Goal: Task Accomplishment & Management: Use online tool/utility

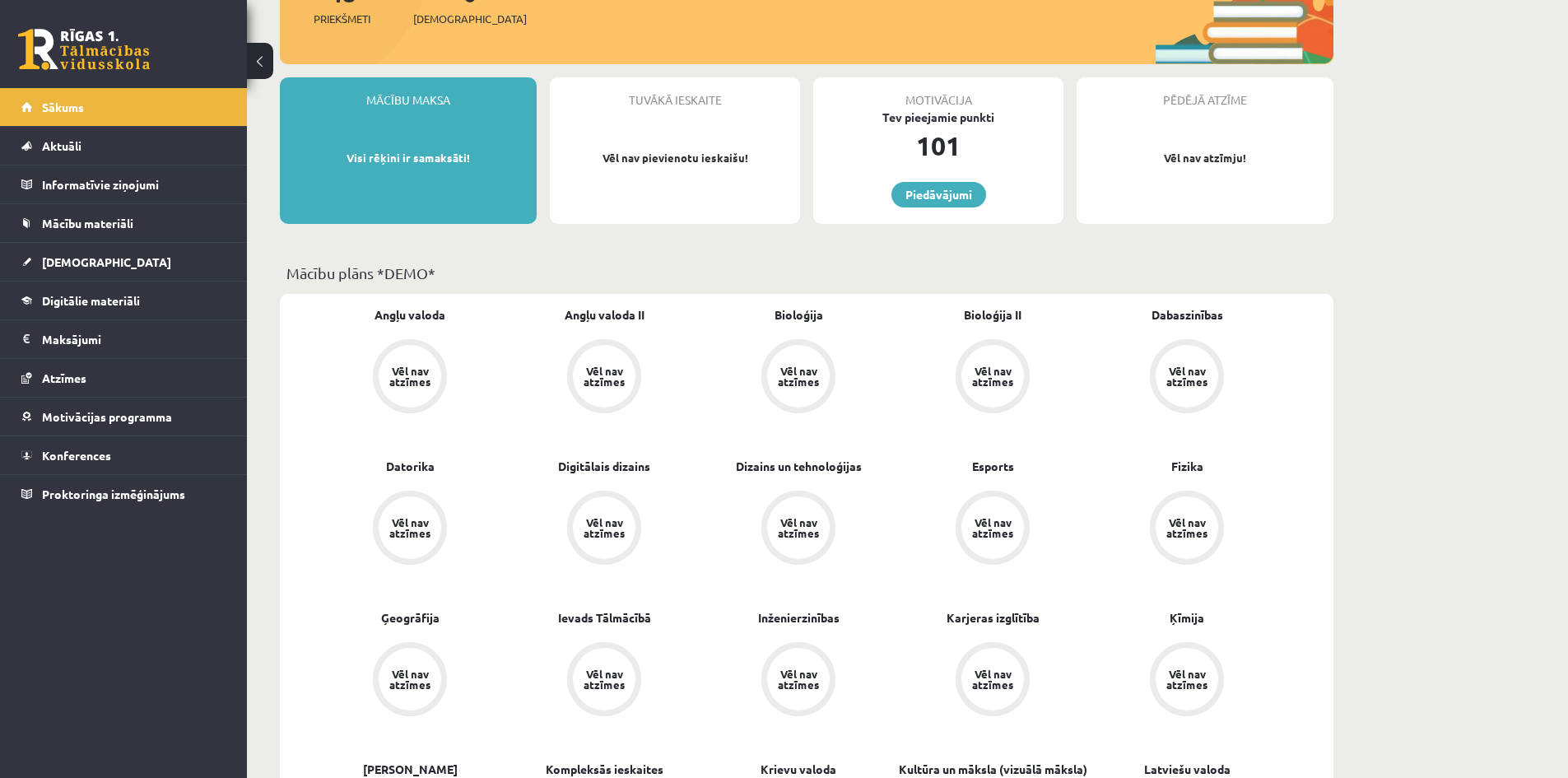
scroll to position [247, 0]
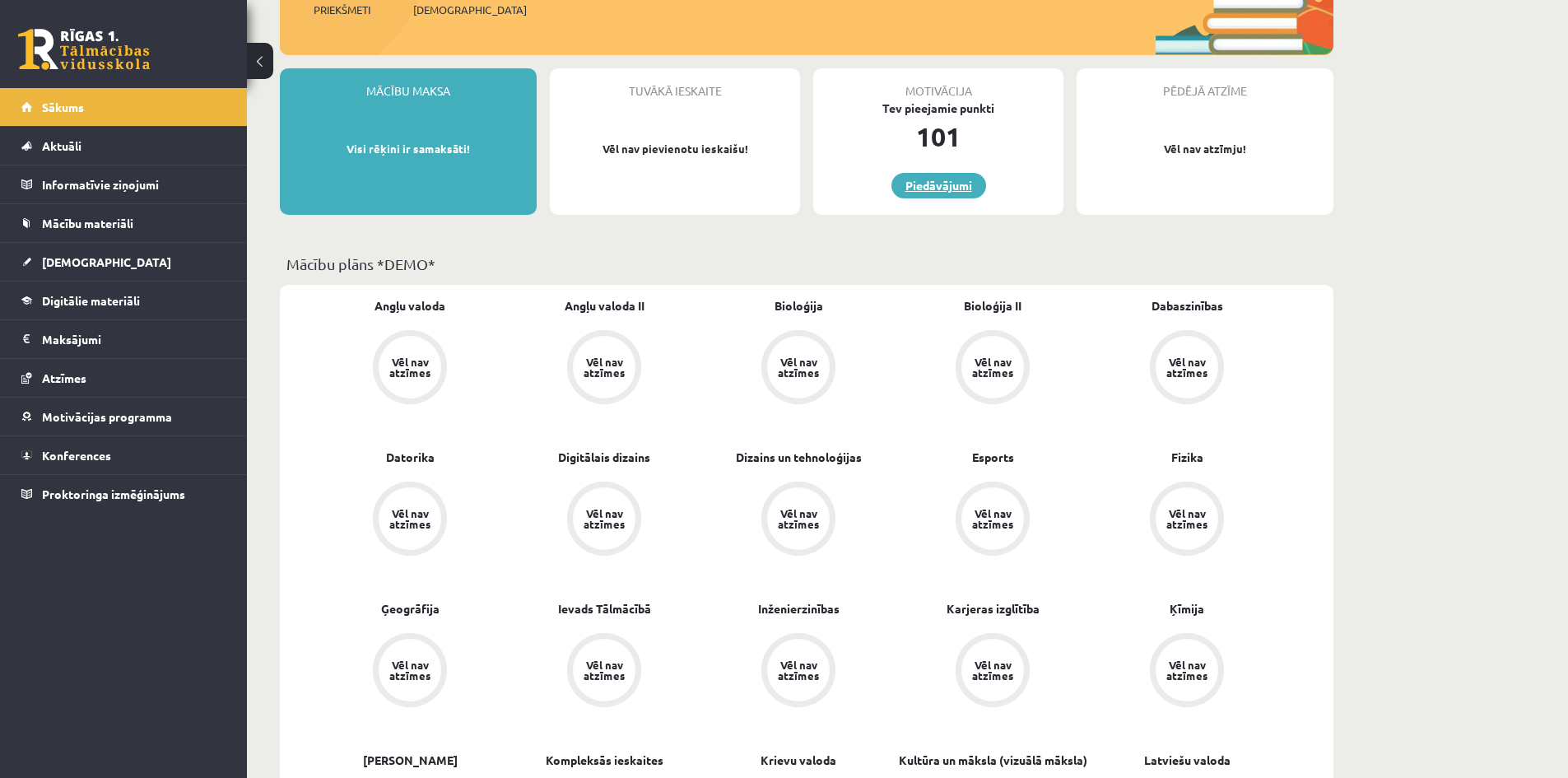
click at [939, 186] on link "Piedāvājumi" at bounding box center [939, 186] width 94 height 26
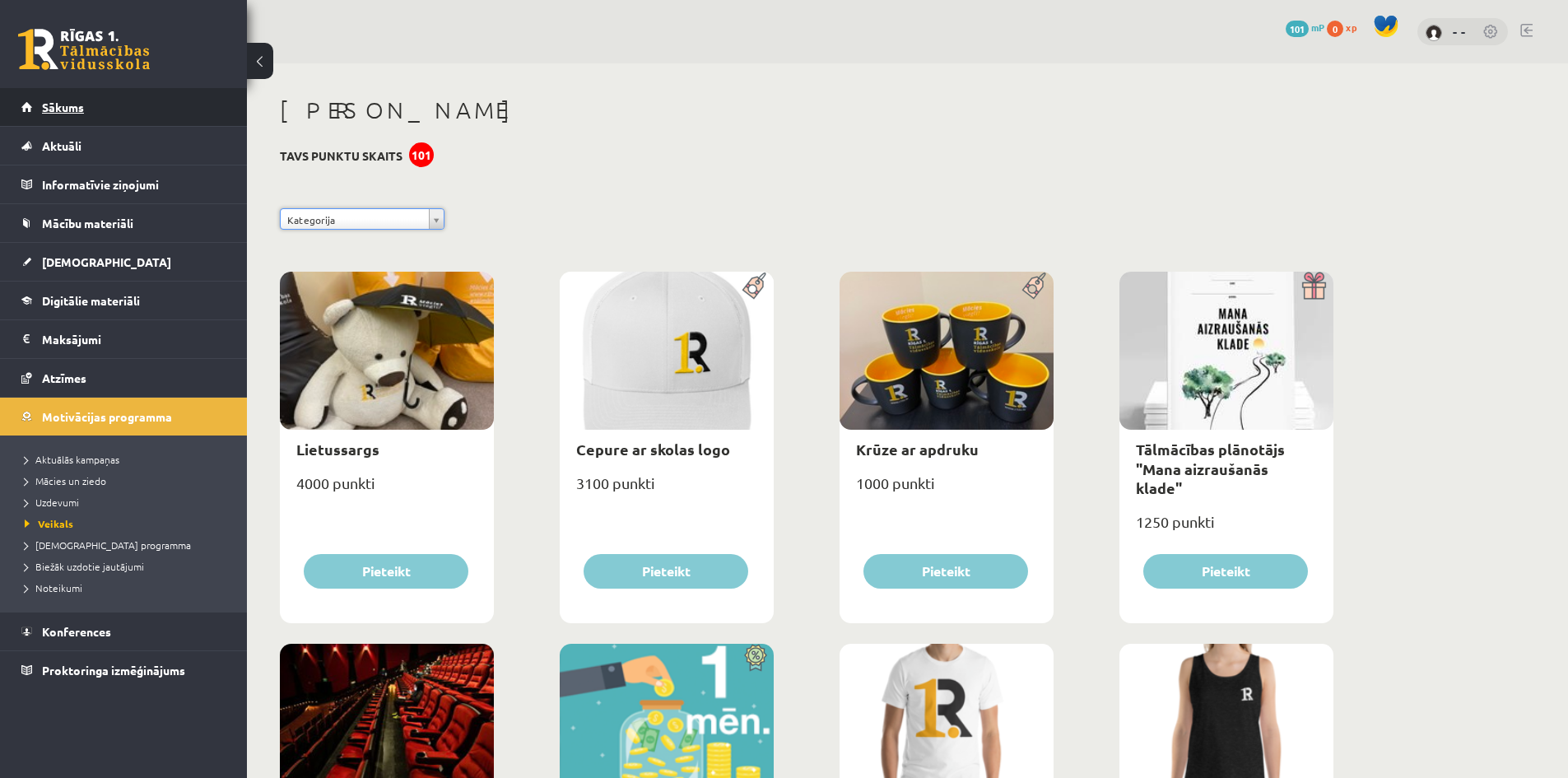
click at [118, 111] on link "Sākums" at bounding box center [124, 107] width 205 height 38
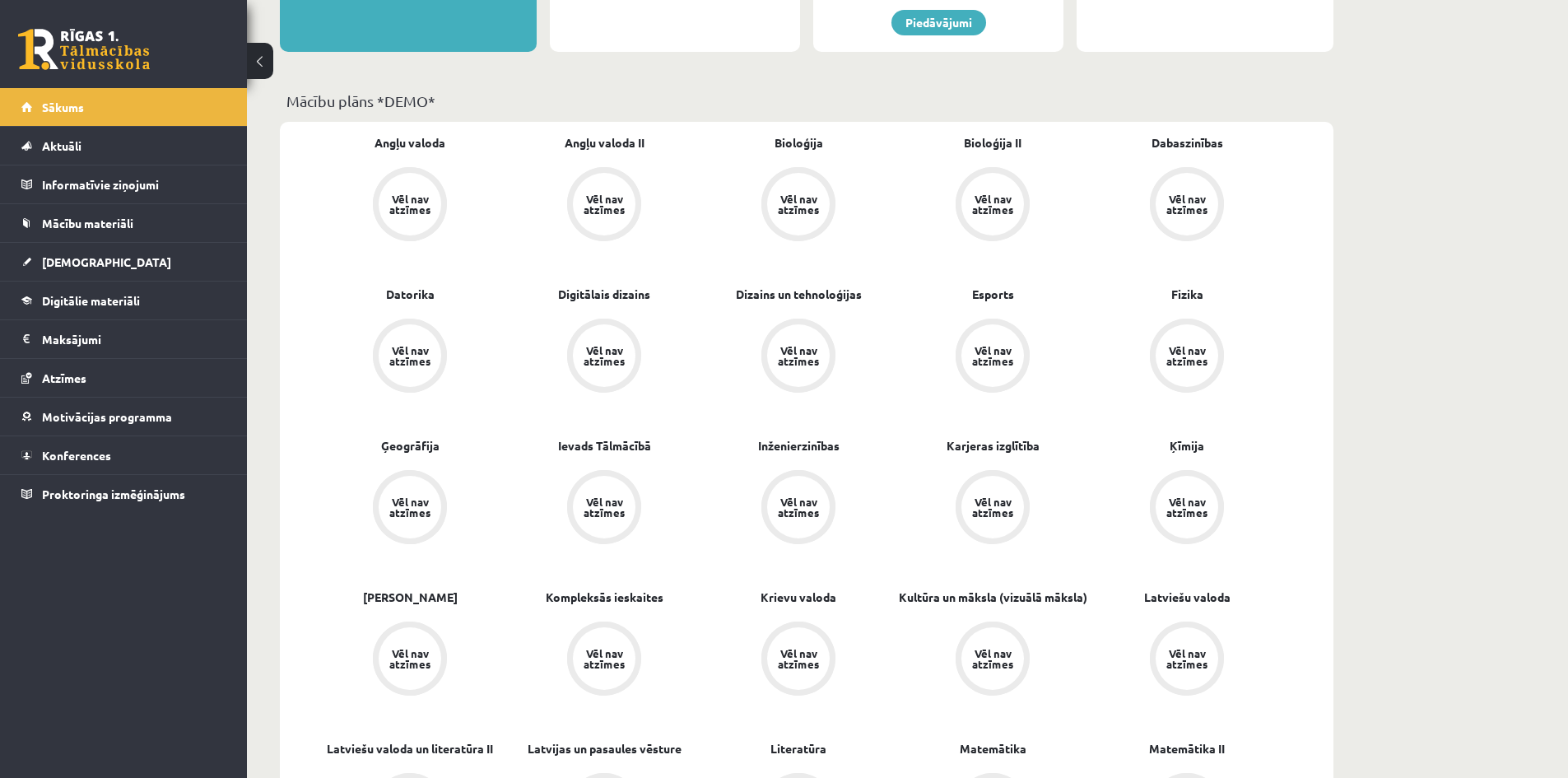
scroll to position [329, 0]
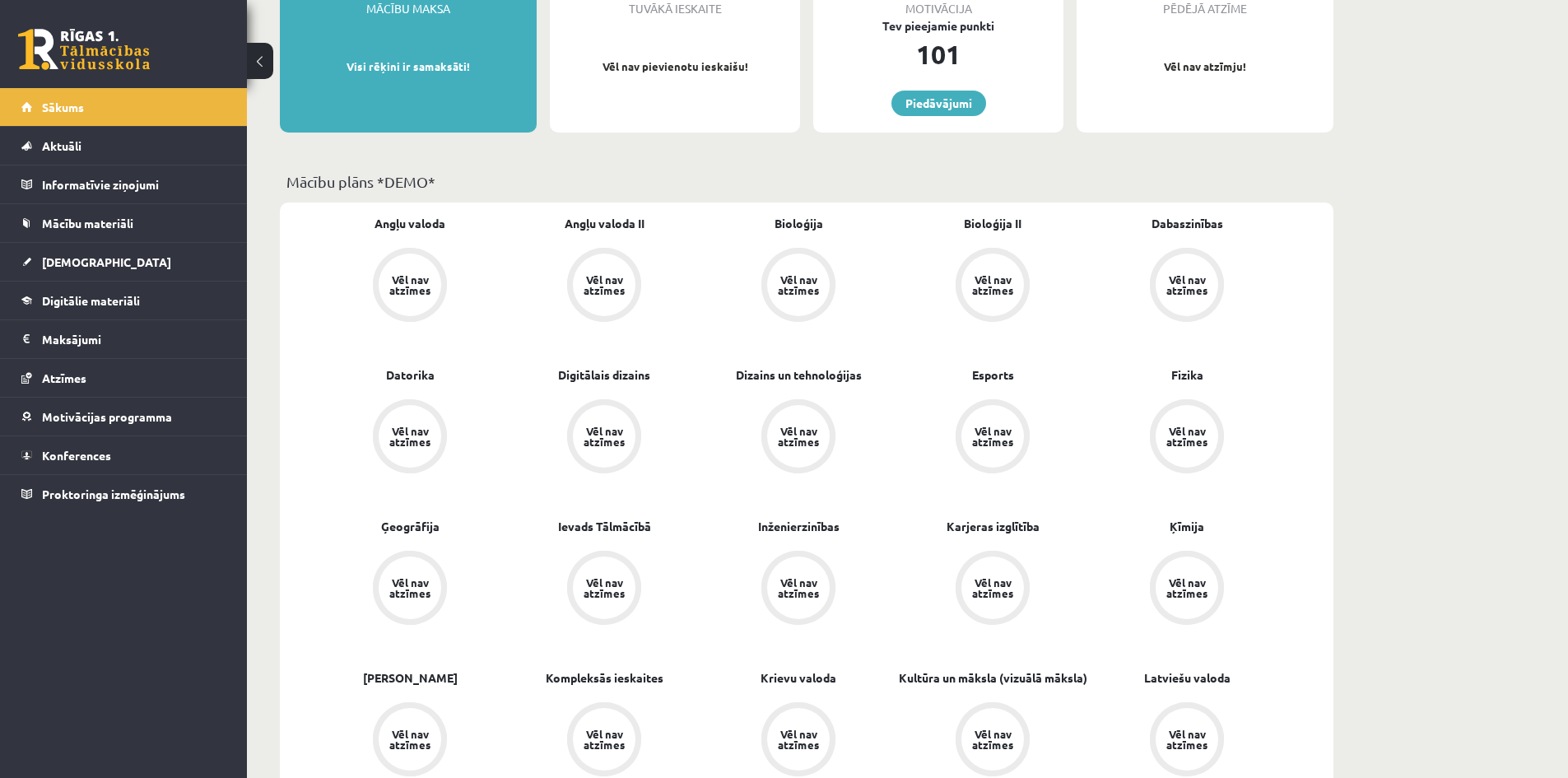
drag, startPoint x: 458, startPoint y: 373, endPoint x: 328, endPoint y: 347, distance: 132.6
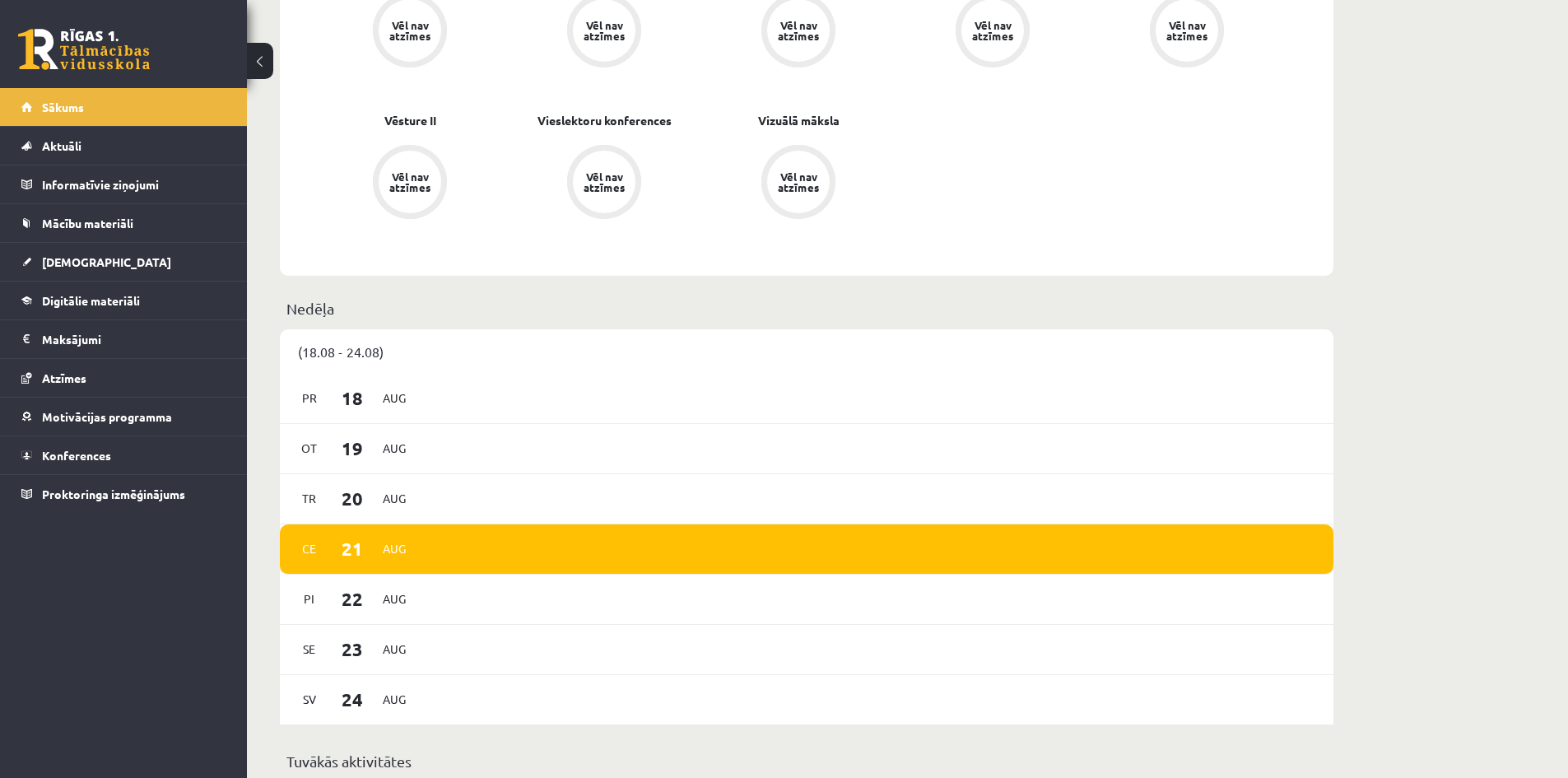
scroll to position [2010, 0]
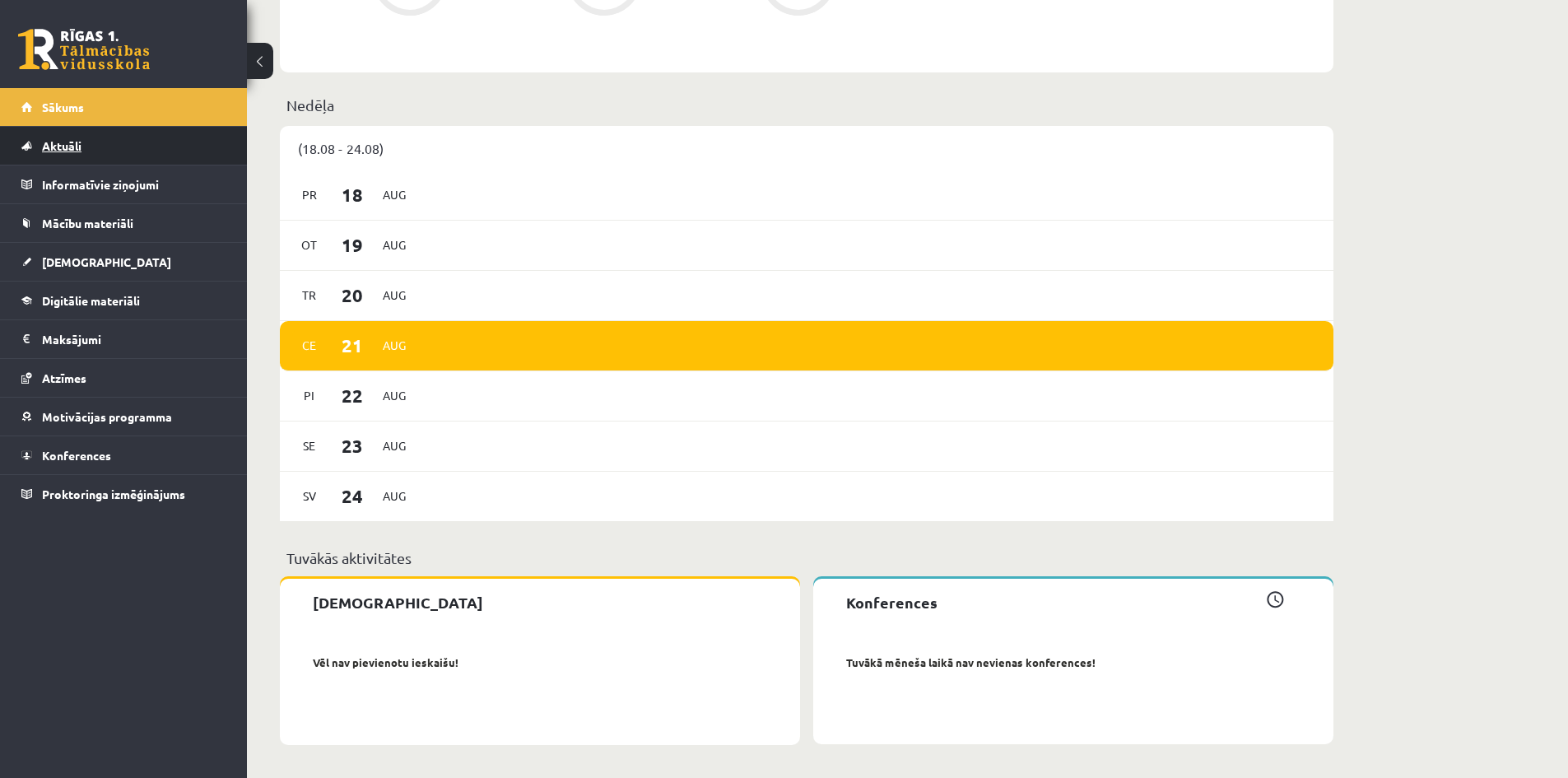
click at [61, 134] on link "Aktuāli" at bounding box center [124, 145] width 205 height 38
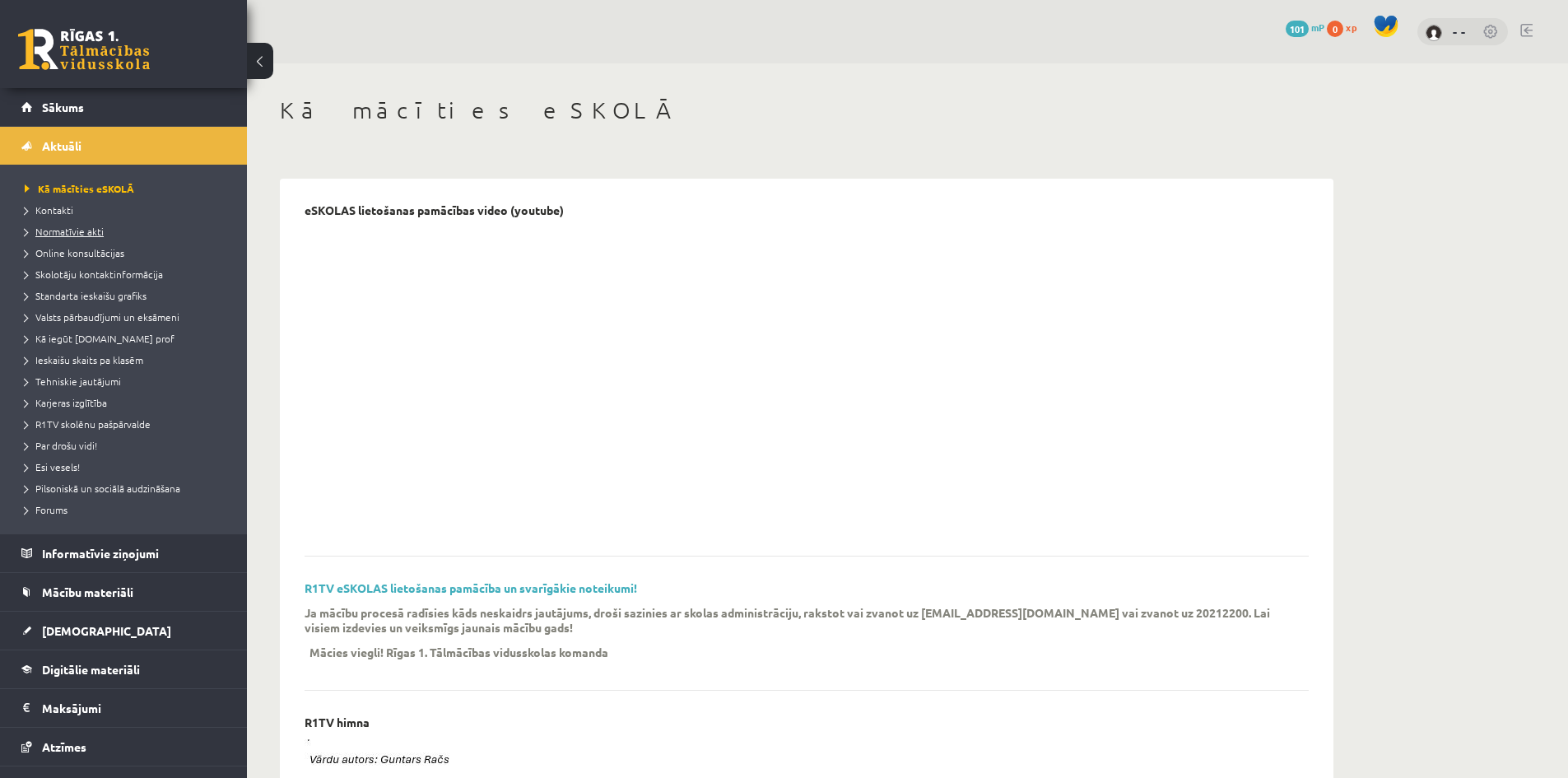
click at [64, 234] on span "Normatīvie akti" at bounding box center [64, 231] width 79 height 13
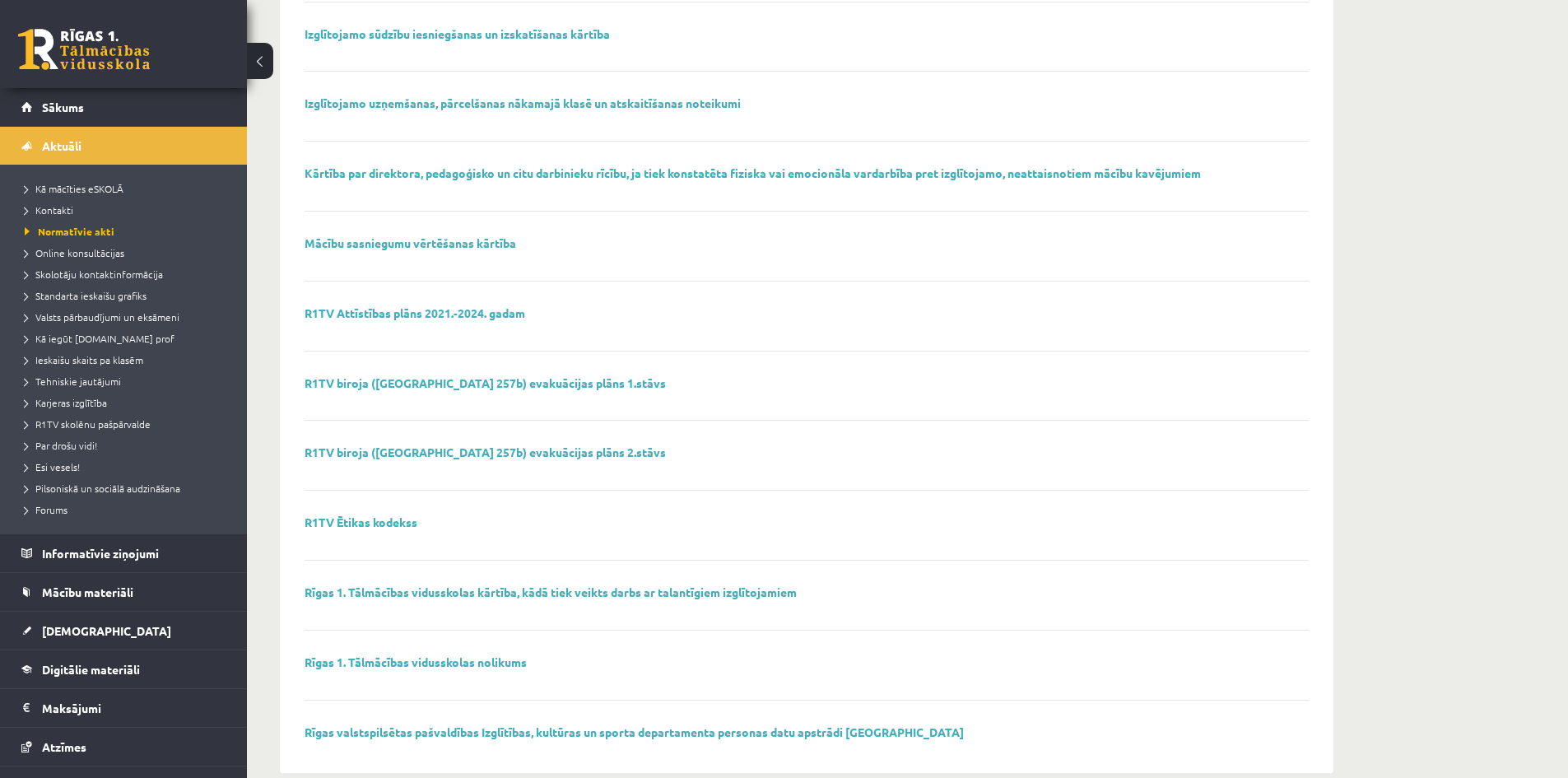
scroll to position [902, 0]
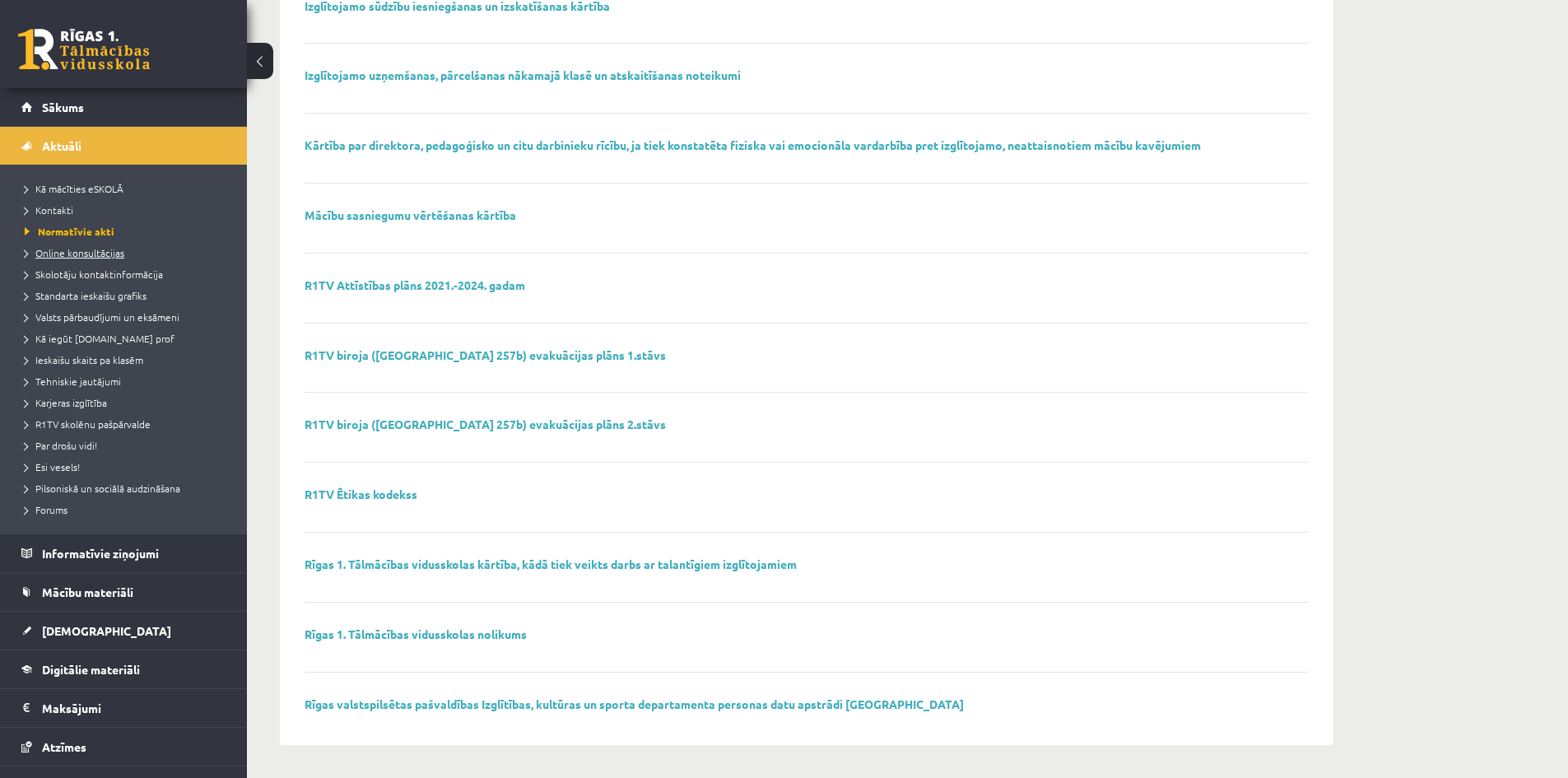
click at [64, 255] on span "Online konsultācijas" at bounding box center [74, 252] width 99 height 13
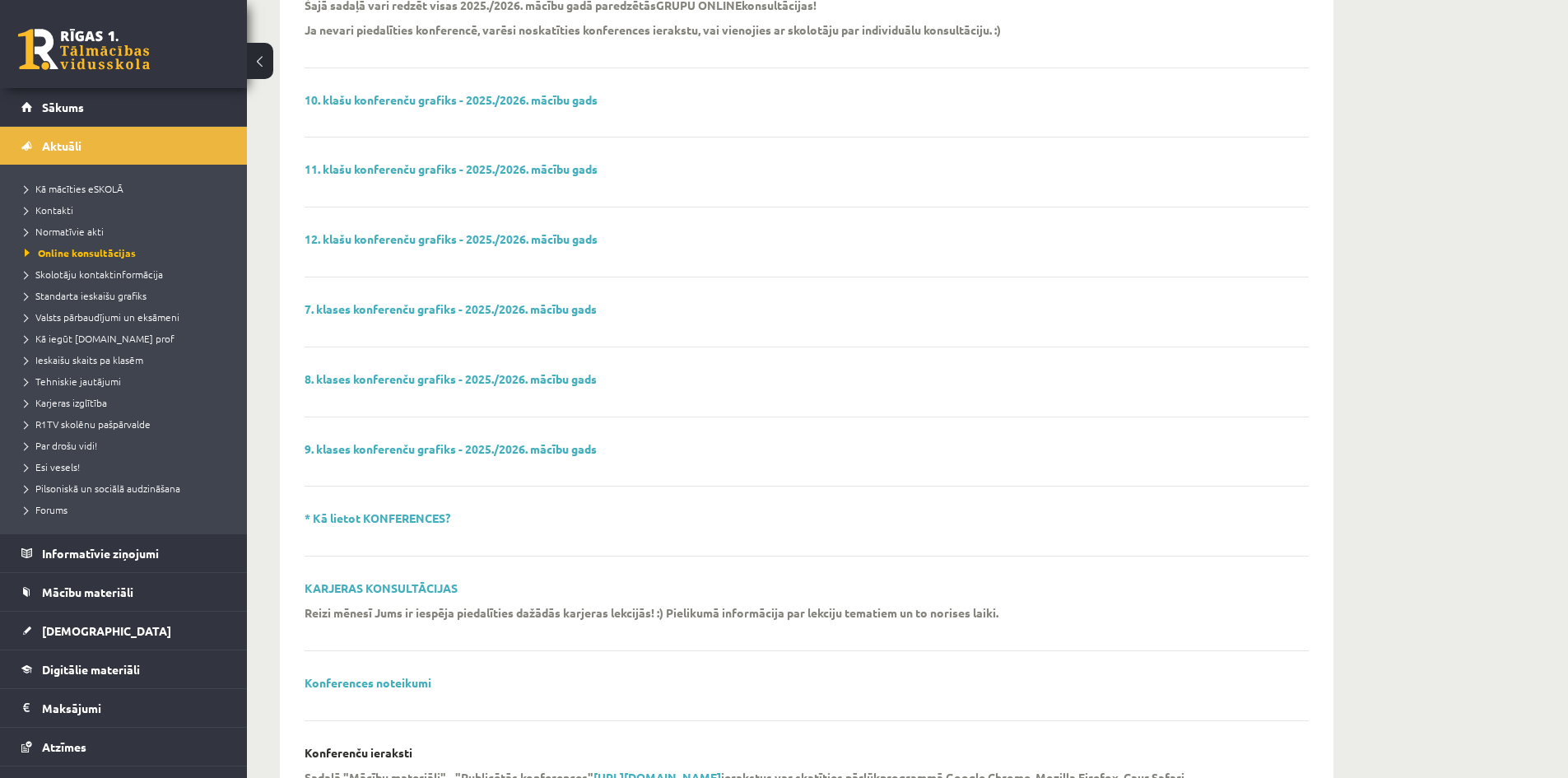
scroll to position [247, 0]
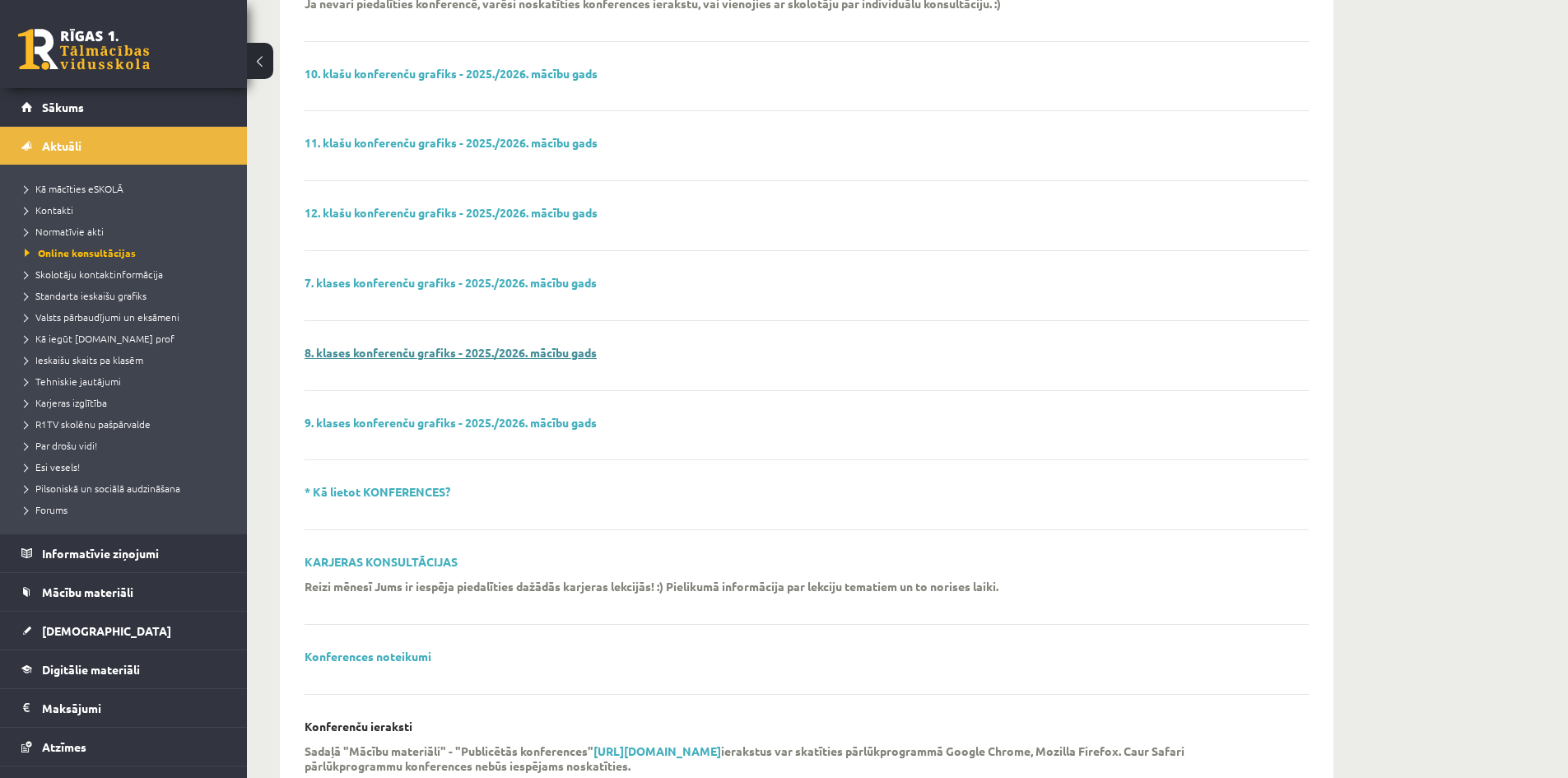
click at [368, 352] on link "8. klases konferenču grafiks - 2025./2026. mācību gads" at bounding box center [450, 352] width 292 height 15
click at [84, 273] on span "Skolotāju kontaktinformācija" at bounding box center [93, 273] width 139 height 13
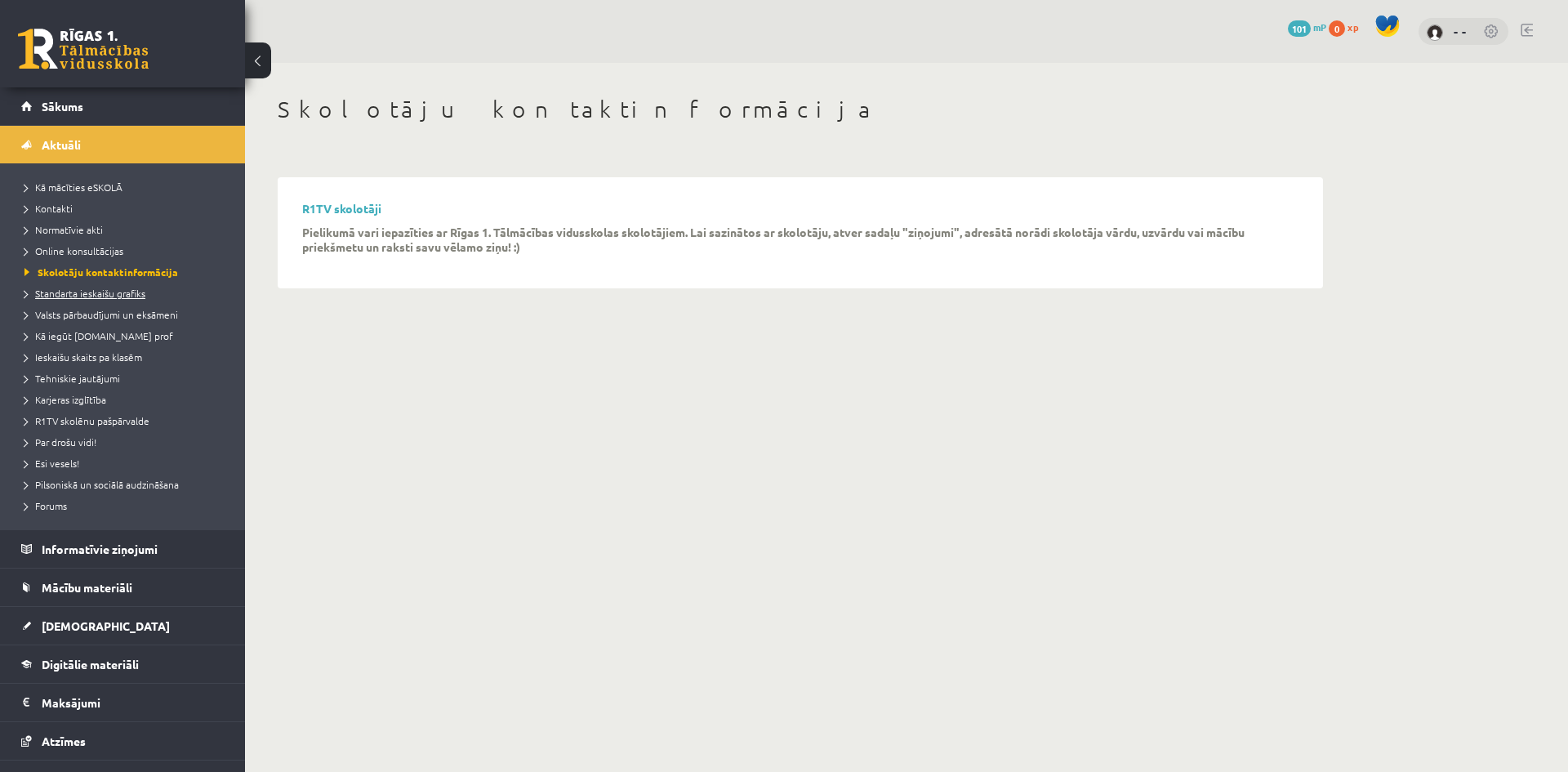
click at [57, 289] on span "Standarta ieskaišu grafiks" at bounding box center [85, 292] width 121 height 13
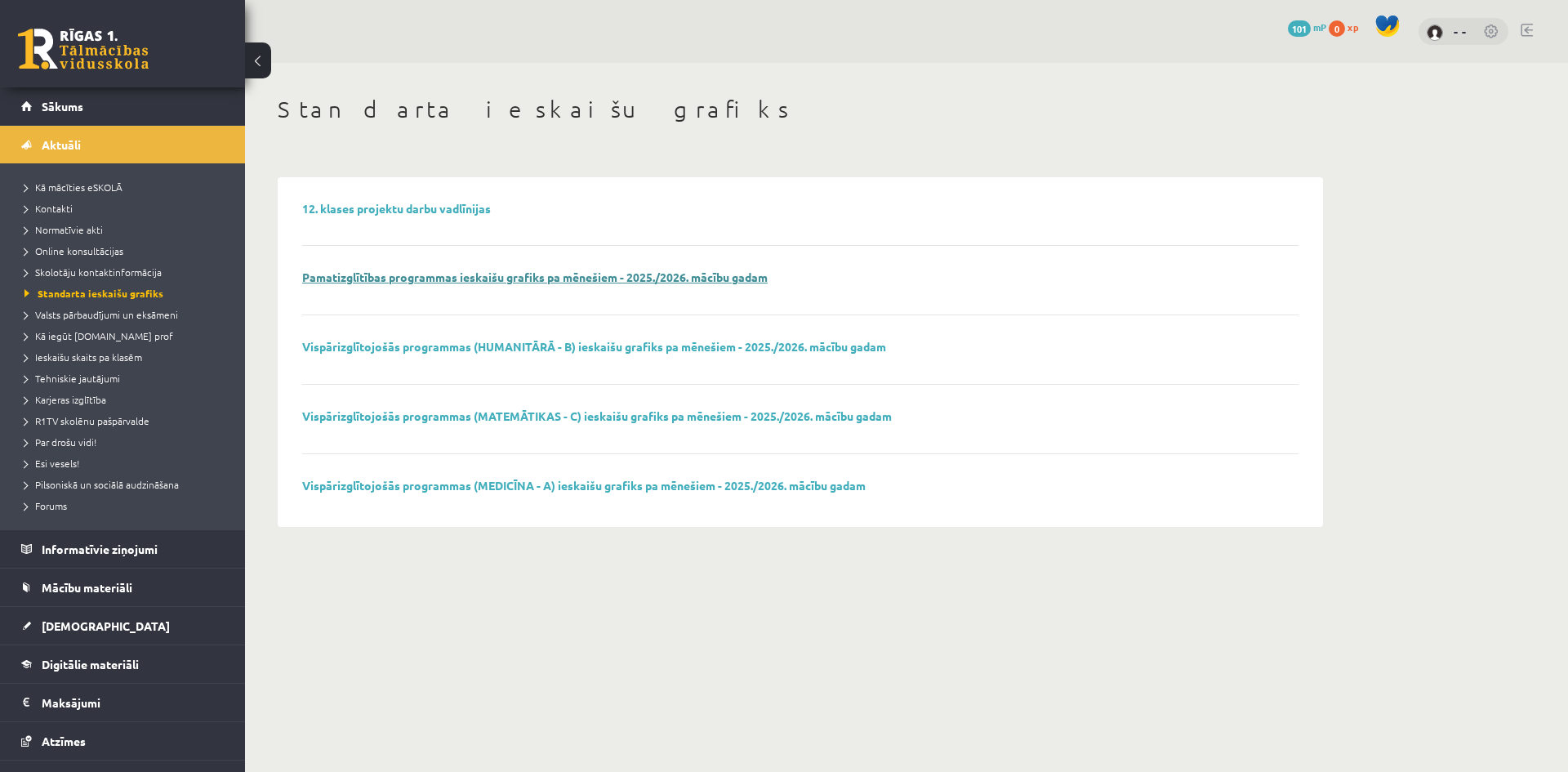
click at [412, 275] on link "Pamatizglītības programmas ieskaišu grafiks pa mēnešiem - 2025./2026. mācību ga…" at bounding box center [535, 277] width 466 height 15
click at [89, 317] on span "Valsts pārbaudījumi un eksāmeni" at bounding box center [101, 314] width 154 height 13
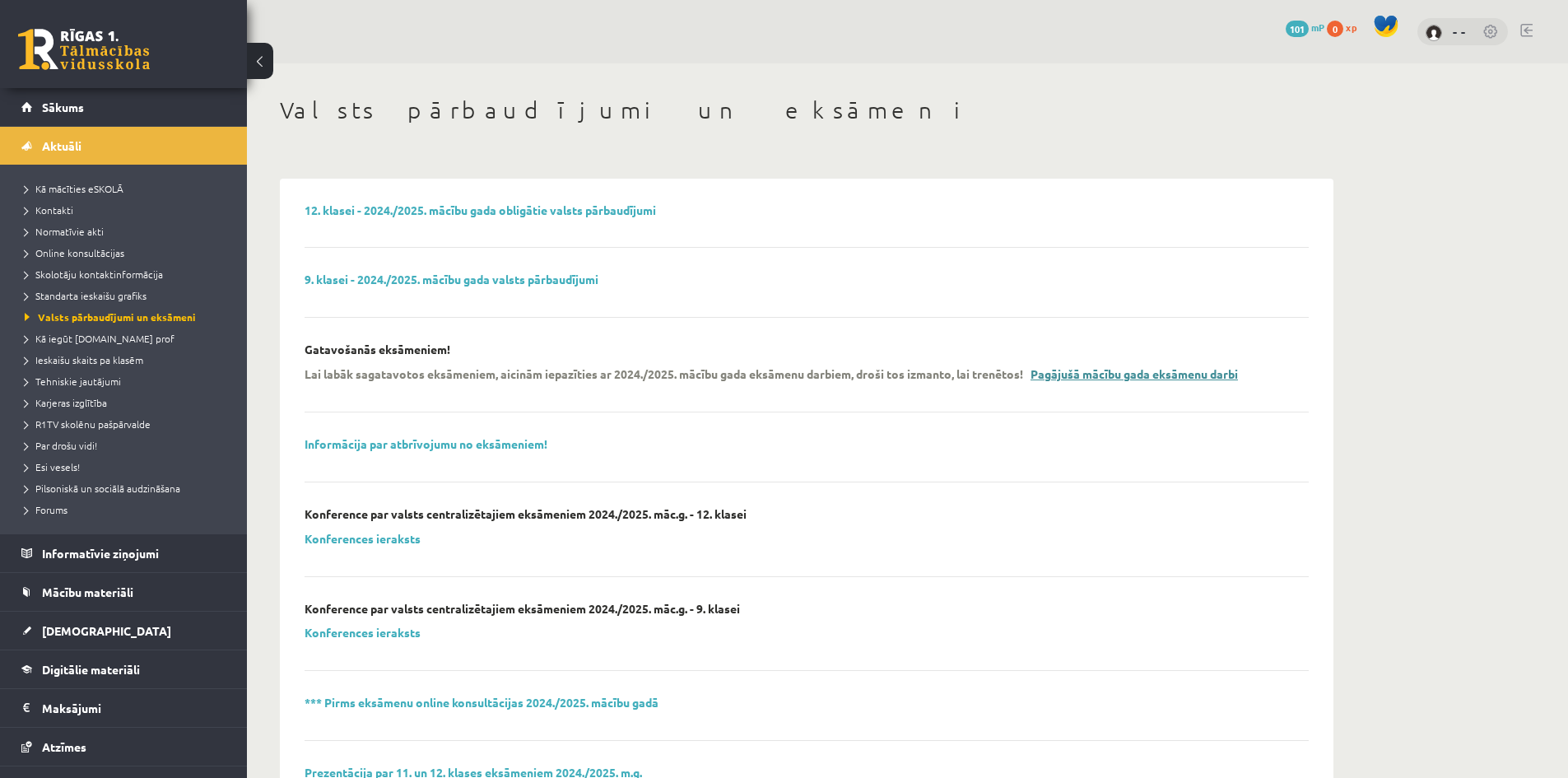
click at [1111, 378] on link "Pagājušā mācību gada eksāmenu darbi" at bounding box center [1134, 373] width 207 height 15
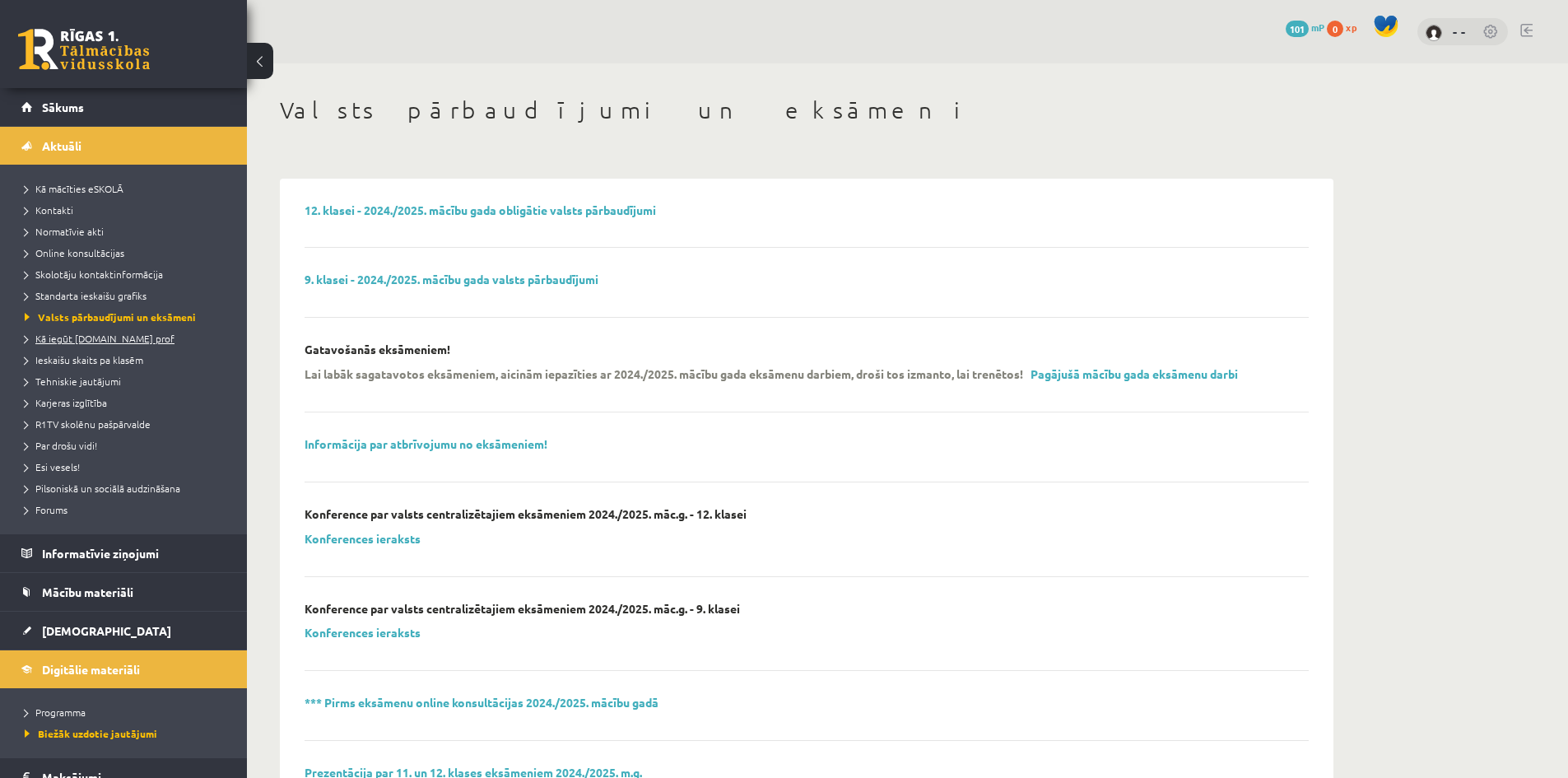
click at [108, 338] on span "Kā iegūt [DOMAIN_NAME] prof" at bounding box center [99, 338] width 150 height 13
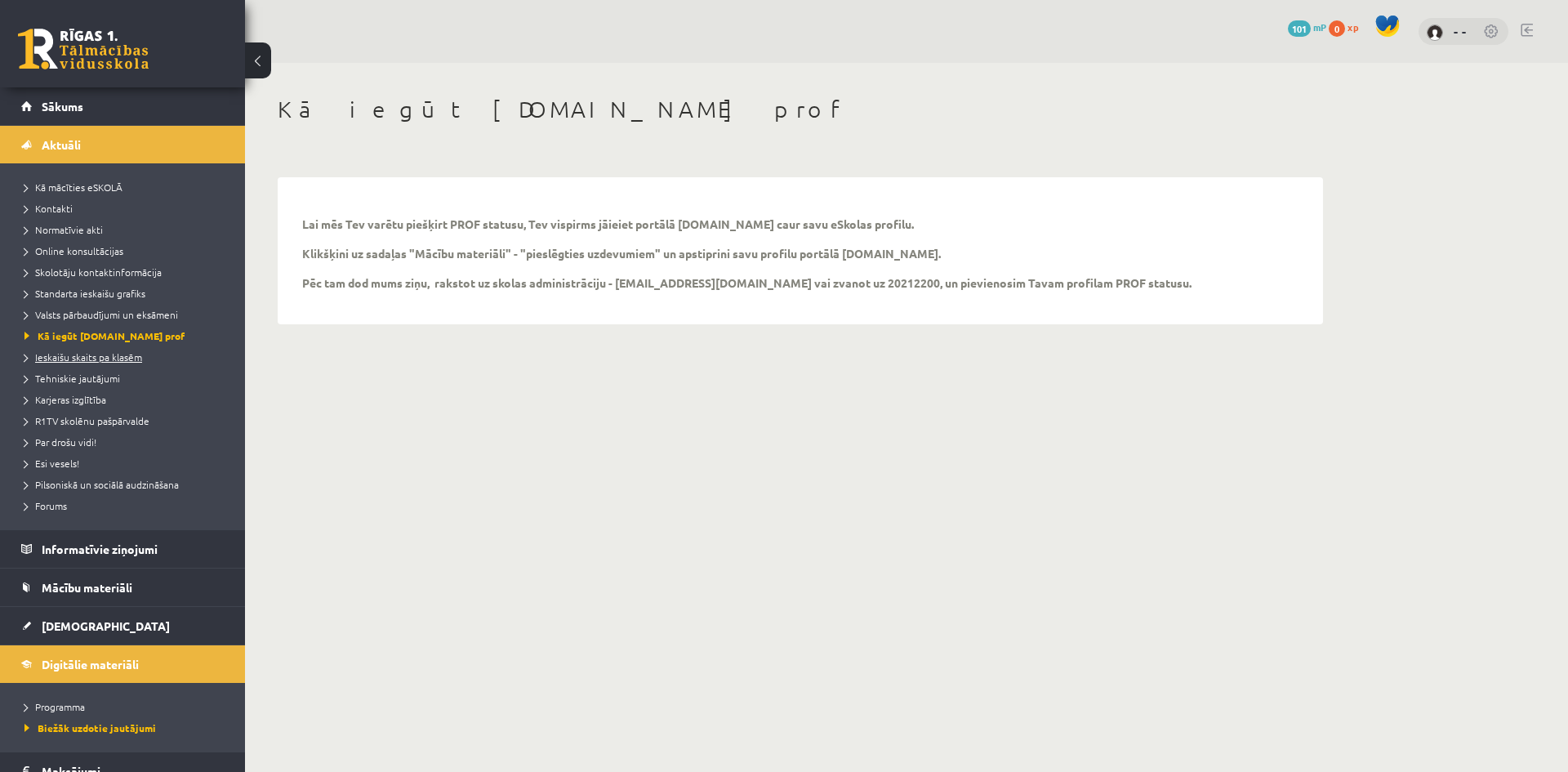
click at [97, 355] on span "Ieskaišu skaits pa klasēm" at bounding box center [83, 356] width 118 height 13
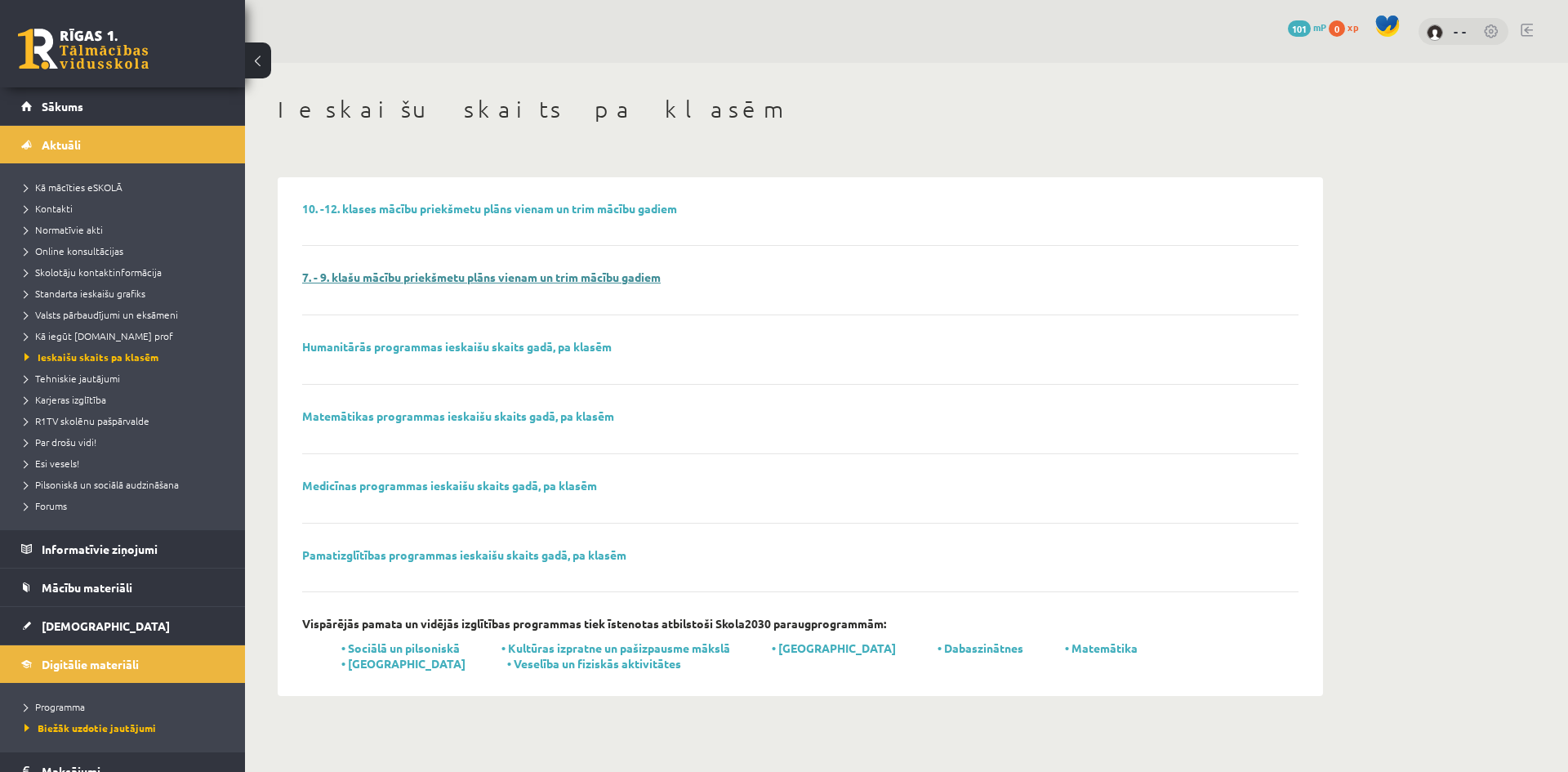
click at [625, 281] on link "7. - 9. klašu mācību priekšmetu plāns vienam un trim mācību gadiem" at bounding box center [481, 277] width 359 height 15
click at [552, 558] on link "Pamatizglītības programmas ieskaišu skaits gadā, pa klasēm" at bounding box center [464, 554] width 325 height 15
click at [494, 426] on div "Matemātikas programmas ieskaišu skaits gadā, pa klasēm" at bounding box center [800, 432] width 996 height 45
click at [498, 418] on link "Matemātikas programmas ieskaišu skaits gadā, pa klasēm" at bounding box center [458, 415] width 312 height 15
click at [68, 380] on span "Tehniskie jautājumi" at bounding box center [72, 377] width 96 height 13
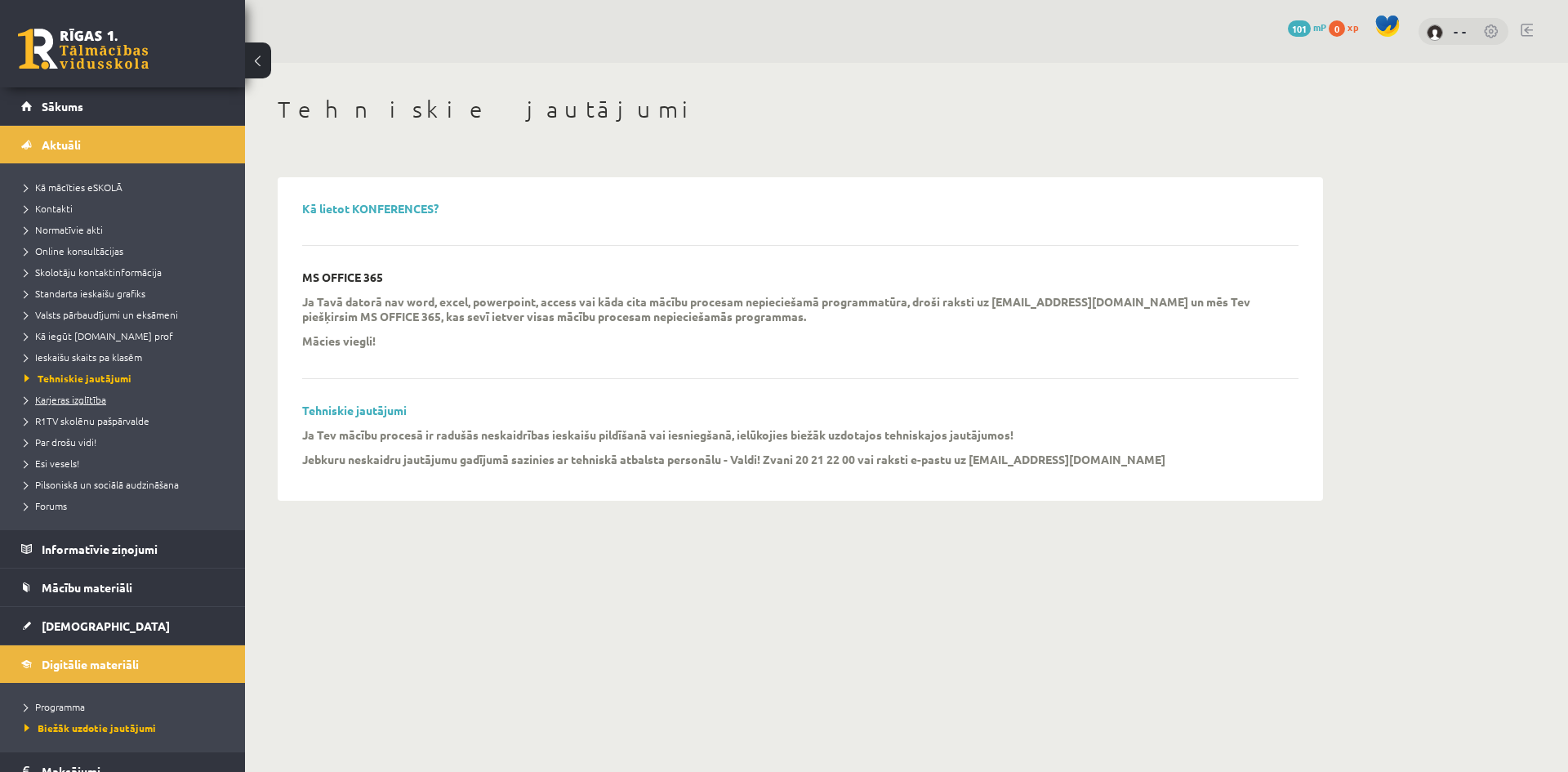
click at [55, 401] on span "Karjeras izglītība" at bounding box center [65, 399] width 82 height 13
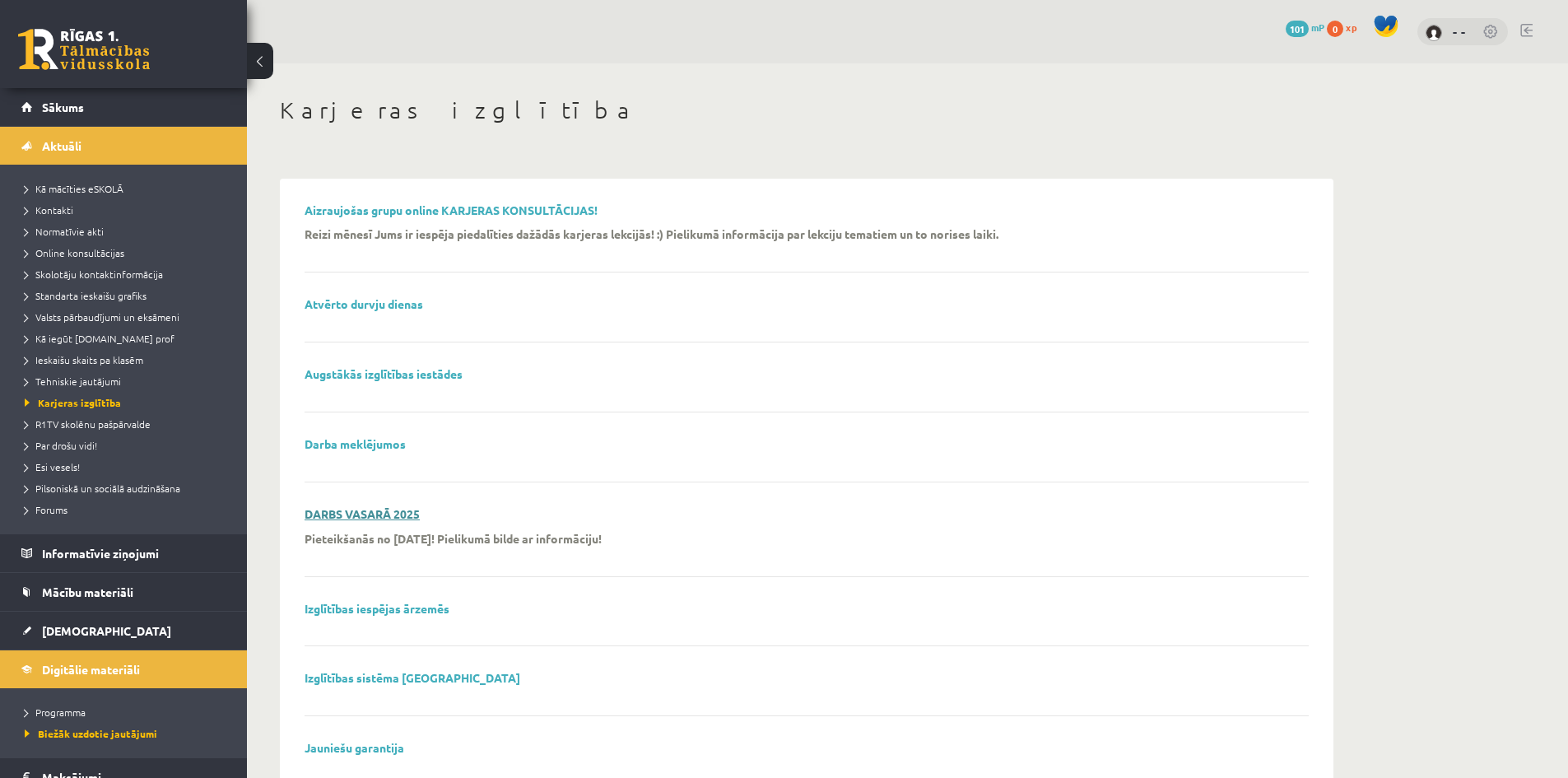
click at [375, 511] on link "DARBS VASARĀ 2025" at bounding box center [362, 513] width 115 height 15
click at [60, 425] on span "R1TV skolēnu pašpārvalde" at bounding box center [87, 423] width 126 height 13
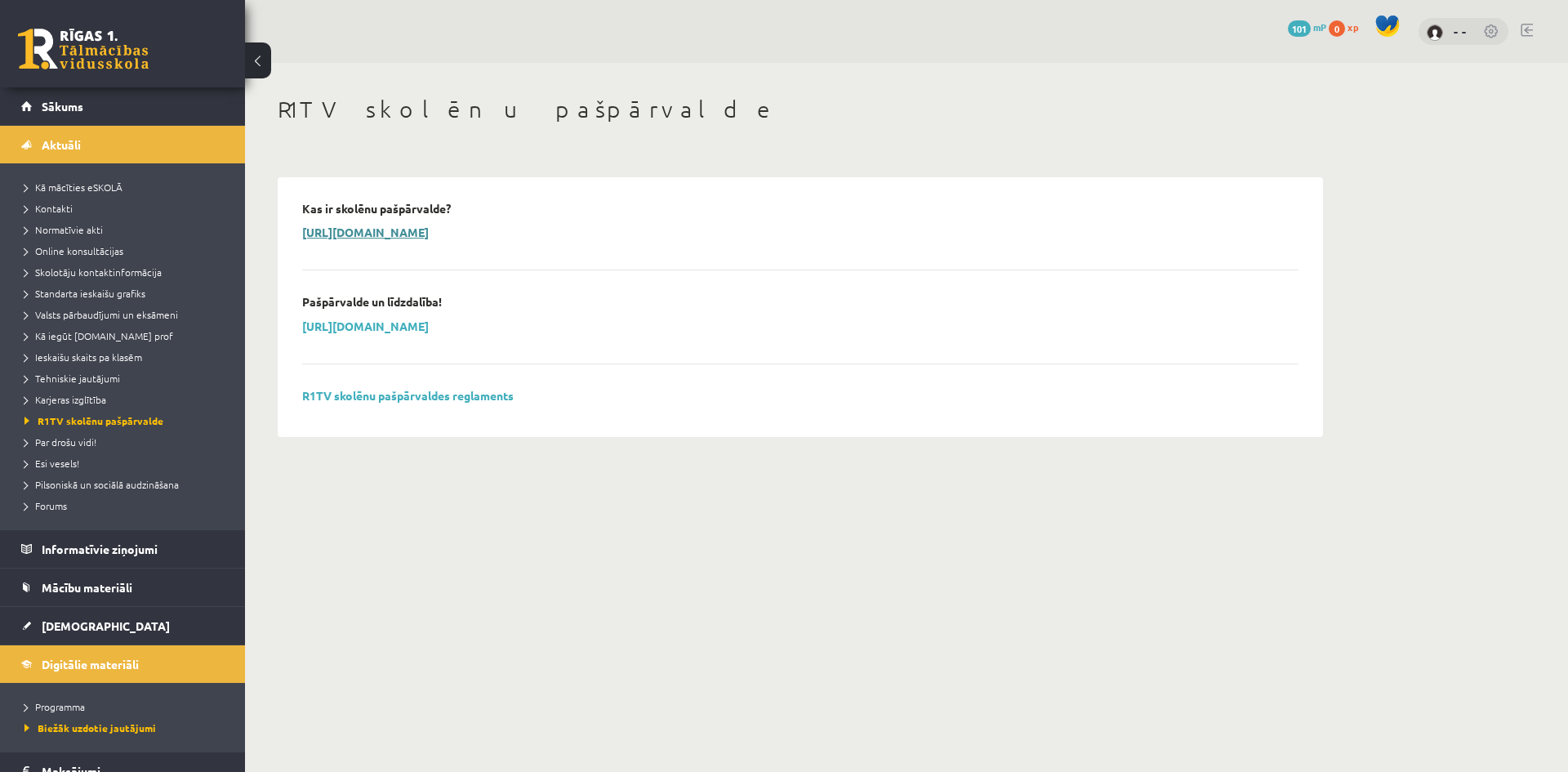
click at [429, 234] on link "https://www.youtube.com/watch?v=fyMKwp44iNI" at bounding box center [365, 231] width 127 height 15
click at [354, 396] on link "R1TV skolēnu pašpārvaldes reglaments" at bounding box center [407, 395] width 211 height 15
click at [57, 436] on link "Par drošu vidi!" at bounding box center [126, 442] width 204 height 15
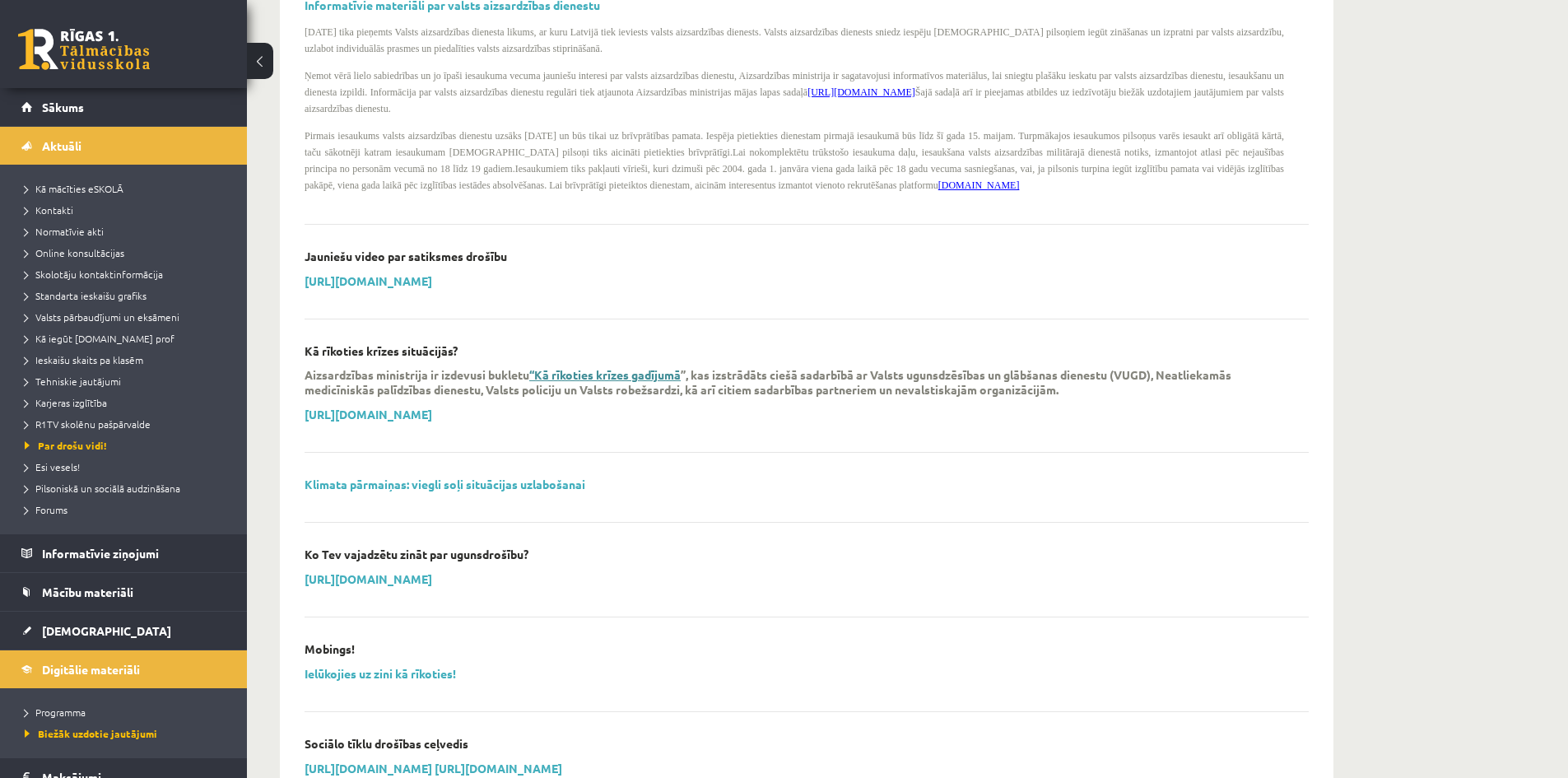
scroll to position [1126, 0]
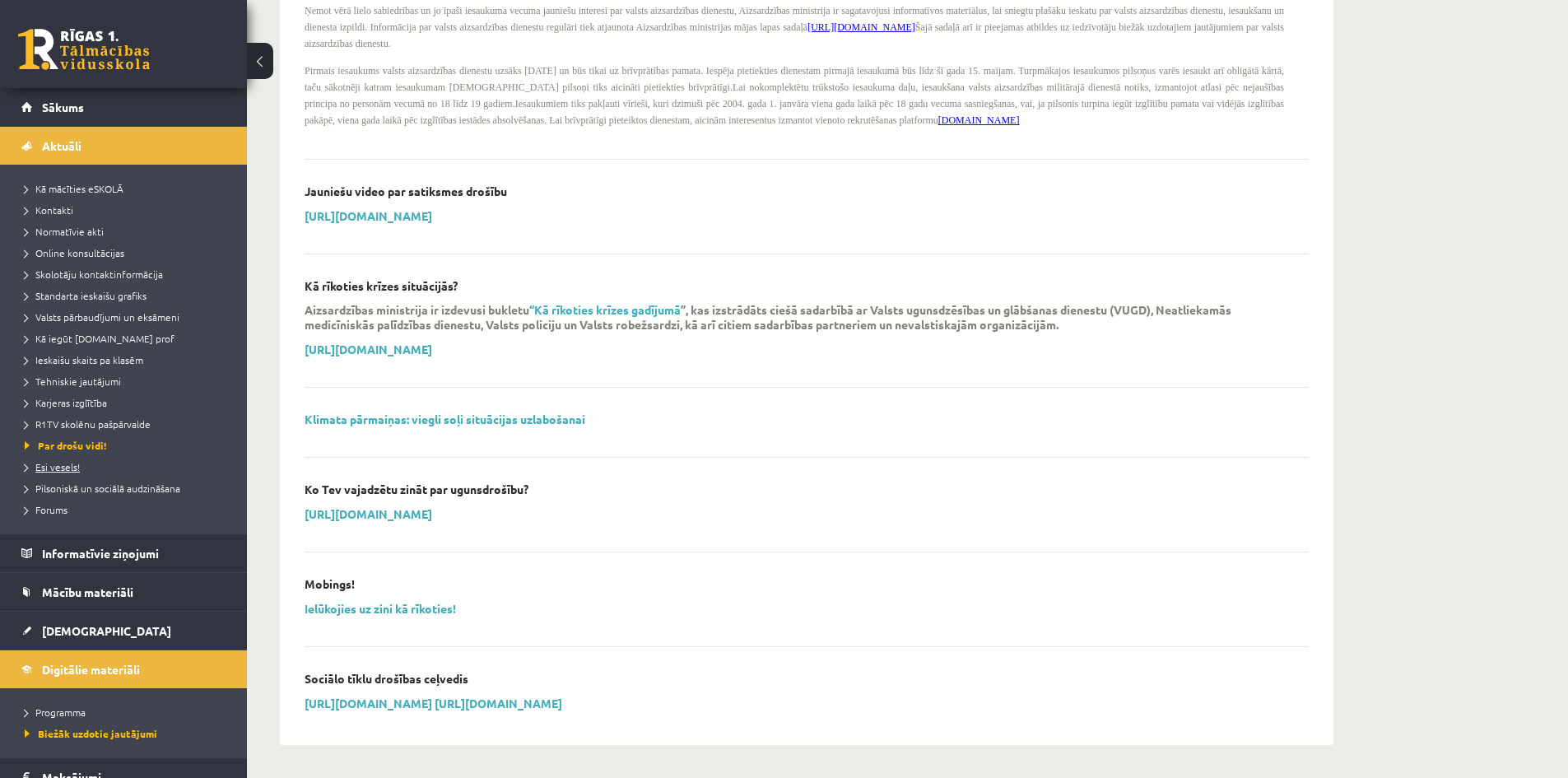
click at [69, 467] on span "Esi vesels!" at bounding box center [52, 466] width 55 height 13
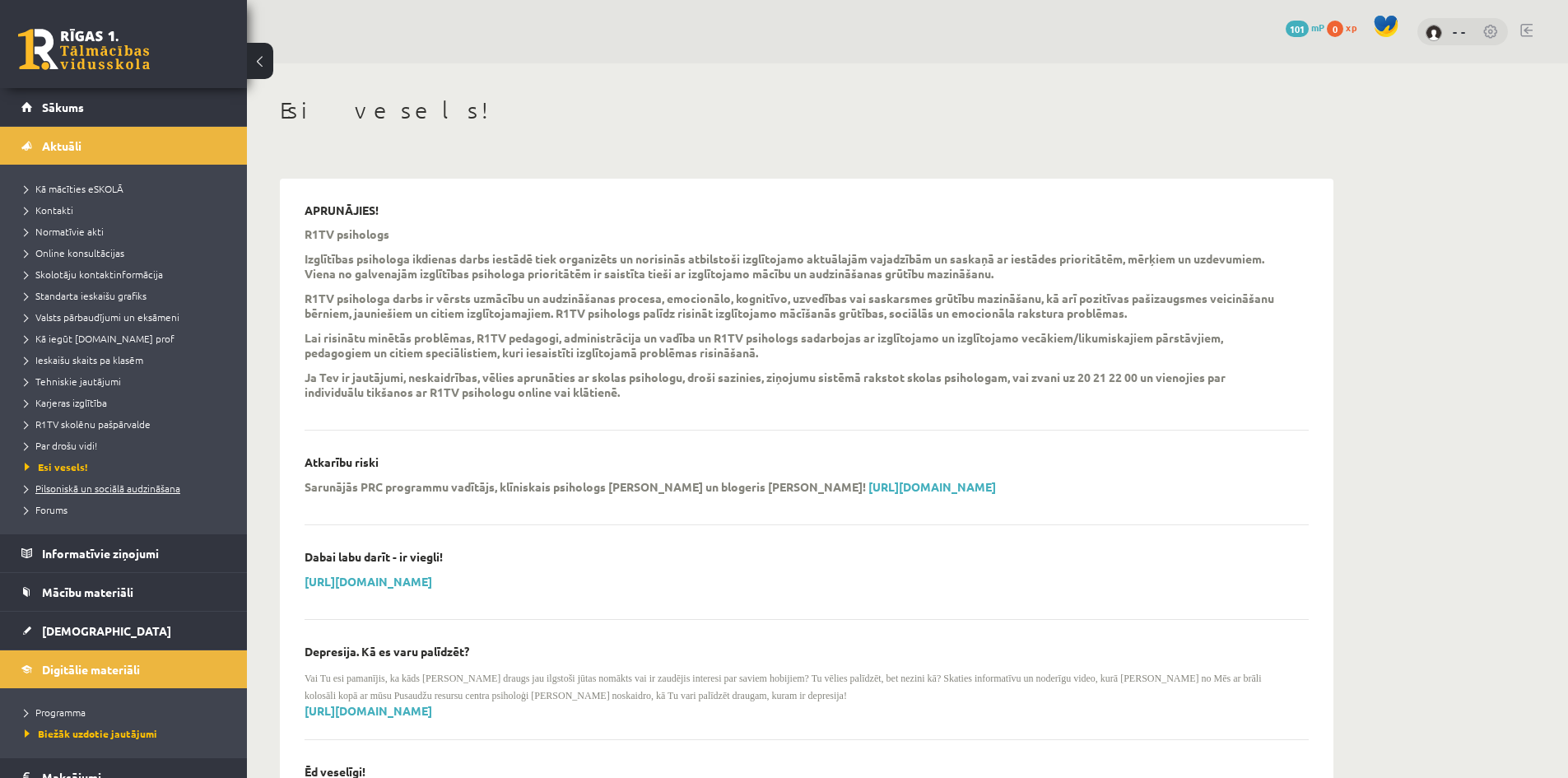
click at [116, 491] on span "Pilsoniskā un sociālā audzināšana" at bounding box center [102, 487] width 155 height 13
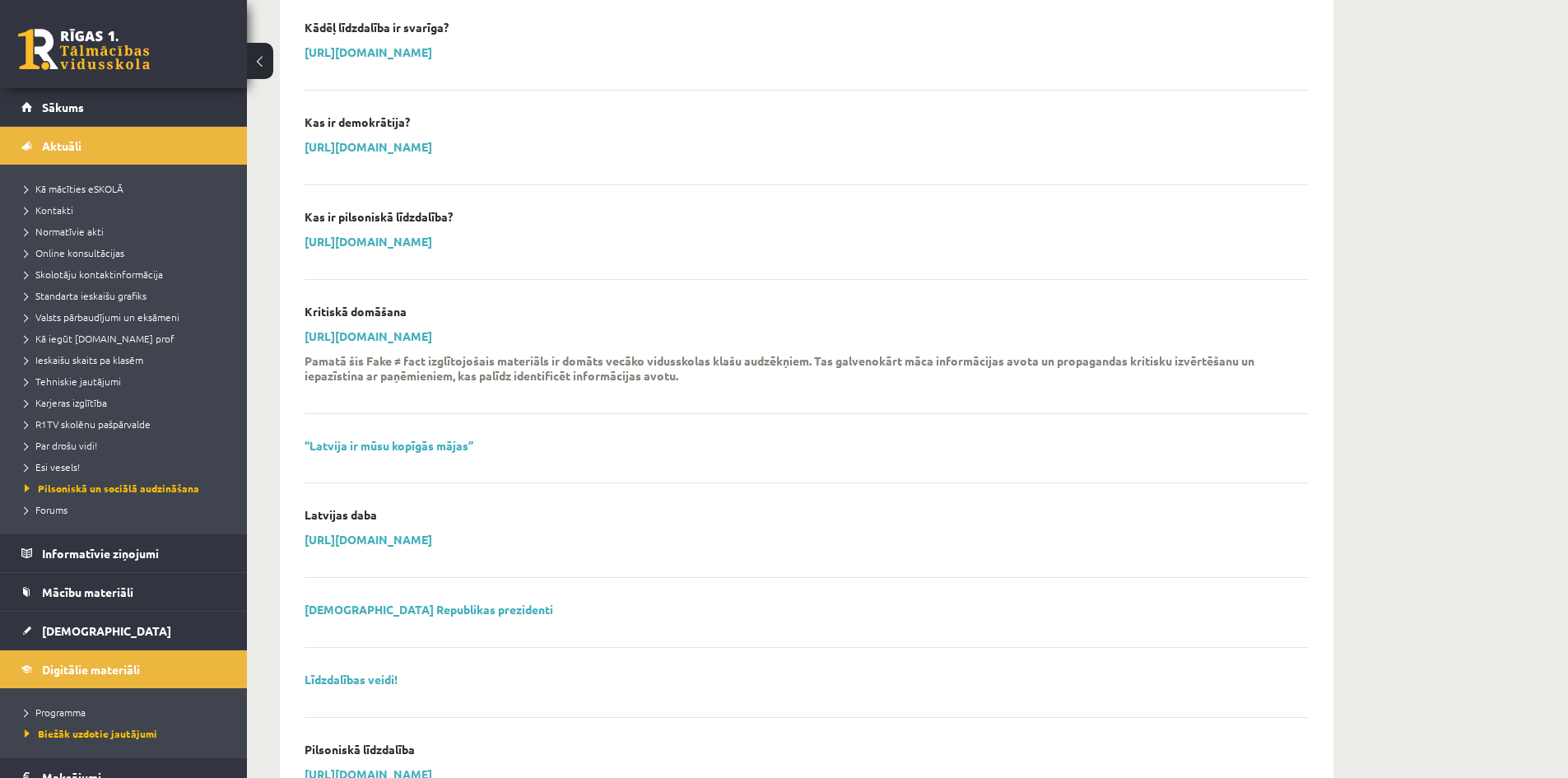
scroll to position [1070, 0]
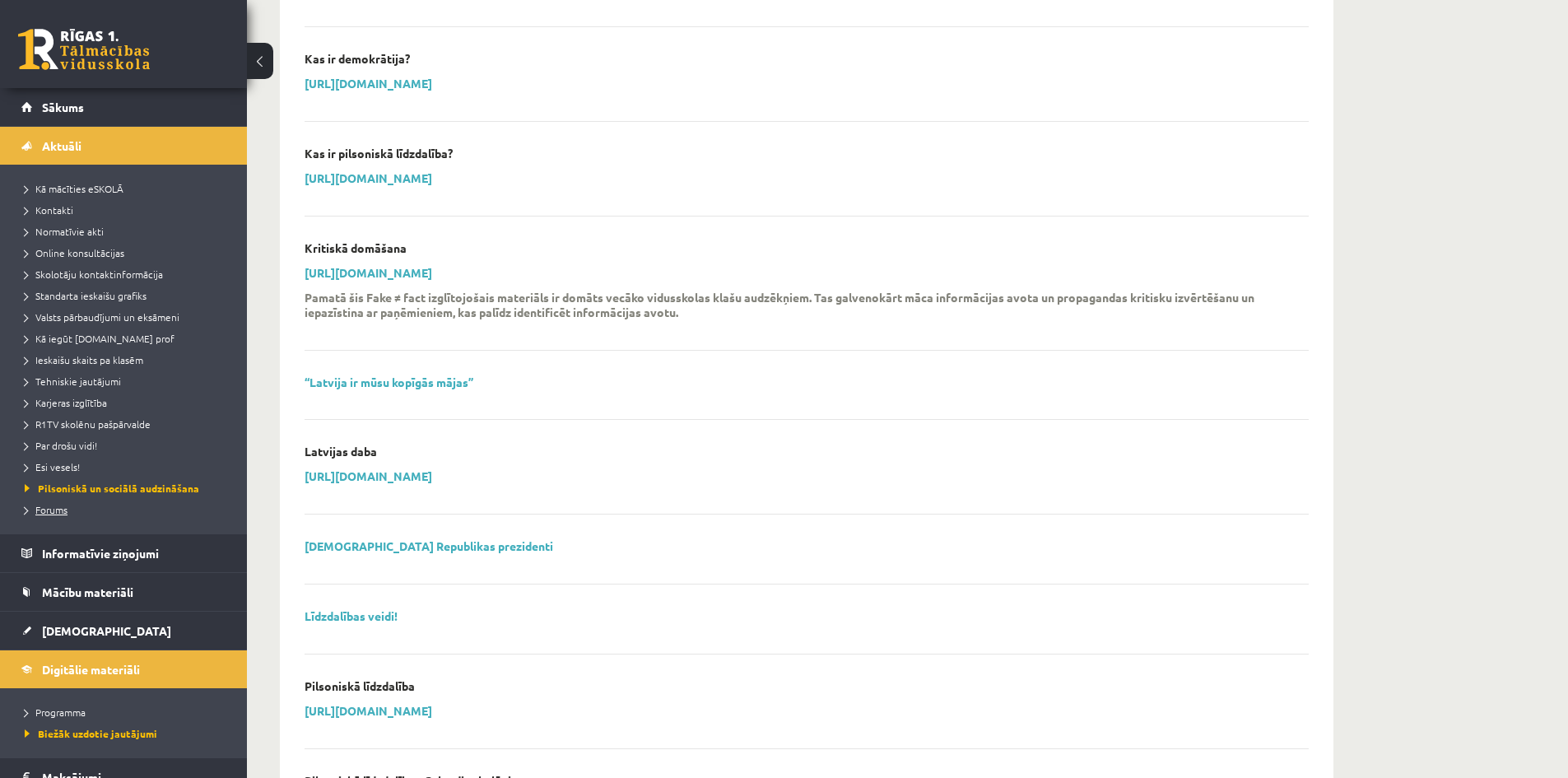
click at [32, 502] on link "Forums" at bounding box center [127, 509] width 205 height 15
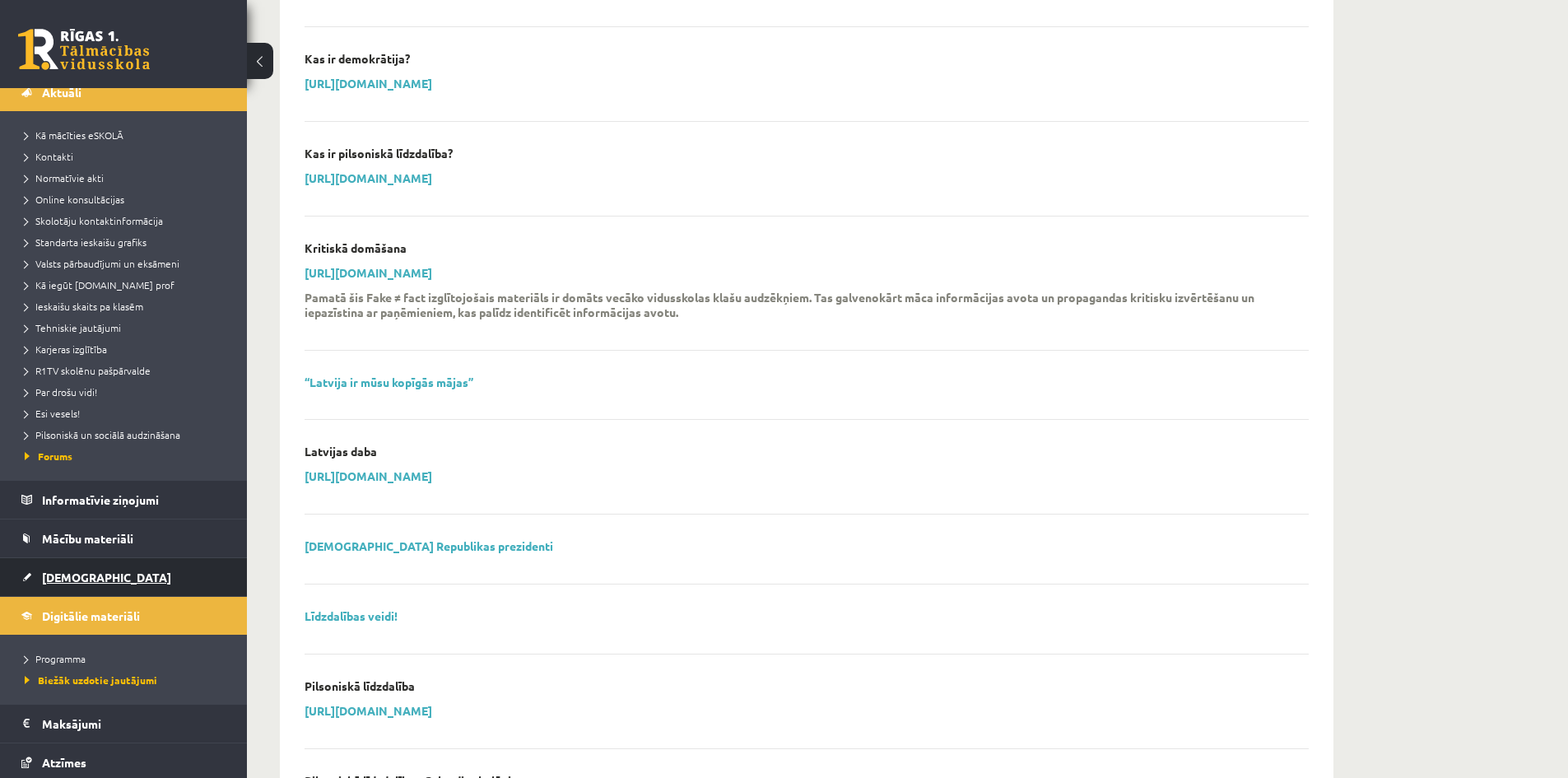
scroll to position [83, 0]
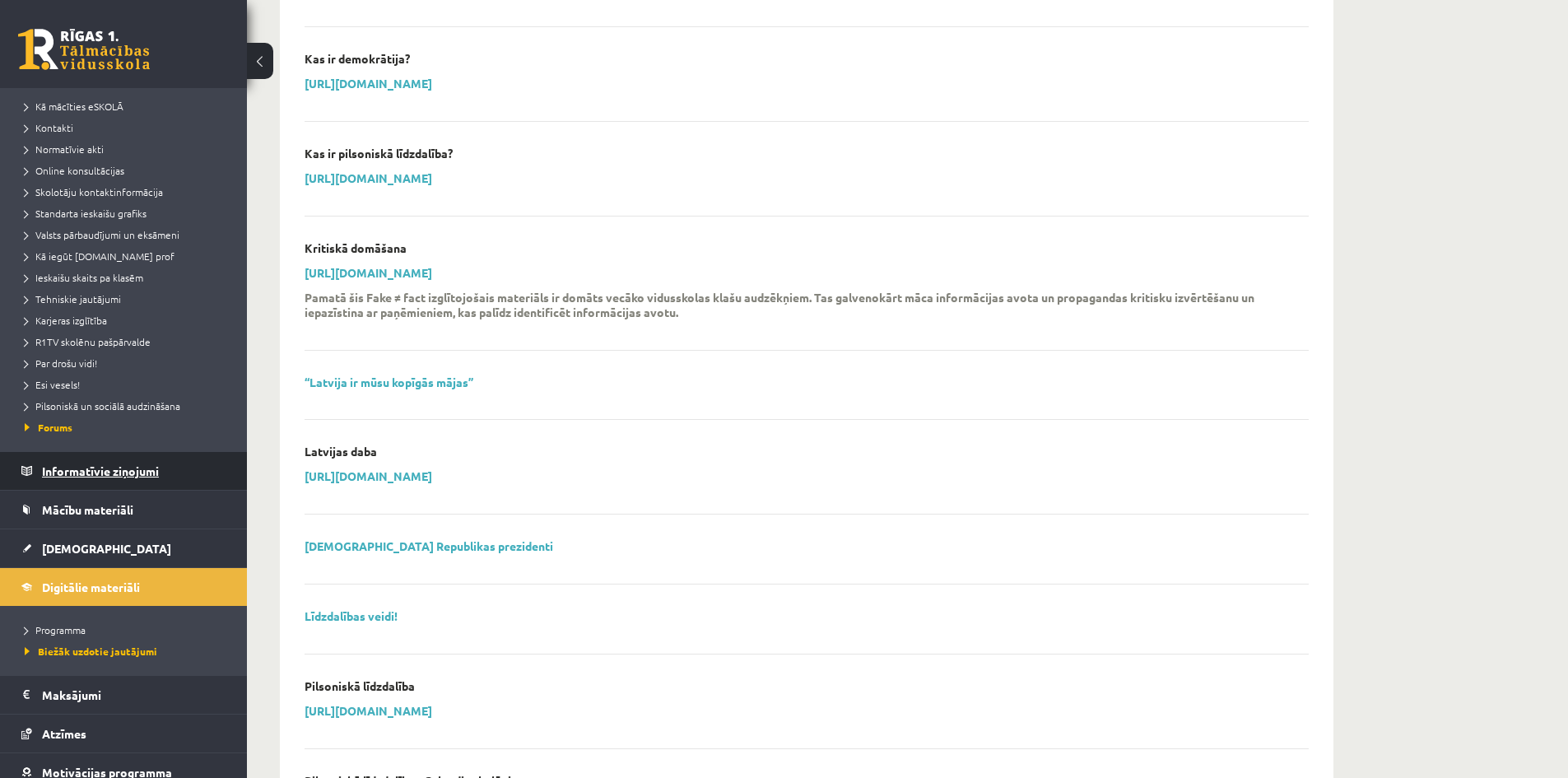
click at [89, 470] on legend "Informatīvie ziņojumi 0" at bounding box center [135, 471] width 185 height 38
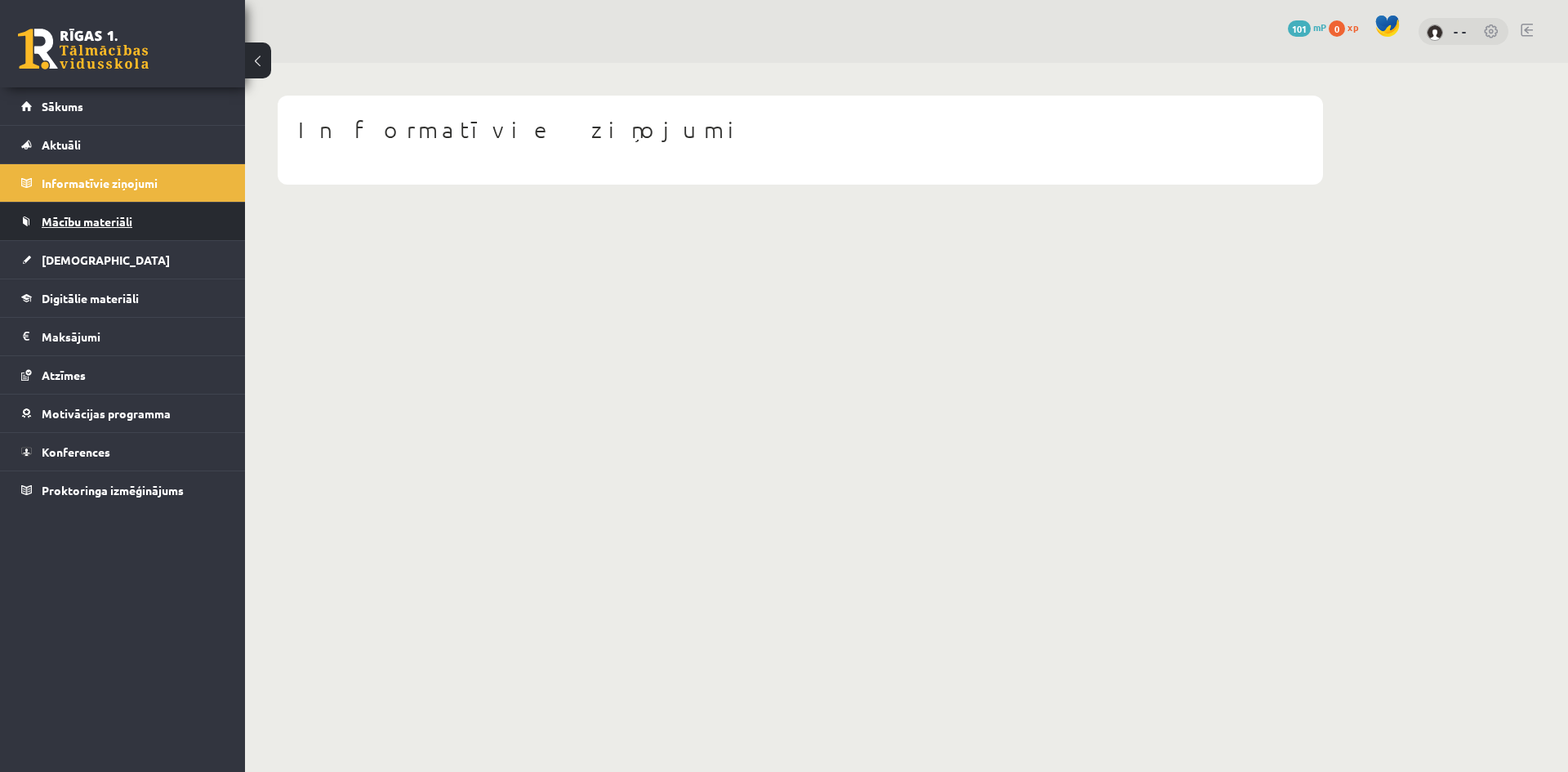
click at [81, 225] on span "Mācību materiāli" at bounding box center [87, 221] width 91 height 15
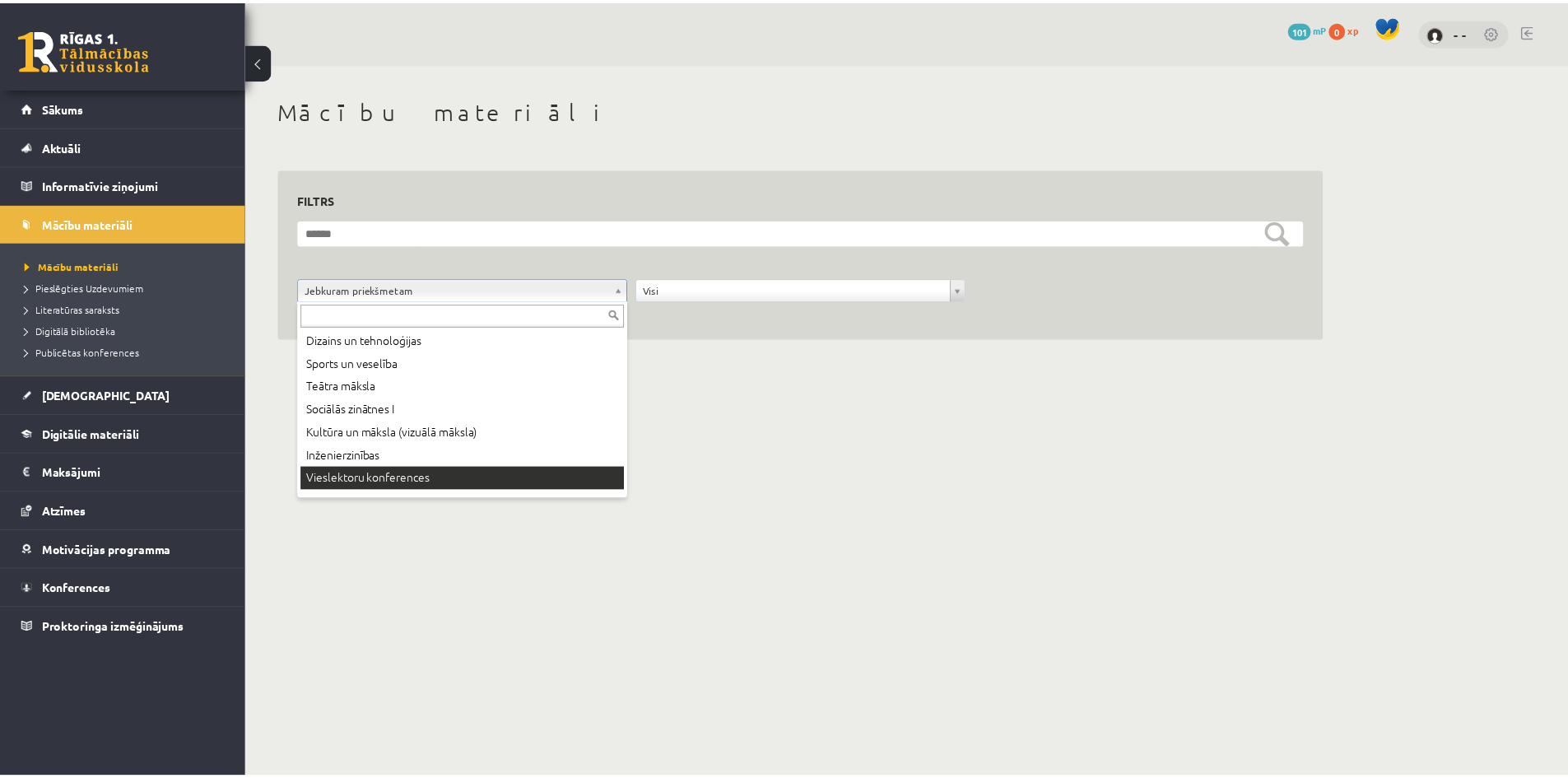
scroll to position [494, 0]
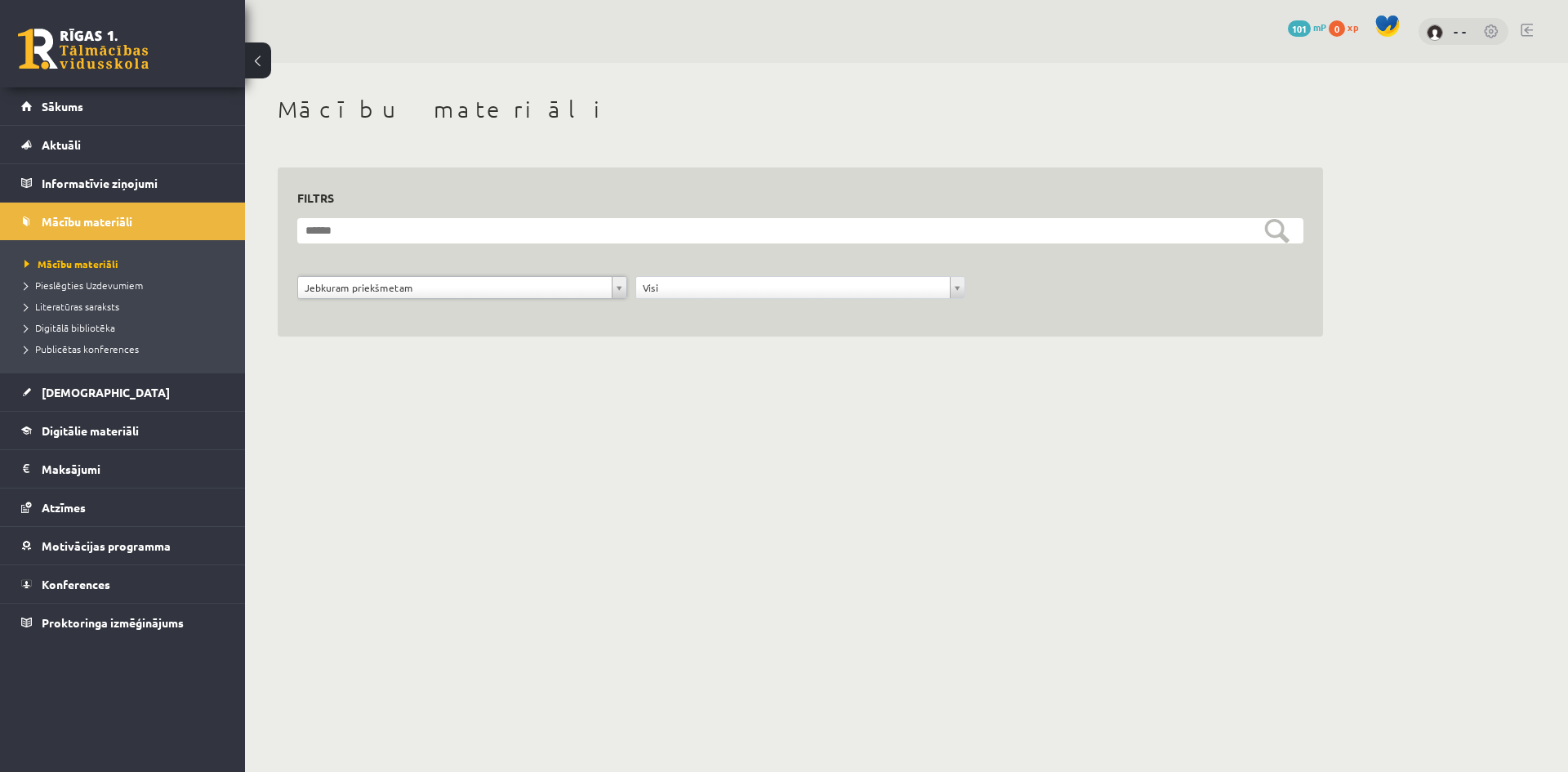
click at [968, 283] on div "**********" at bounding box center [800, 291] width 338 height 31
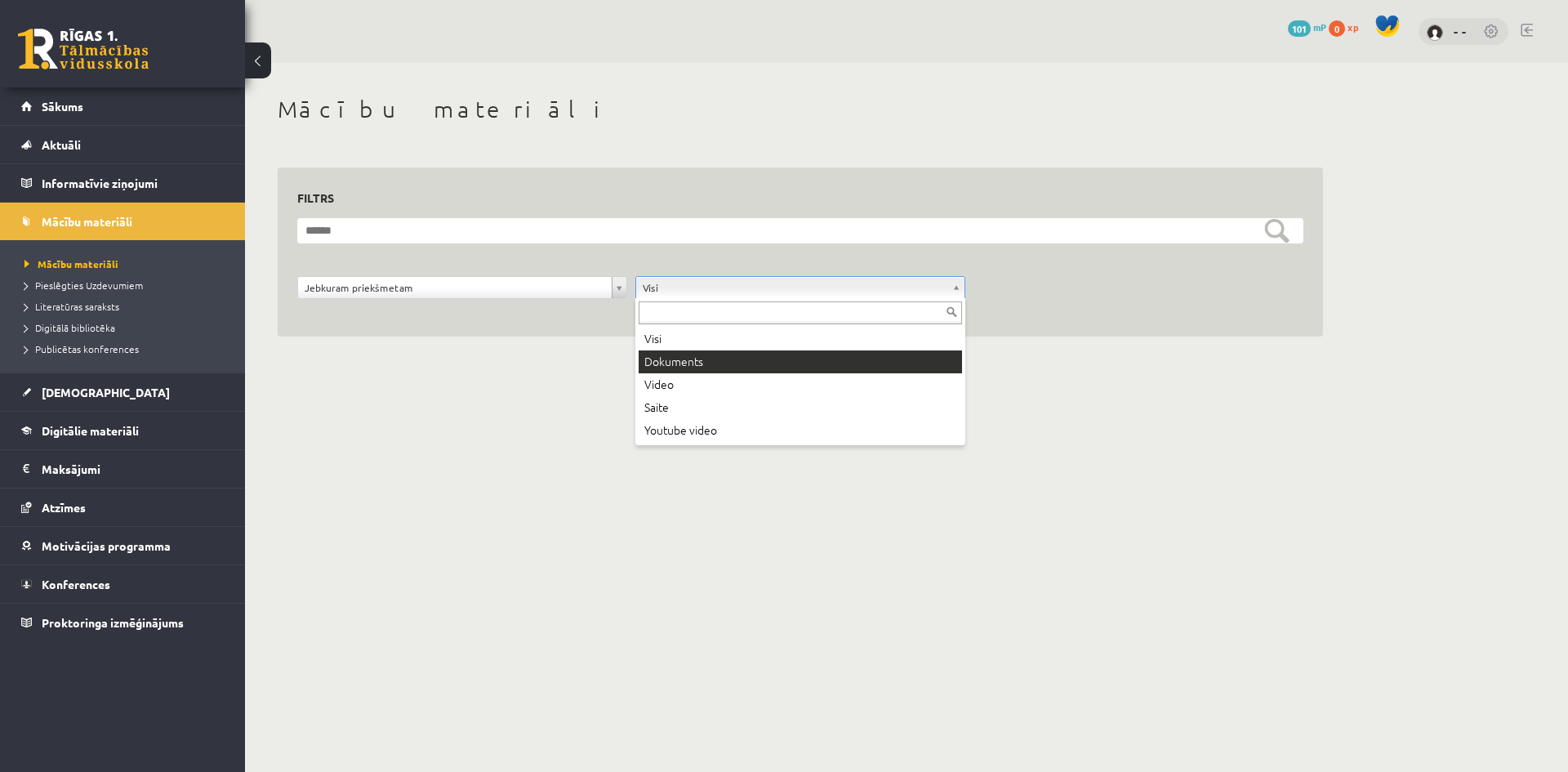
drag, startPoint x: 1078, startPoint y: 203, endPoint x: 1018, endPoint y: 192, distance: 61.0
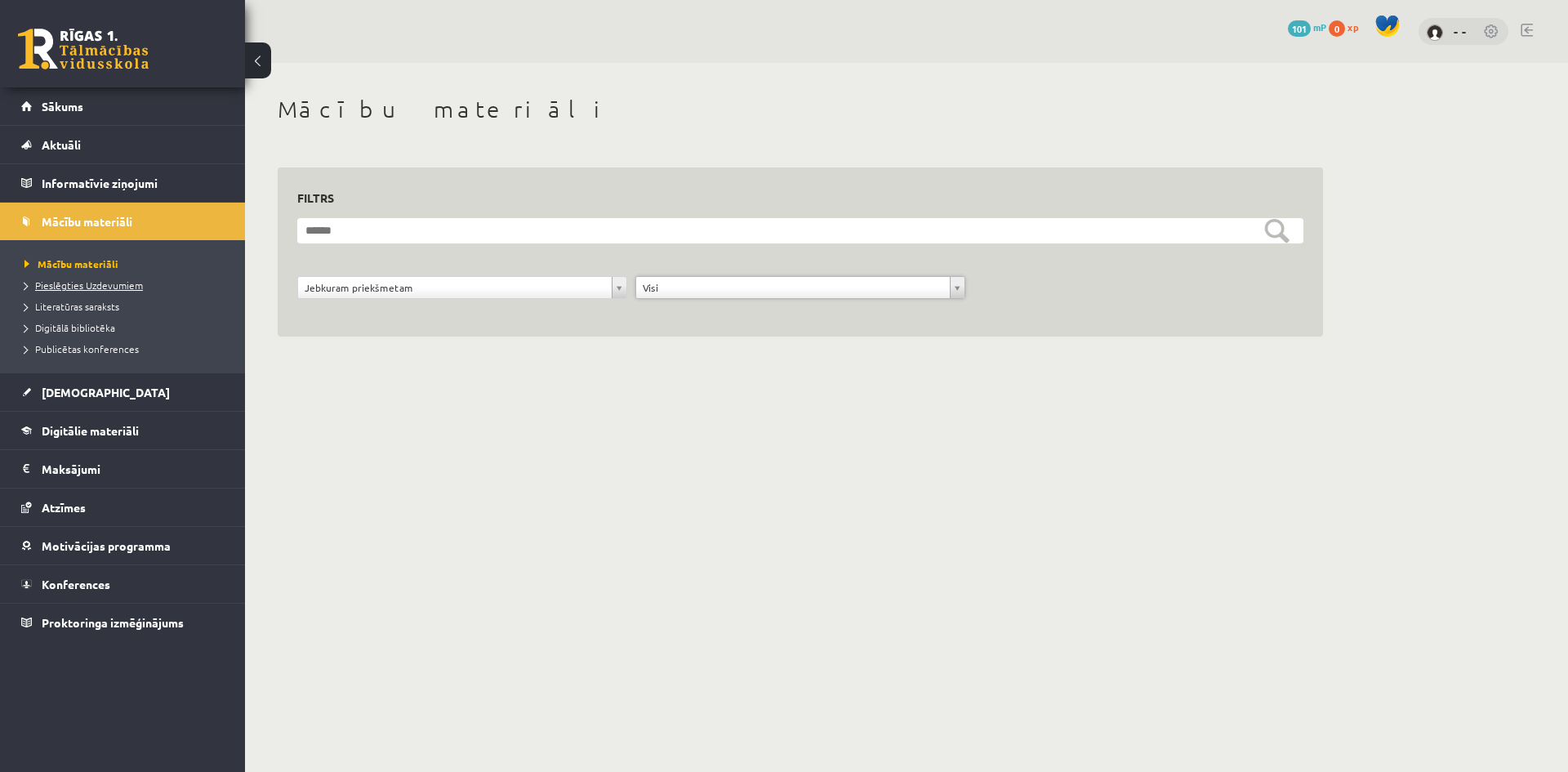
click at [103, 280] on span "Pieslēgties Uzdevumiem" at bounding box center [84, 285] width 119 height 13
click at [103, 303] on span "Literatūras saraksts" at bounding box center [71, 306] width 95 height 13
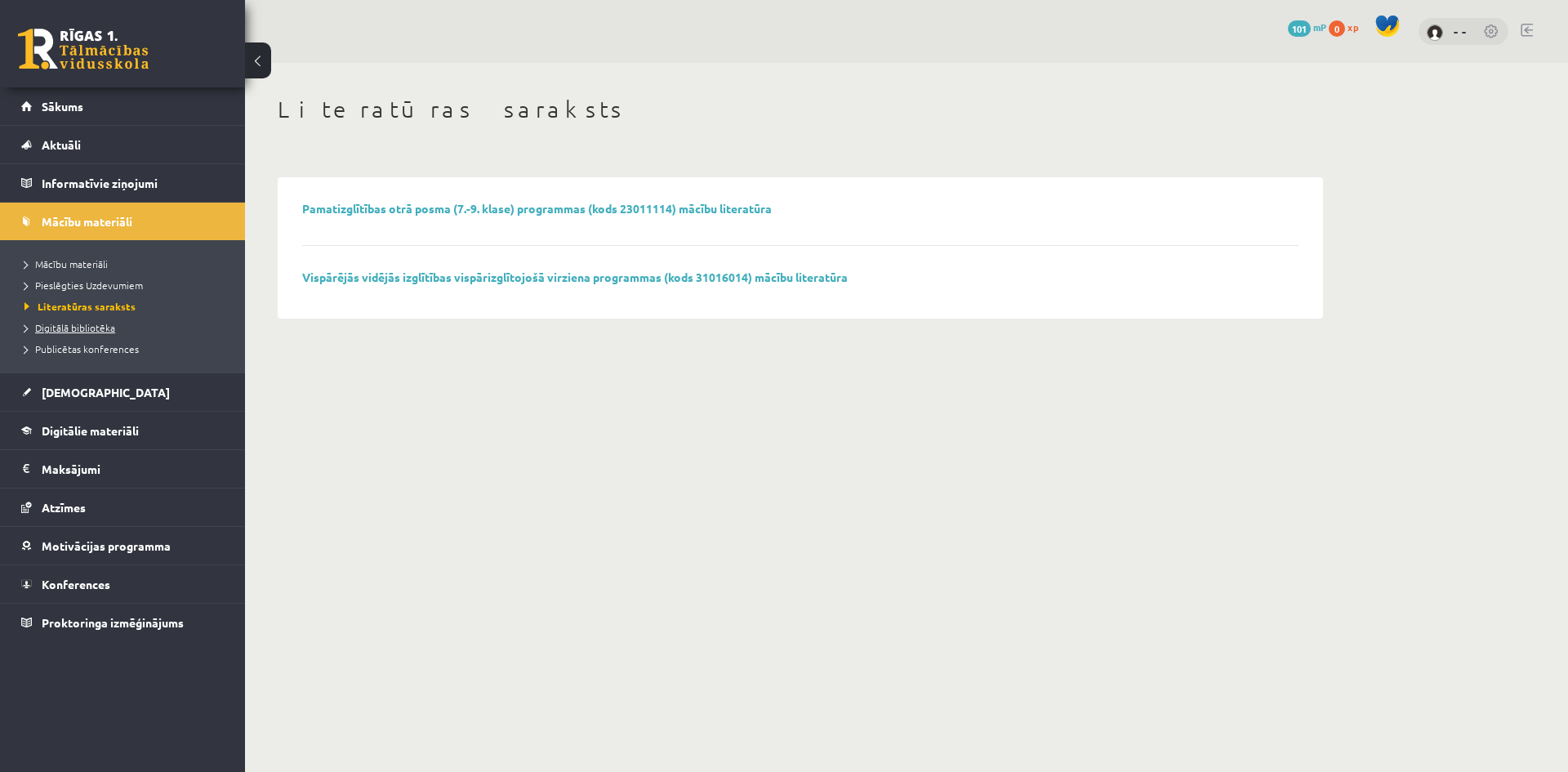
click at [93, 328] on span "Digitālā bibliotēka" at bounding box center [69, 327] width 91 height 13
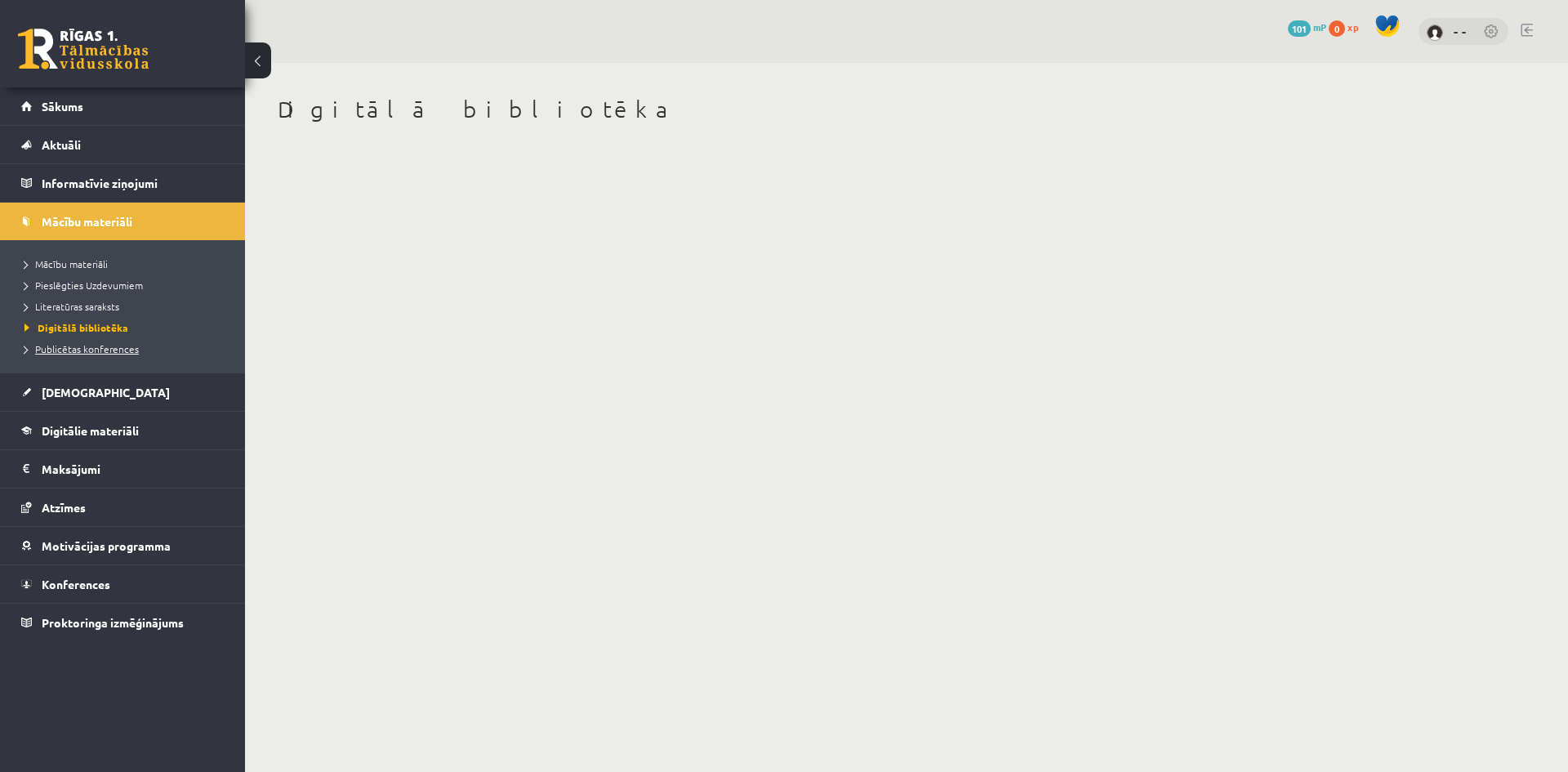
click at [83, 345] on li "Publicētas konferences" at bounding box center [126, 349] width 204 height 21
click at [82, 347] on span "Publicētas konferences" at bounding box center [86, 348] width 124 height 13
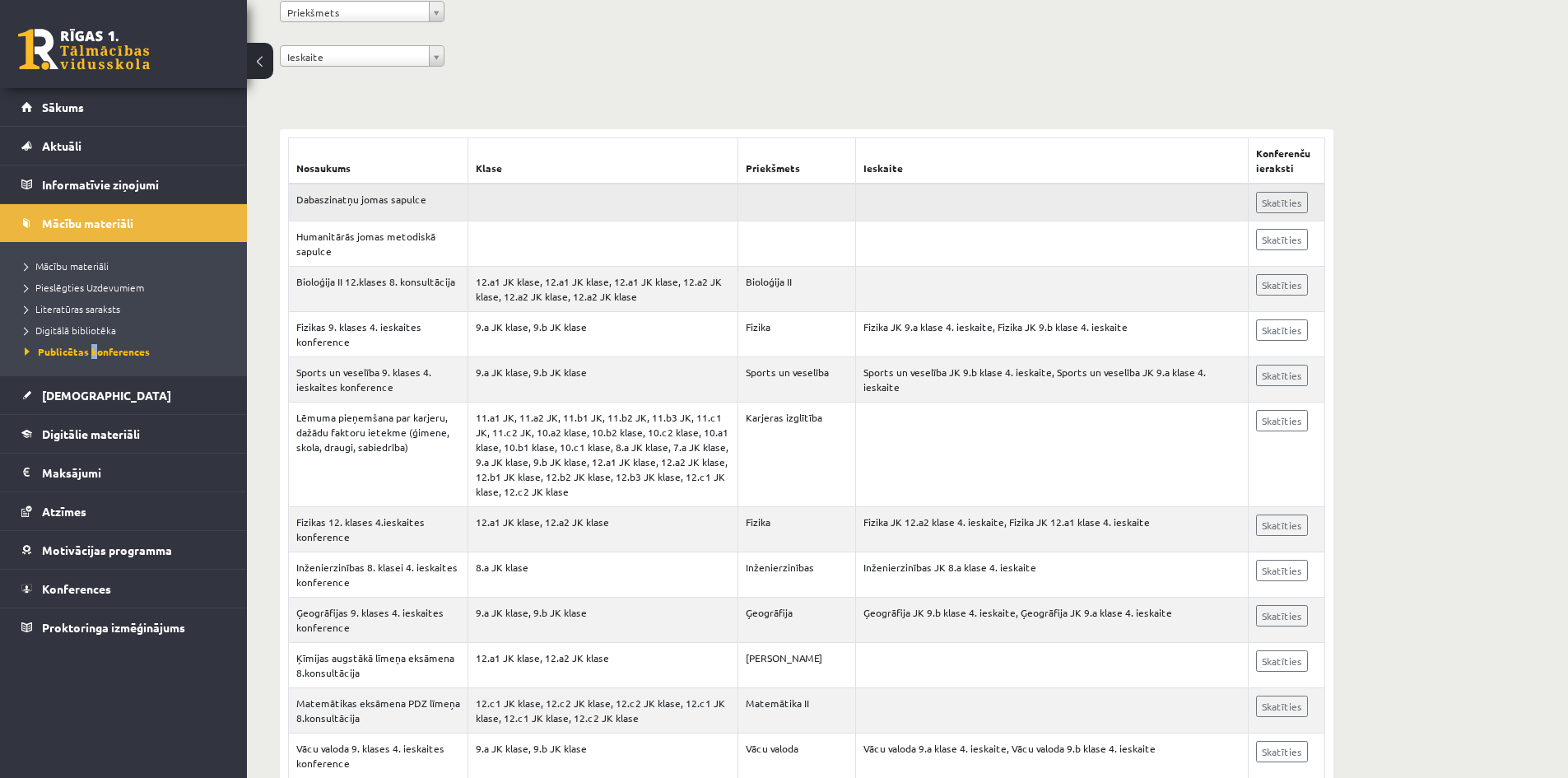
scroll to position [247, 0]
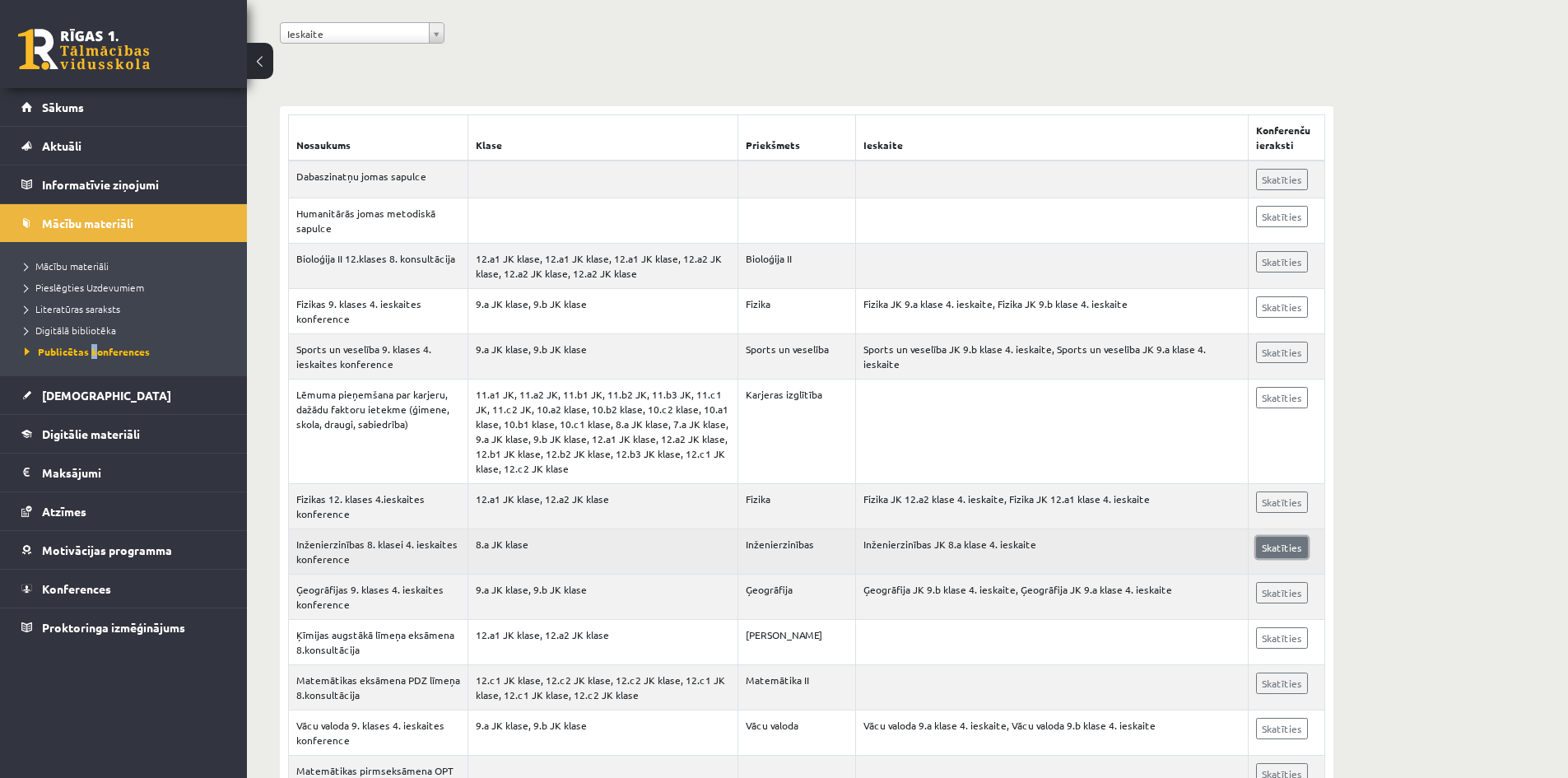
click at [1280, 549] on link "Skatīties" at bounding box center [1282, 547] width 52 height 22
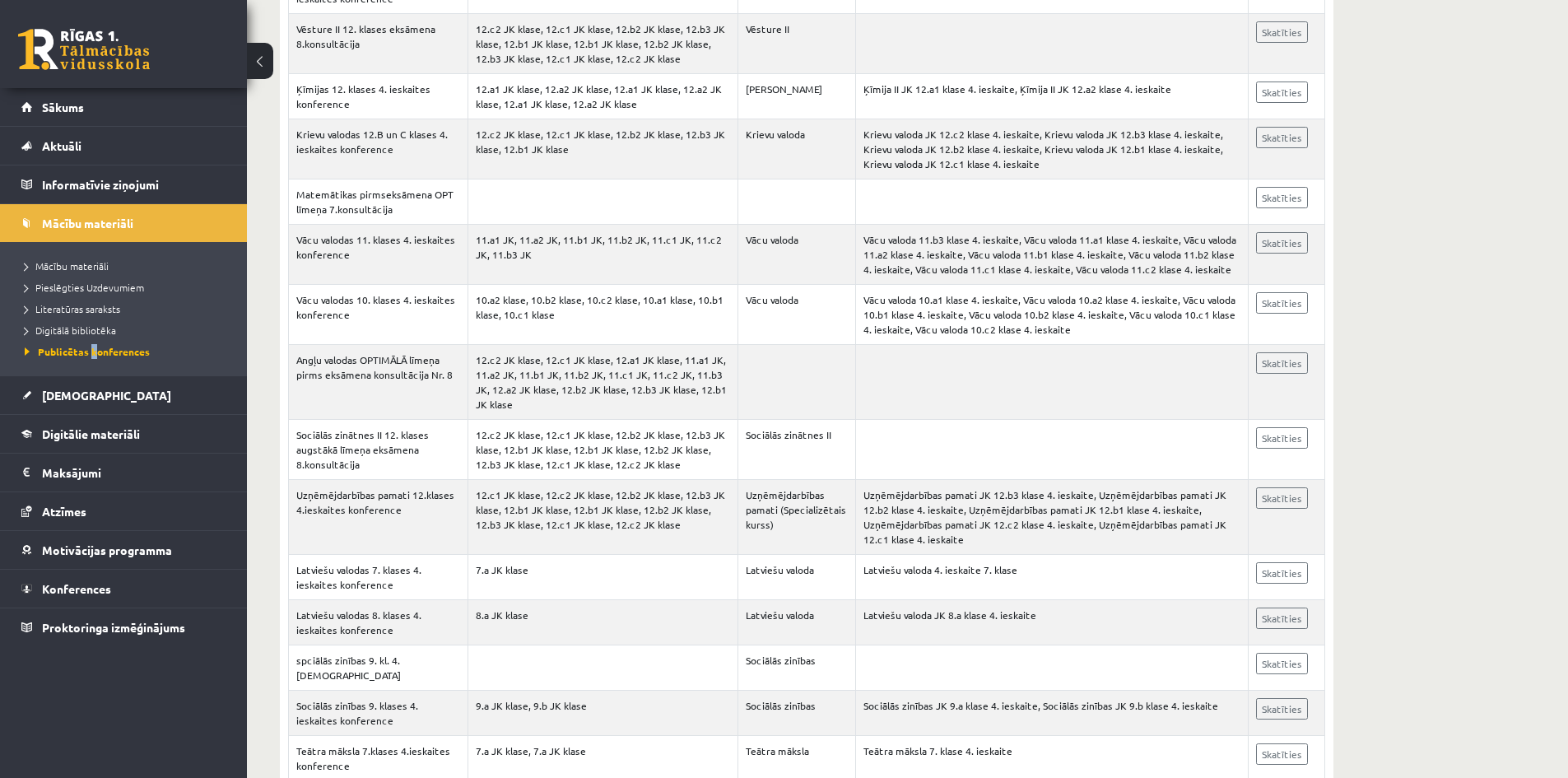
scroll to position [2058, 0]
click at [1263, 607] on link "Skatīties" at bounding box center [1282, 618] width 52 height 22
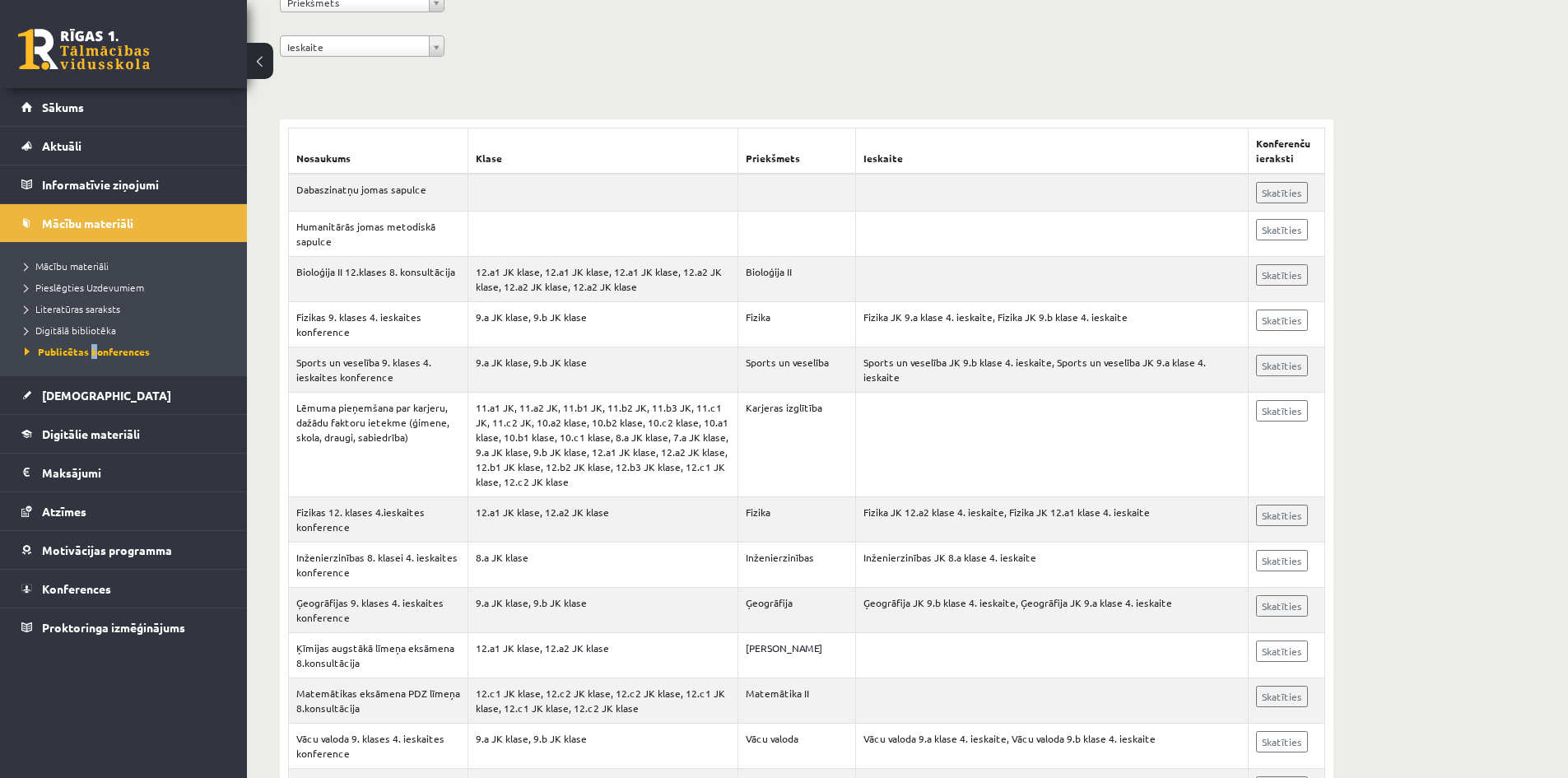
scroll to position [0, 0]
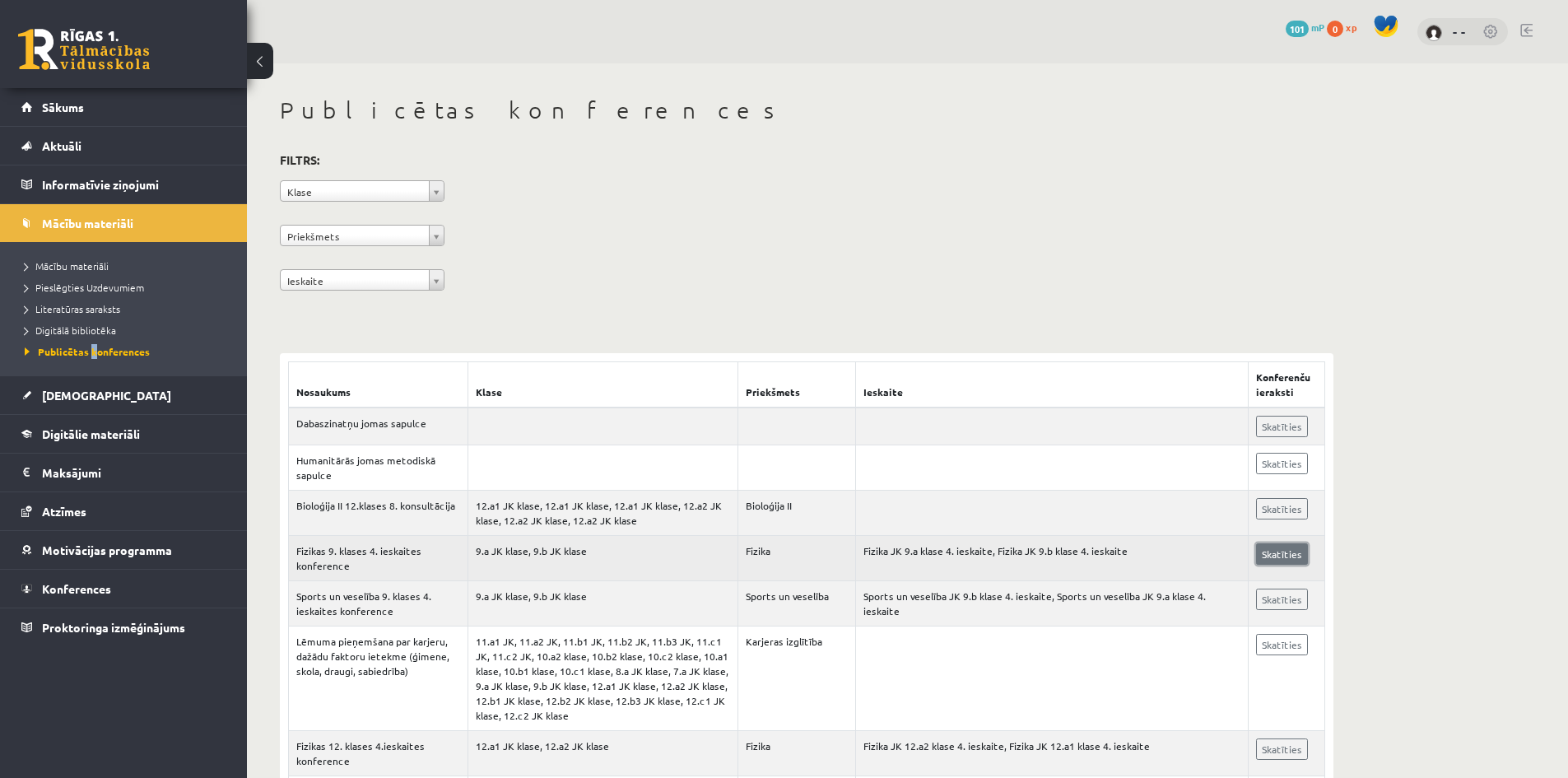
click at [1298, 554] on link "Skatīties" at bounding box center [1282, 554] width 52 height 22
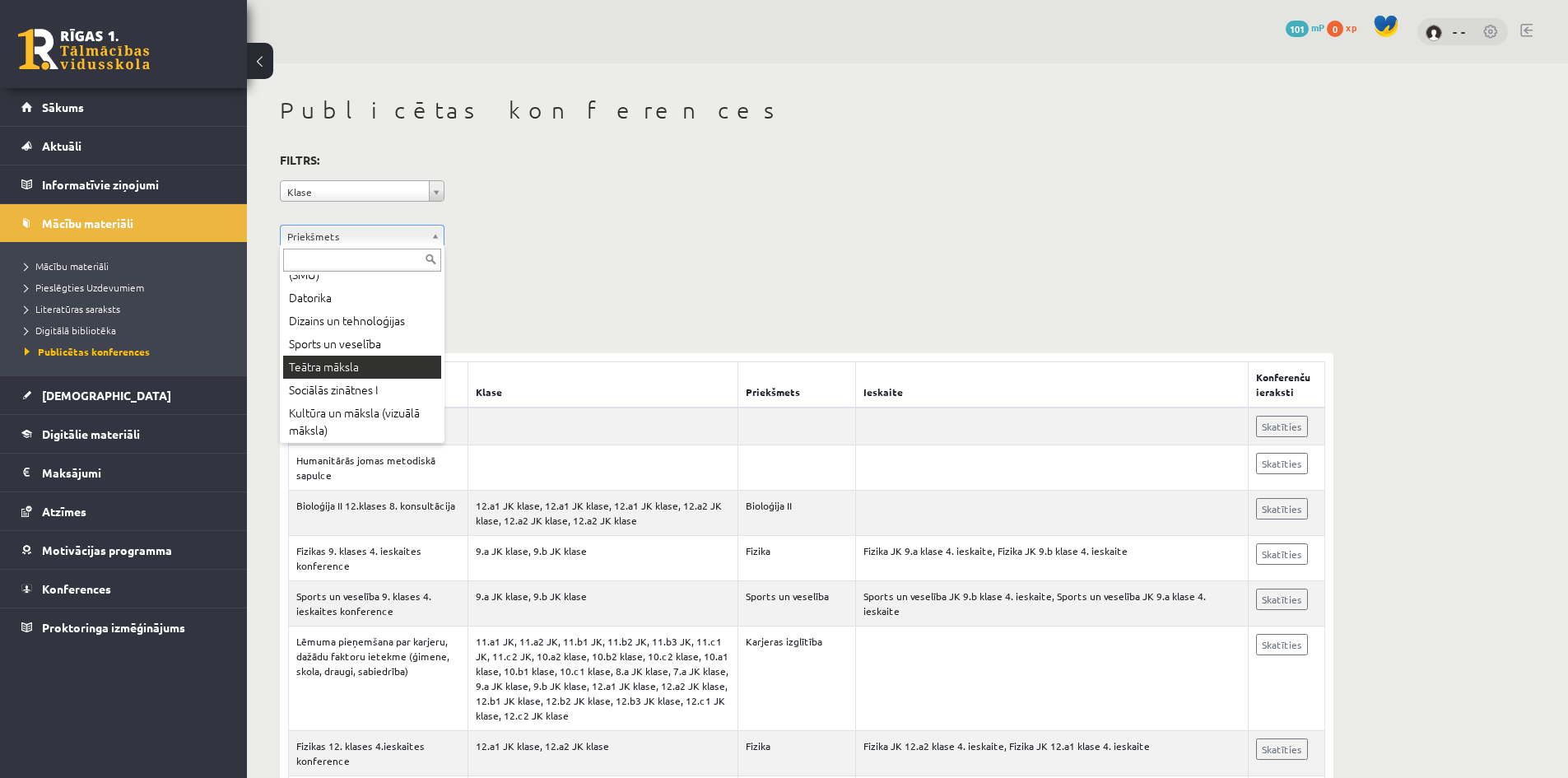
scroll to position [412, 0]
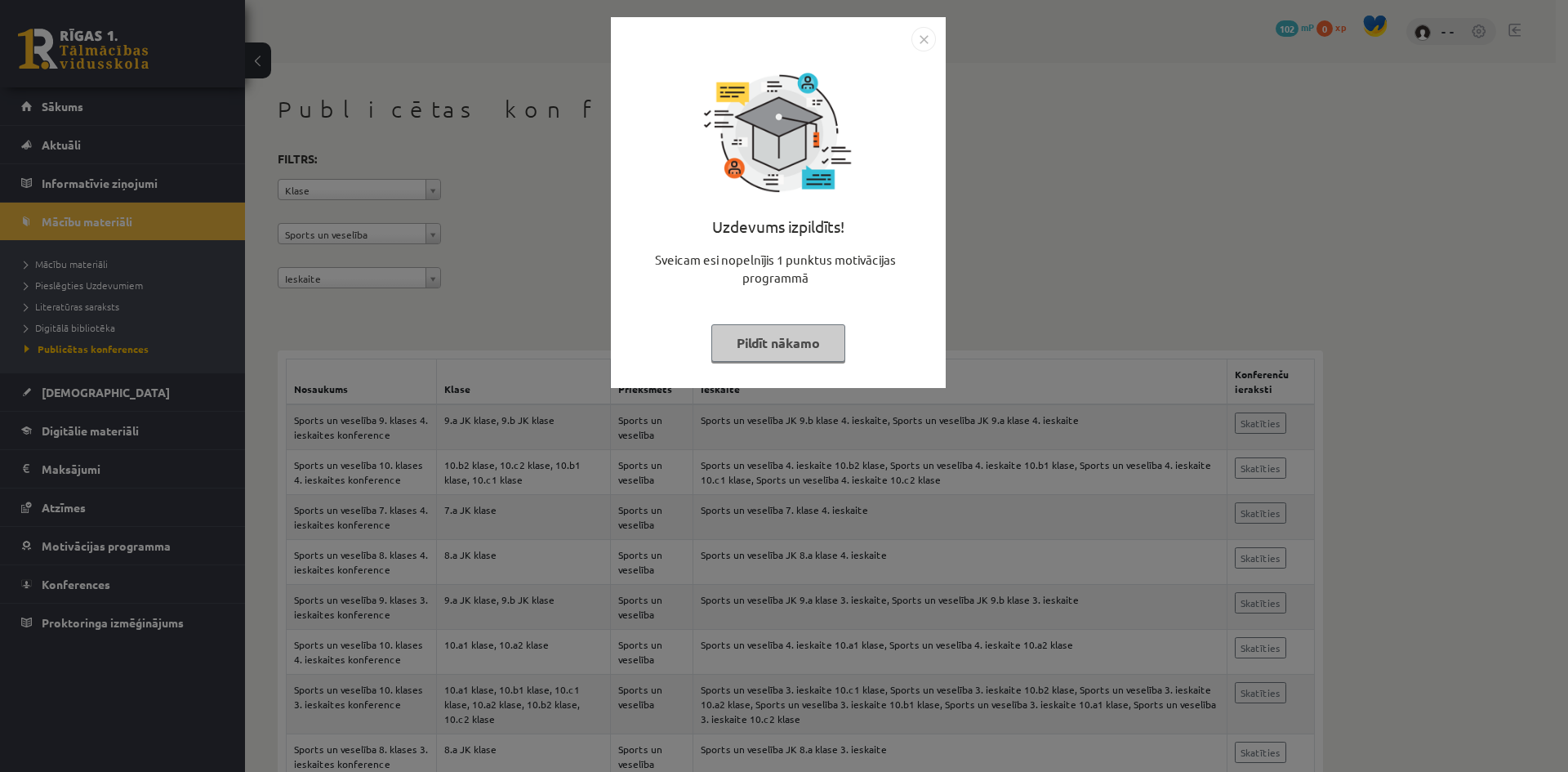
click at [930, 37] on img "Close" at bounding box center [923, 39] width 24 height 24
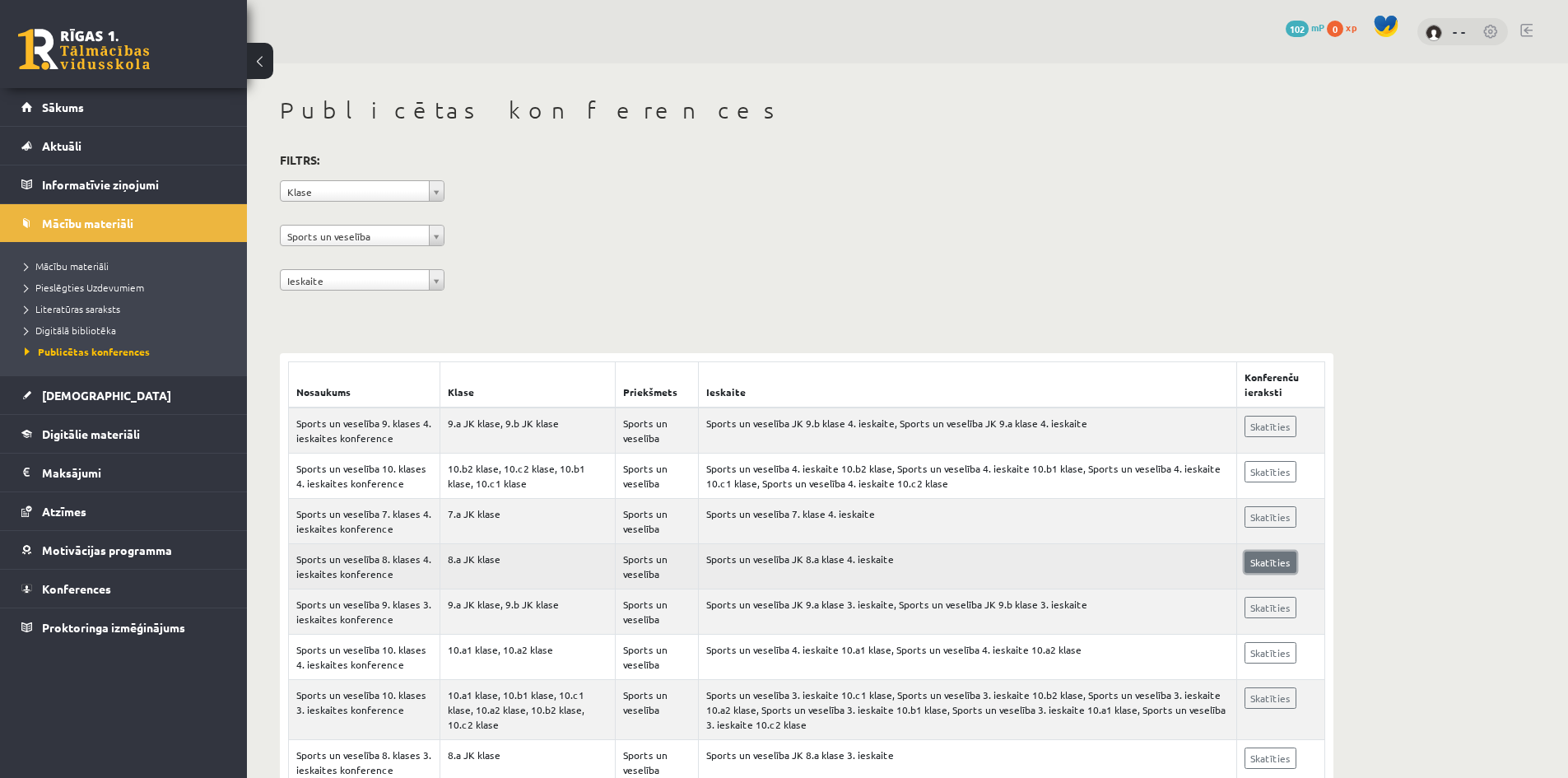
click at [1266, 562] on link "Skatīties" at bounding box center [1270, 562] width 52 height 22
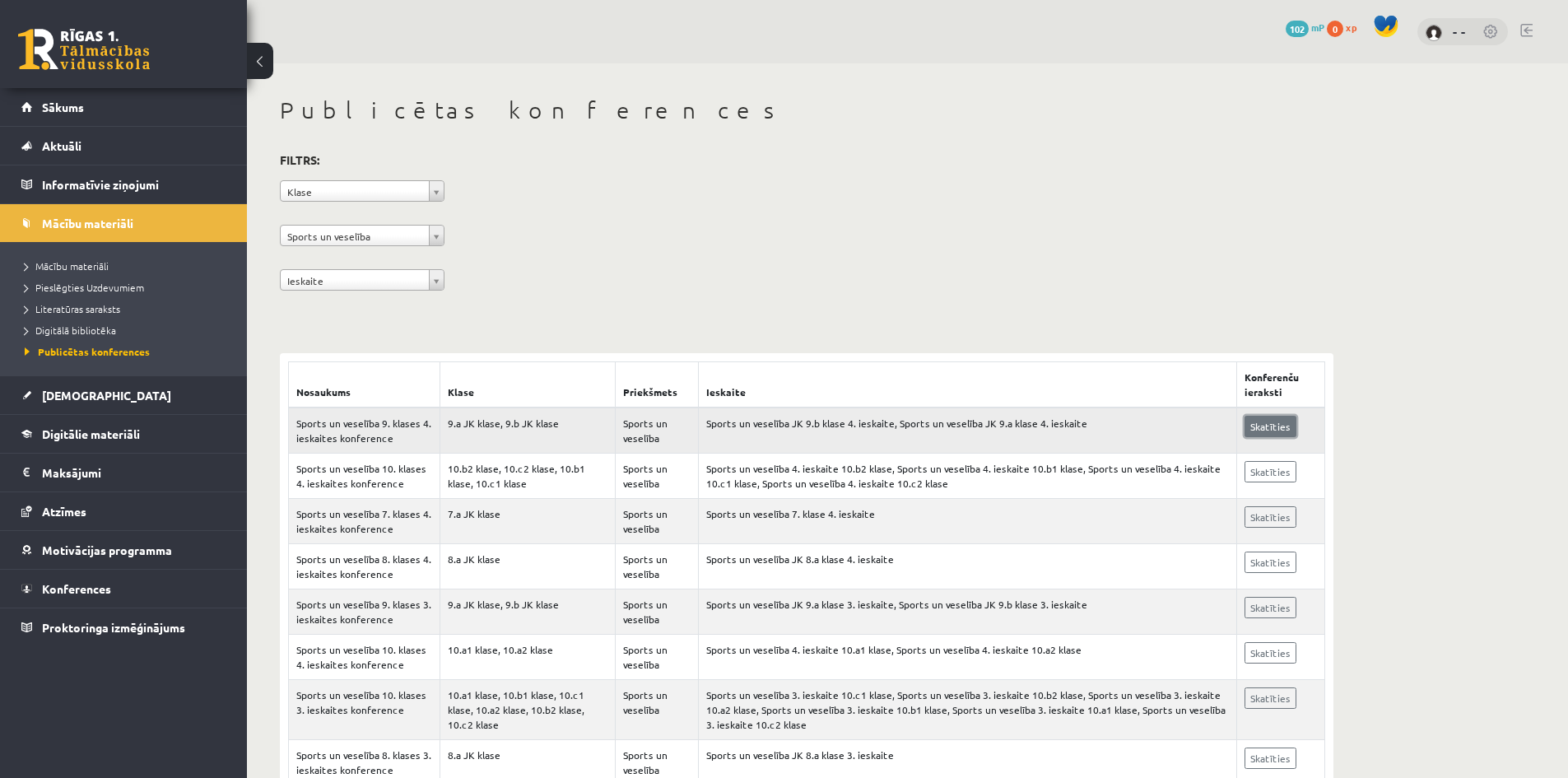
click at [1281, 422] on link "Skatīties" at bounding box center [1270, 426] width 52 height 22
click at [48, 394] on span "[DEMOGRAPHIC_DATA]" at bounding box center [107, 395] width 130 height 15
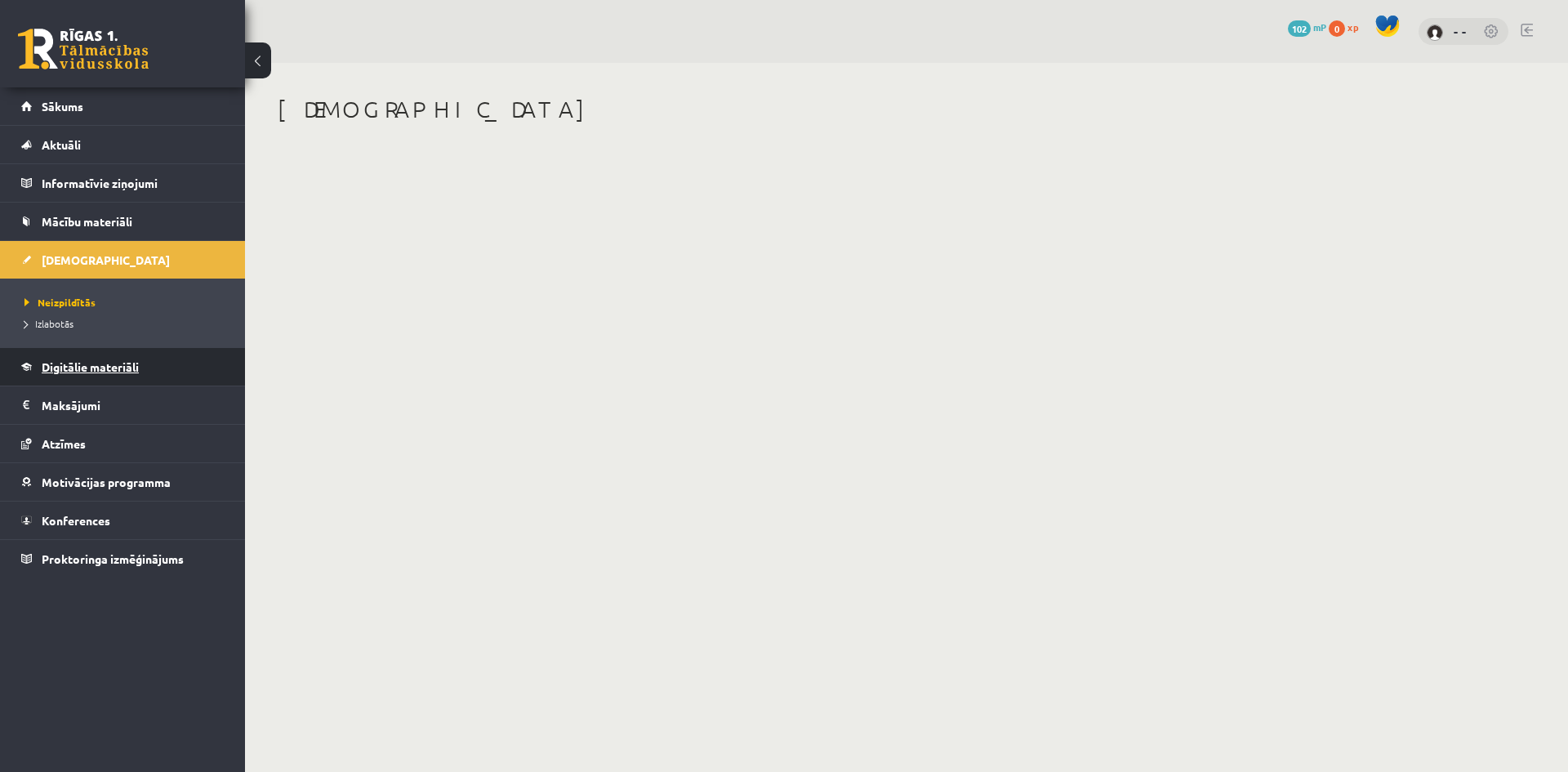
click at [78, 368] on span "Digitālie materiāli" at bounding box center [91, 367] width 97 height 15
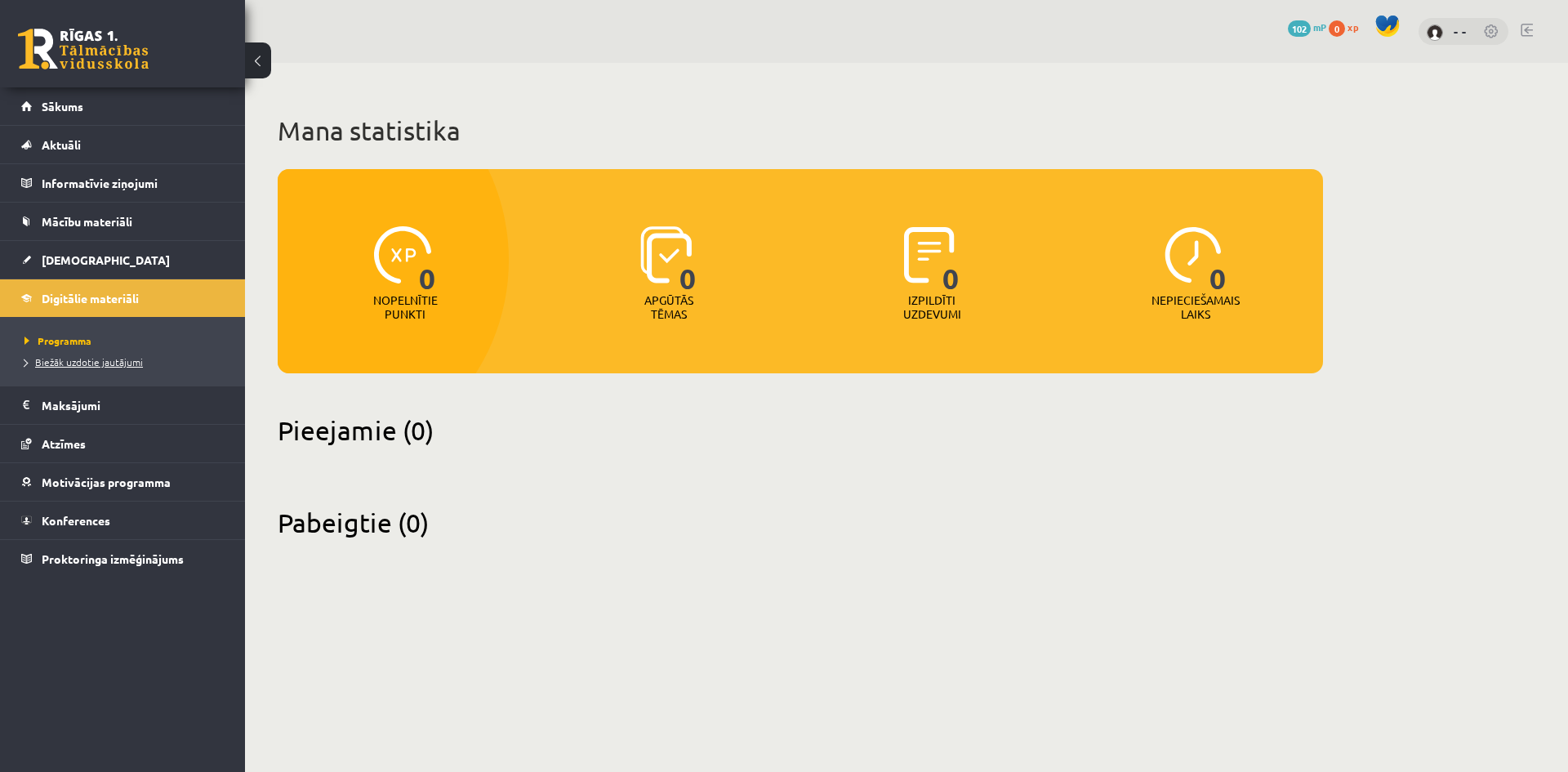
click at [80, 363] on span "Biežāk uzdotie jautājumi" at bounding box center [84, 362] width 119 height 13
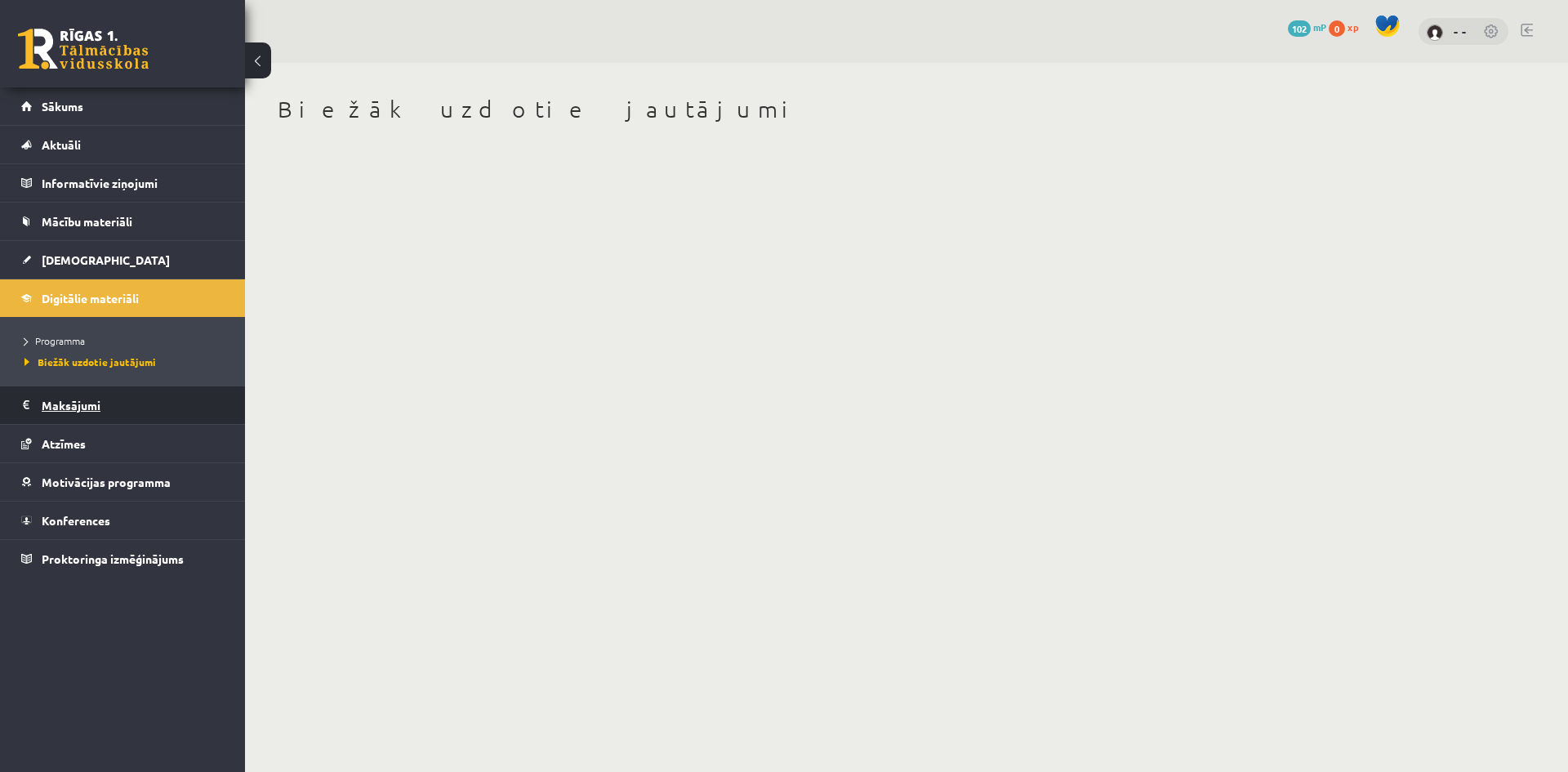
click at [53, 399] on legend "Maksājumi 0" at bounding box center [134, 405] width 183 height 38
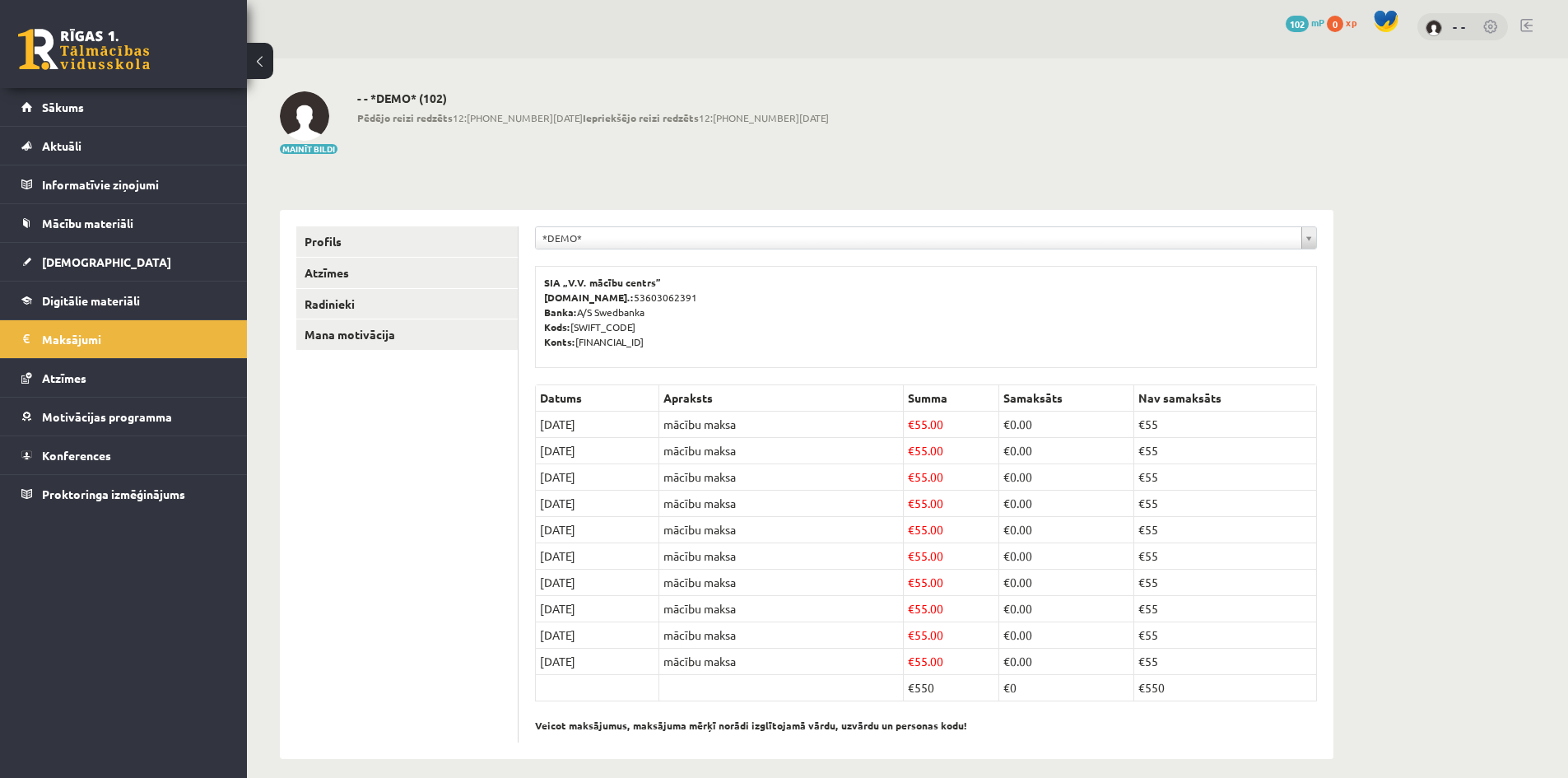
scroll to position [19, 0]
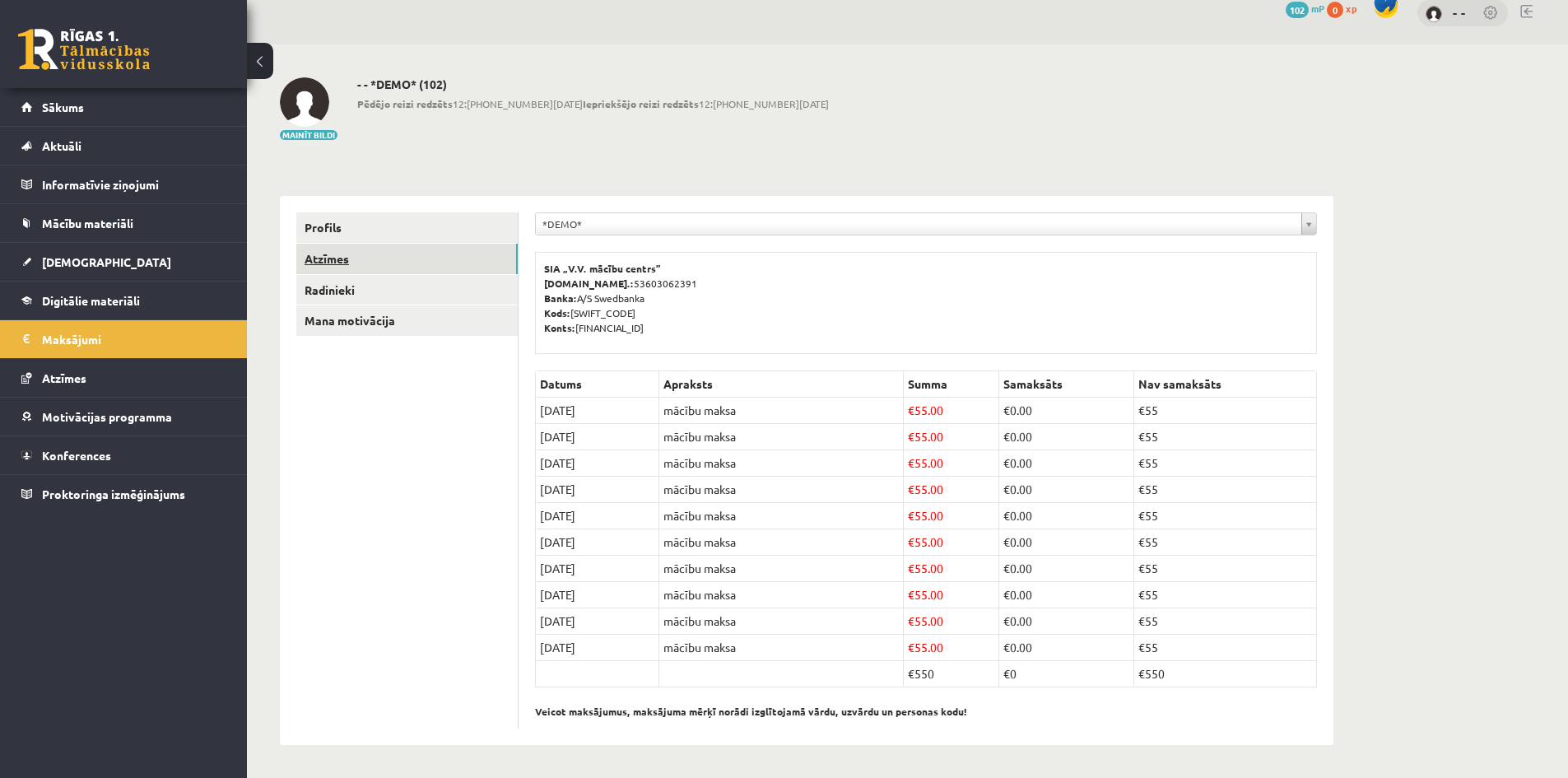
click at [353, 248] on link "Atzīmes" at bounding box center [407, 258] width 221 height 30
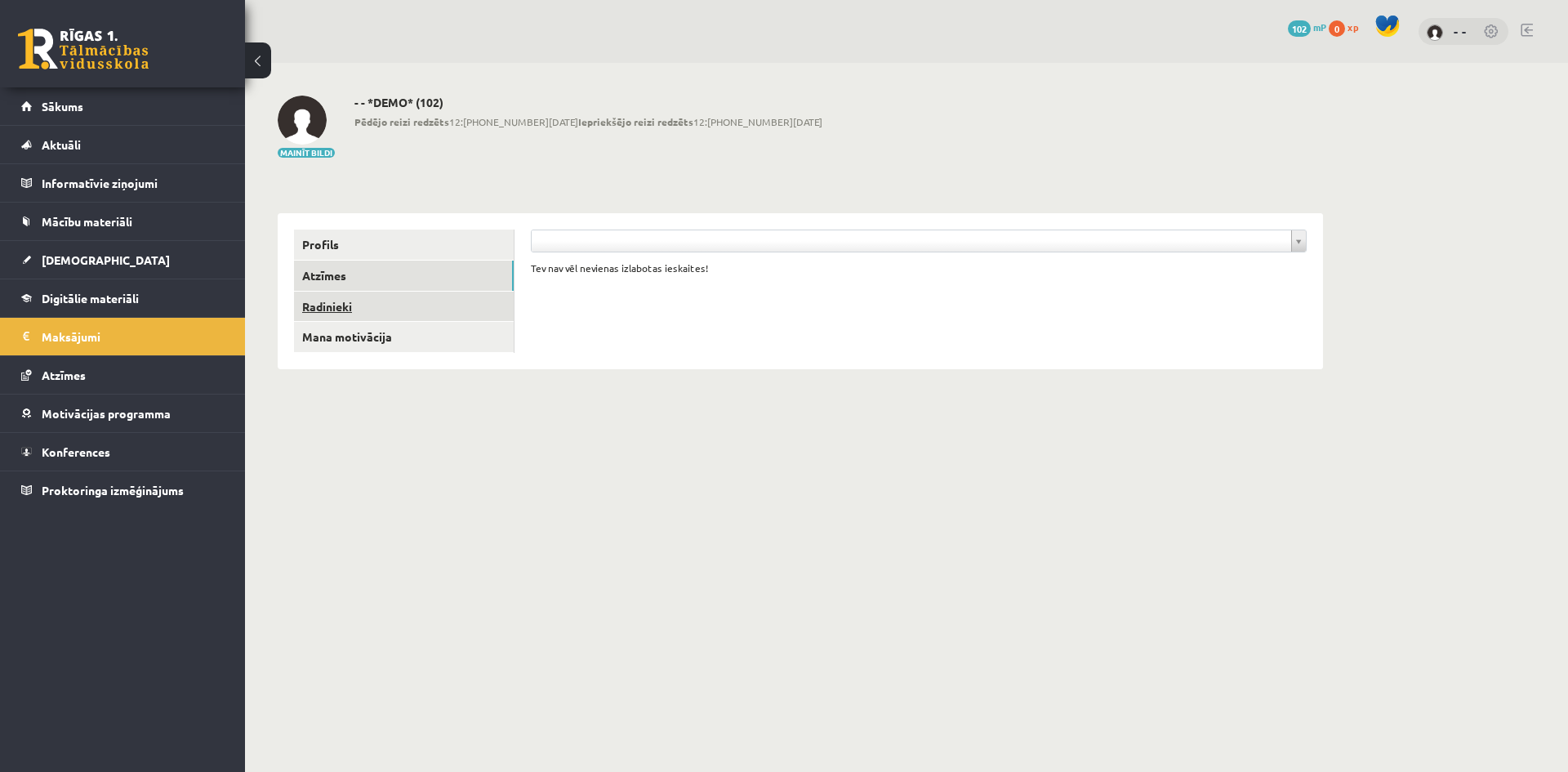
click at [337, 302] on link "Radinieki" at bounding box center [403, 306] width 219 height 30
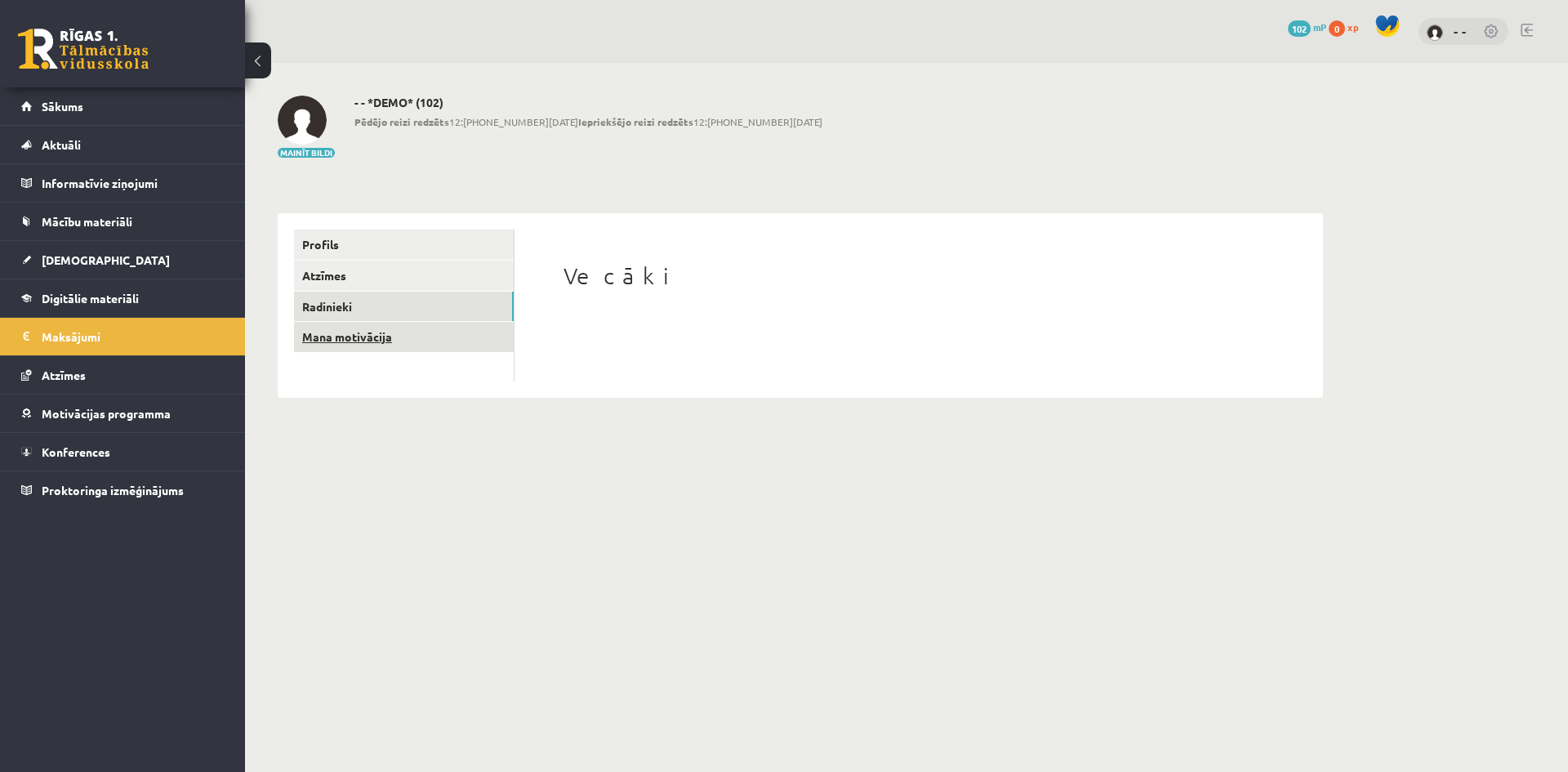
click at [336, 335] on link "Mana motivācija" at bounding box center [403, 336] width 219 height 30
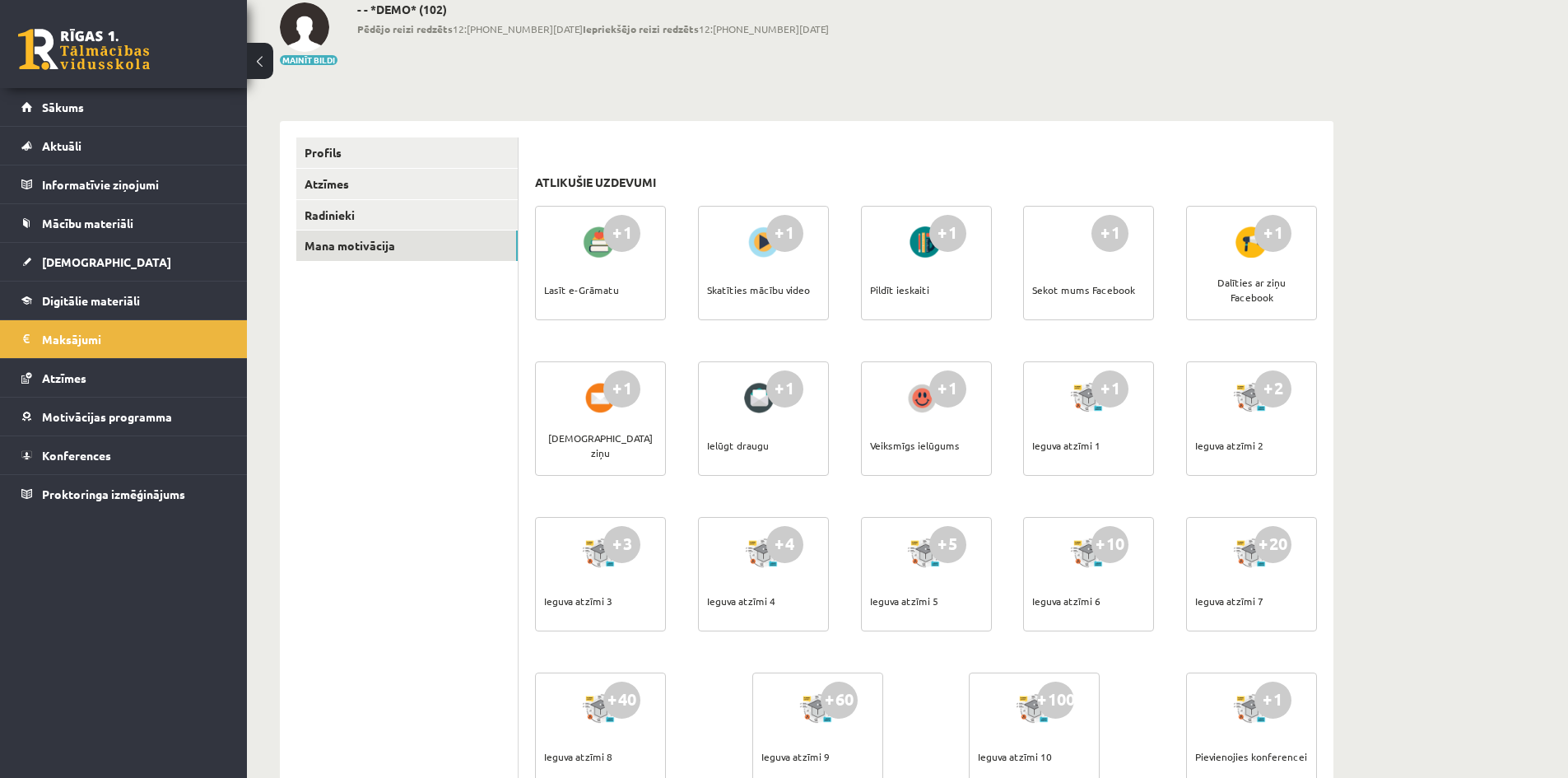
scroll to position [349, 0]
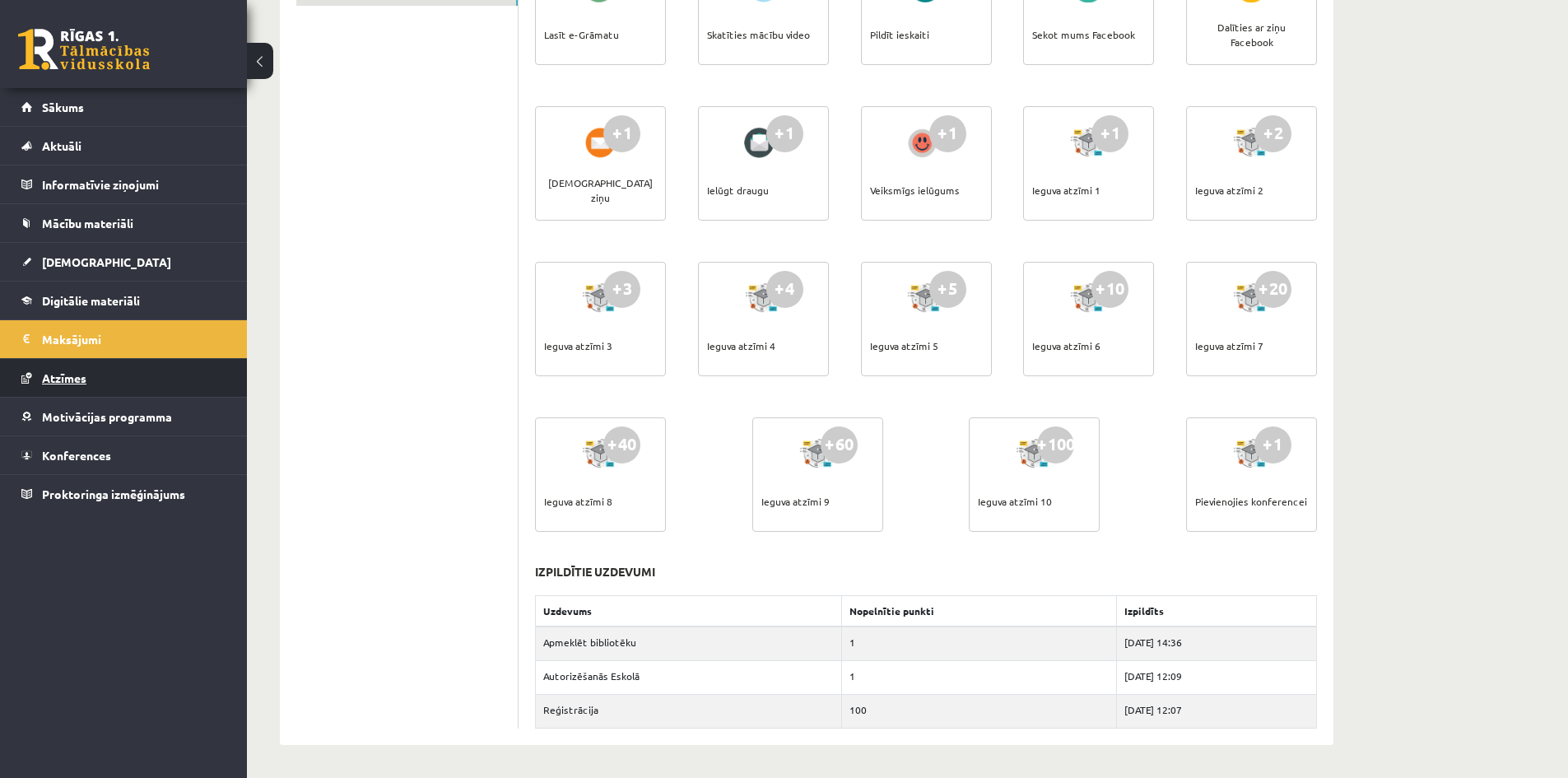
click at [57, 384] on link "Atzīmes" at bounding box center [124, 377] width 205 height 38
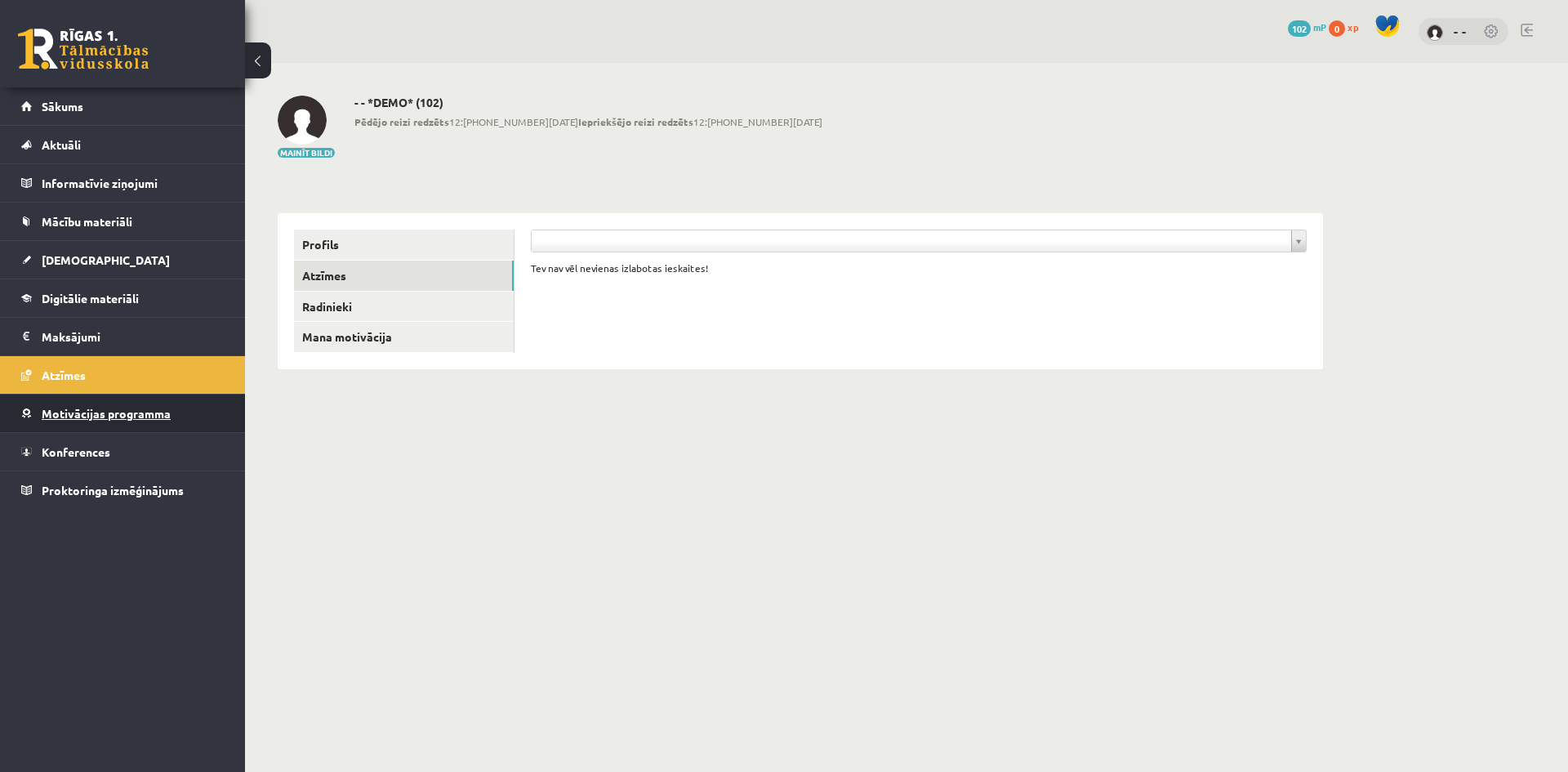
click at [123, 408] on span "Motivācijas programma" at bounding box center [106, 412] width 129 height 15
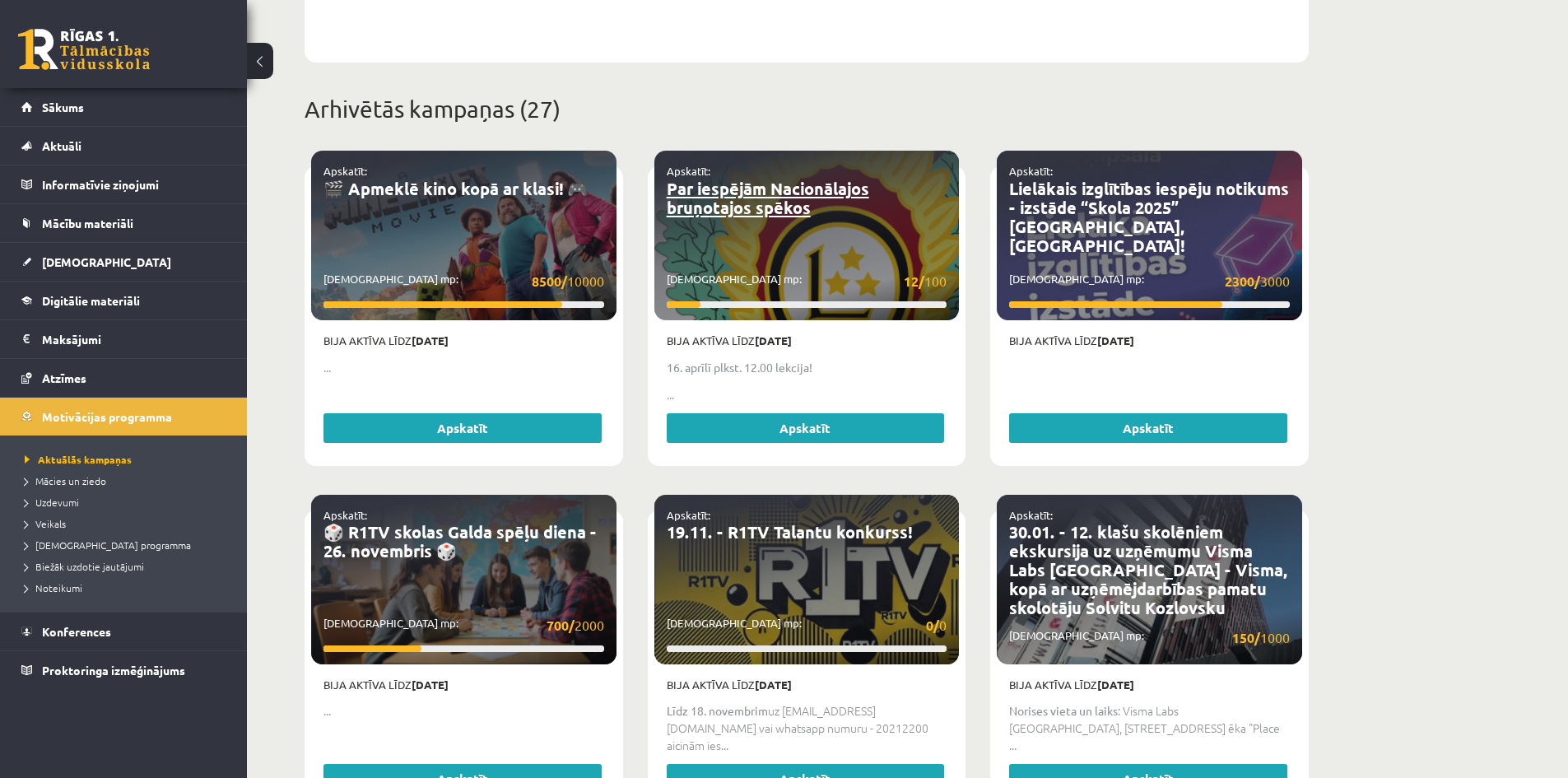
scroll to position [577, 0]
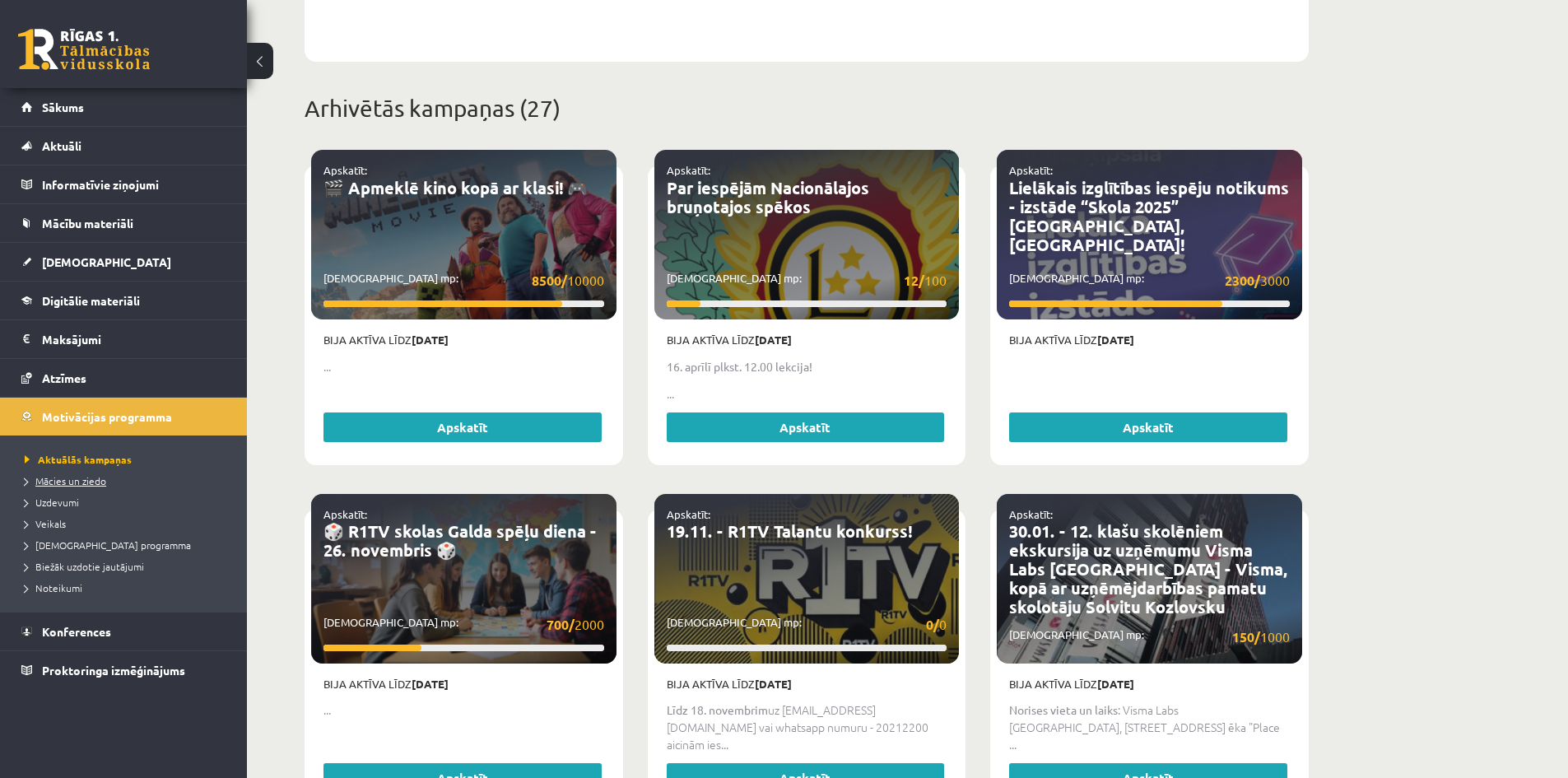
click at [49, 475] on span "Mācies un ziedo" at bounding box center [65, 480] width 82 height 13
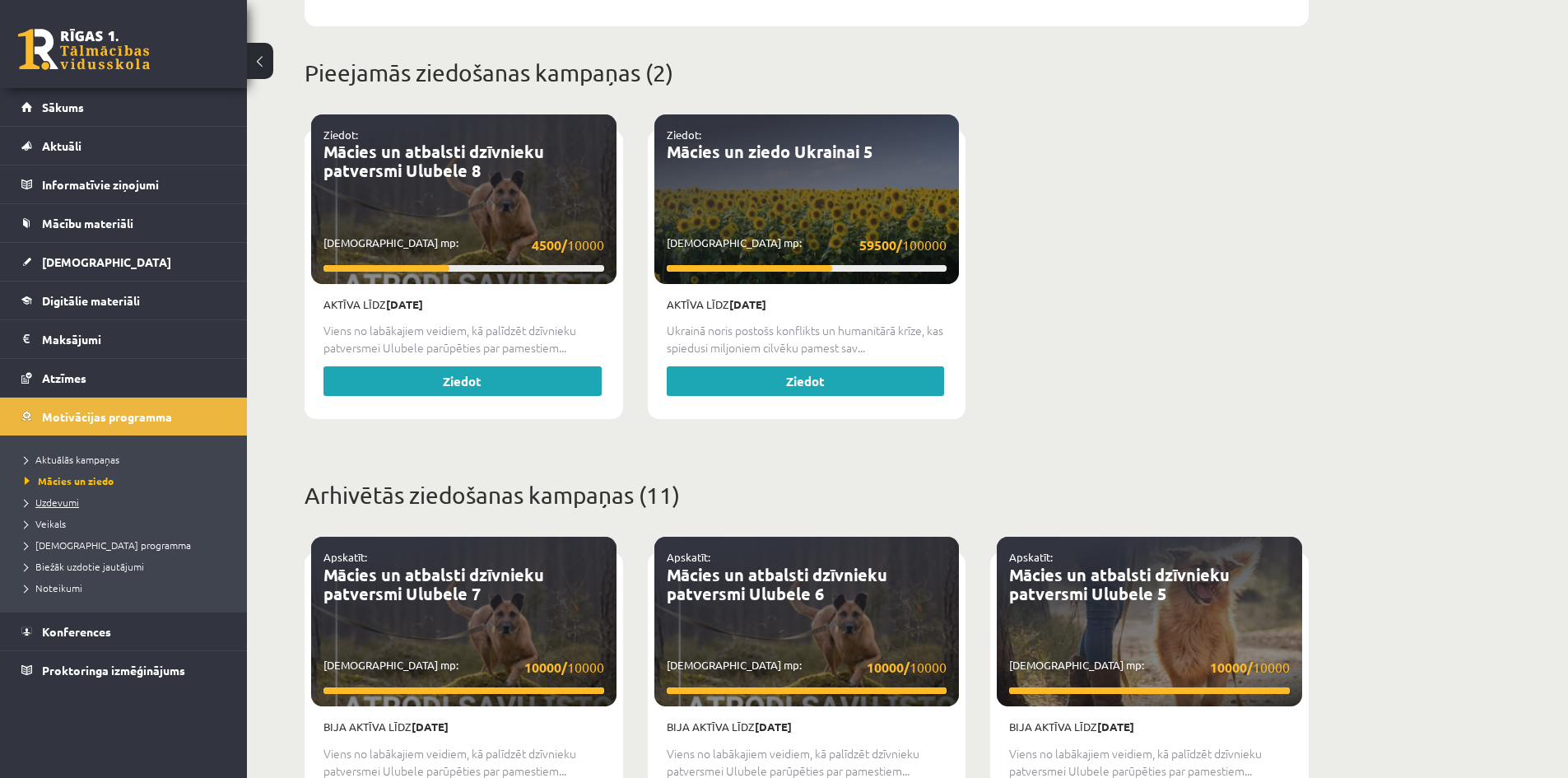
click at [44, 503] on span "Uzdevumi" at bounding box center [51, 501] width 54 height 13
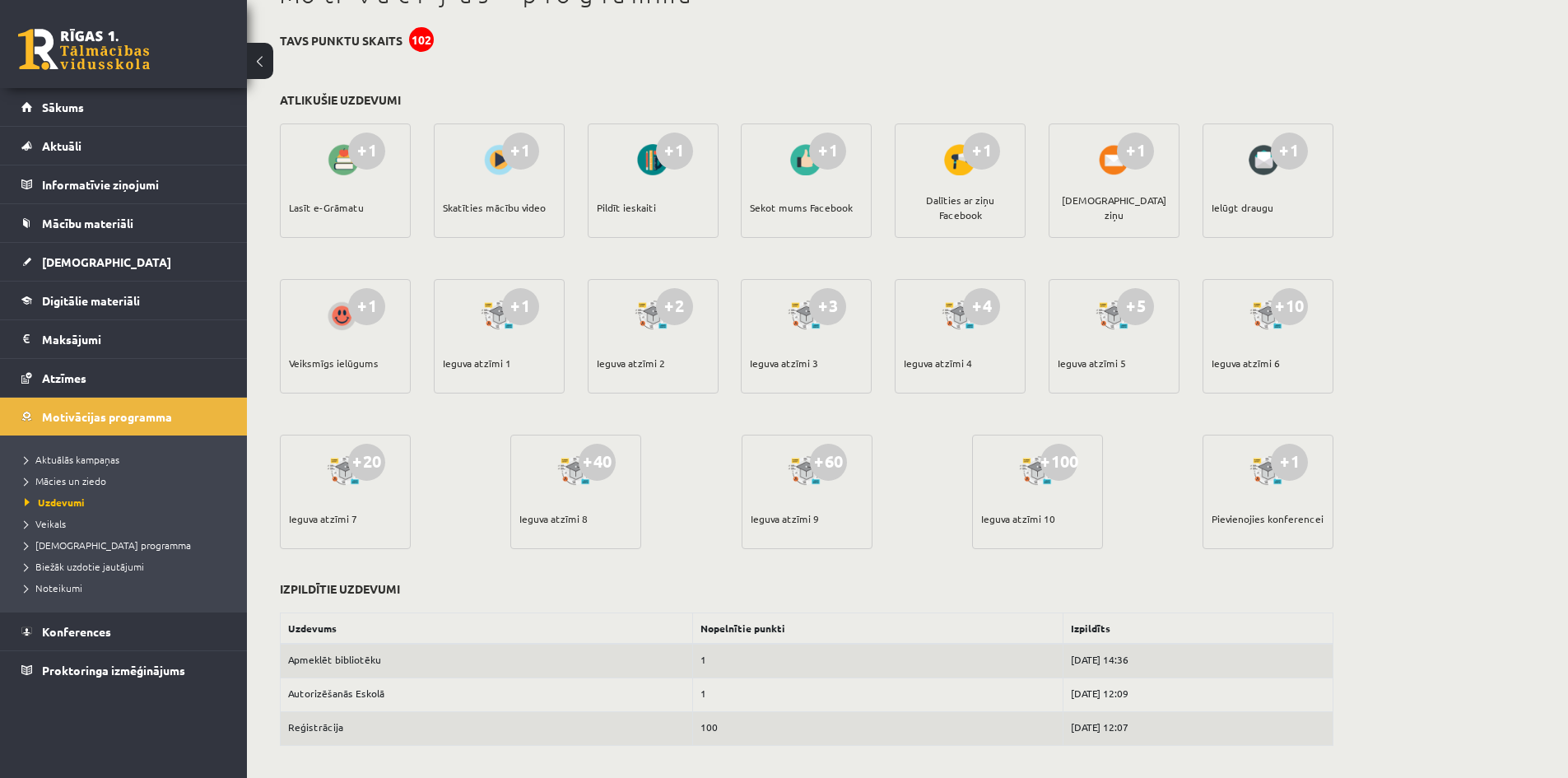
scroll to position [116, 0]
click at [45, 527] on span "Veikals" at bounding box center [45, 523] width 41 height 13
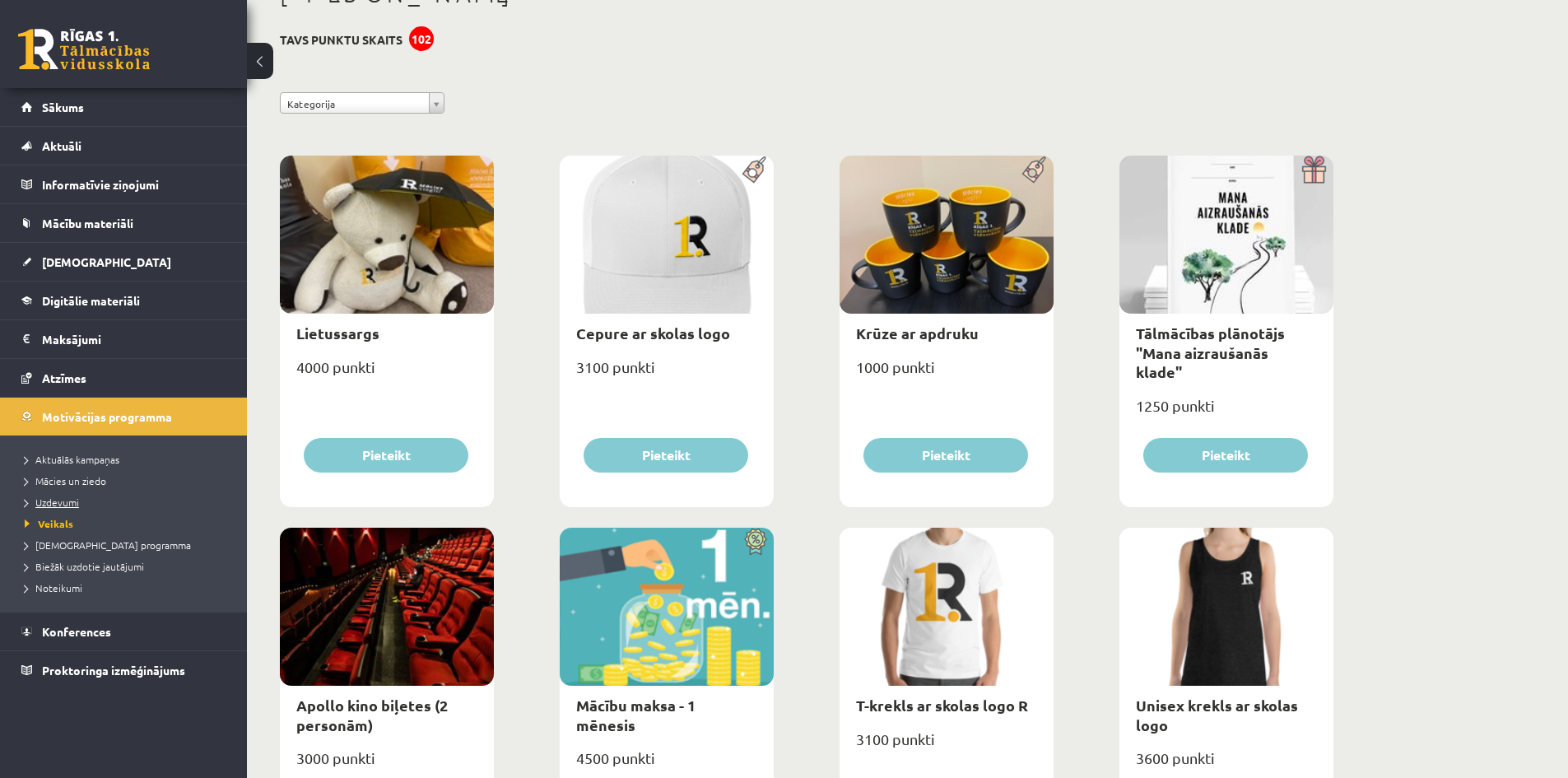
click at [58, 506] on span "Uzdevumi" at bounding box center [51, 501] width 54 height 13
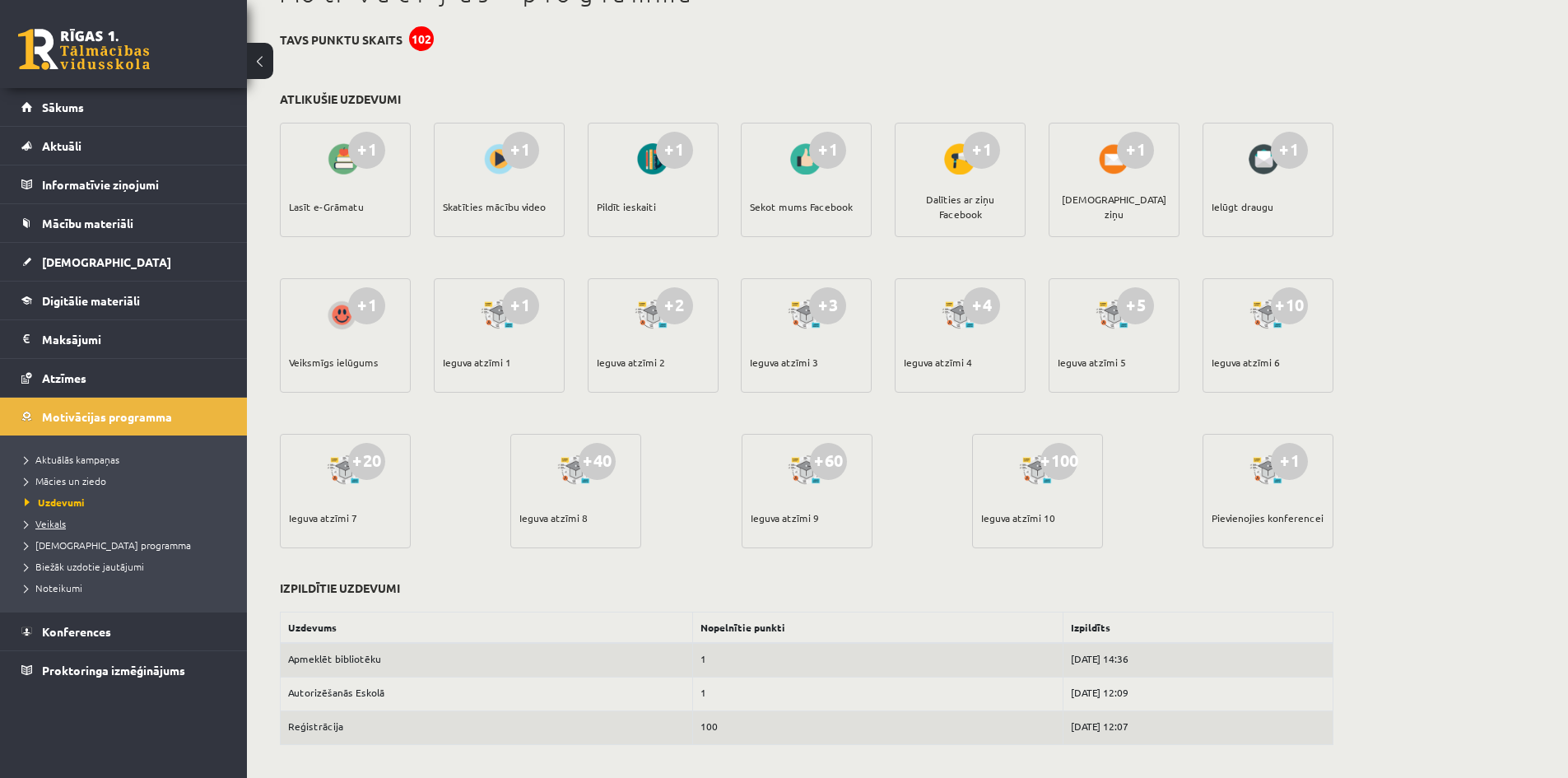
click at [50, 521] on span "Veikals" at bounding box center [45, 523] width 41 height 13
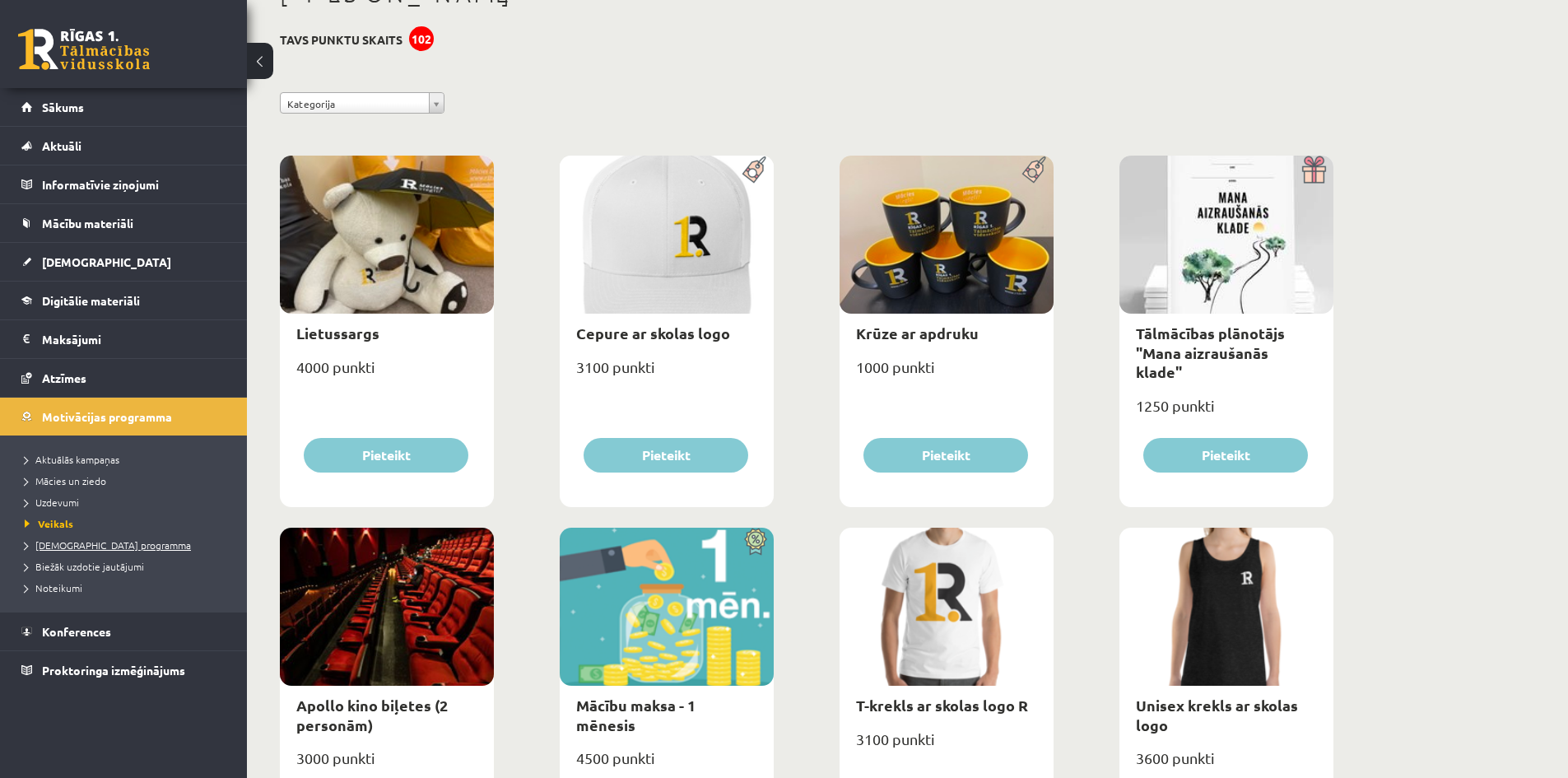
click at [47, 544] on span "[DEMOGRAPHIC_DATA] programma" at bounding box center [107, 544] width 166 height 13
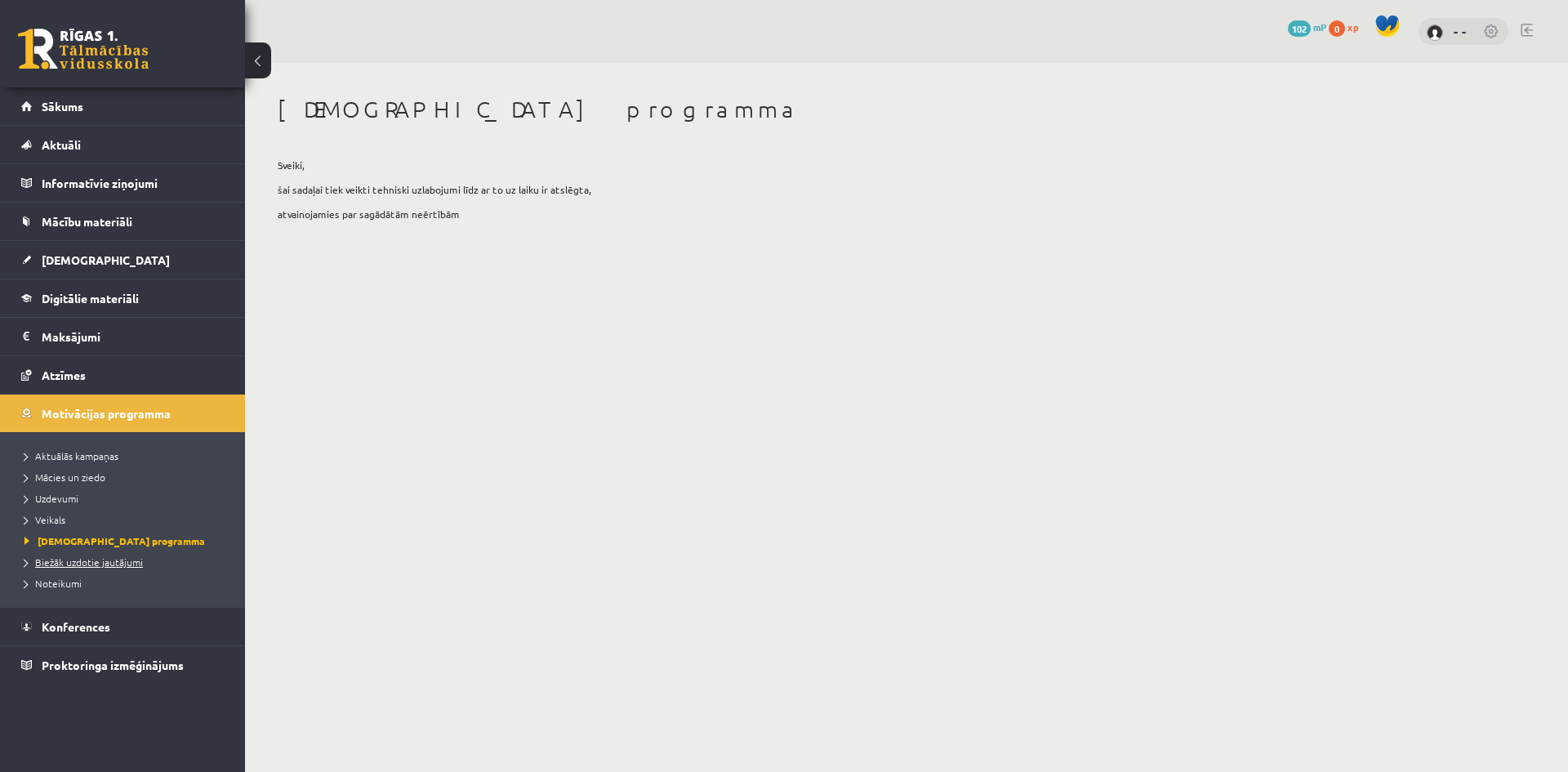
click at [42, 560] on span "Biežāk uzdotie jautājumi" at bounding box center [84, 561] width 119 height 13
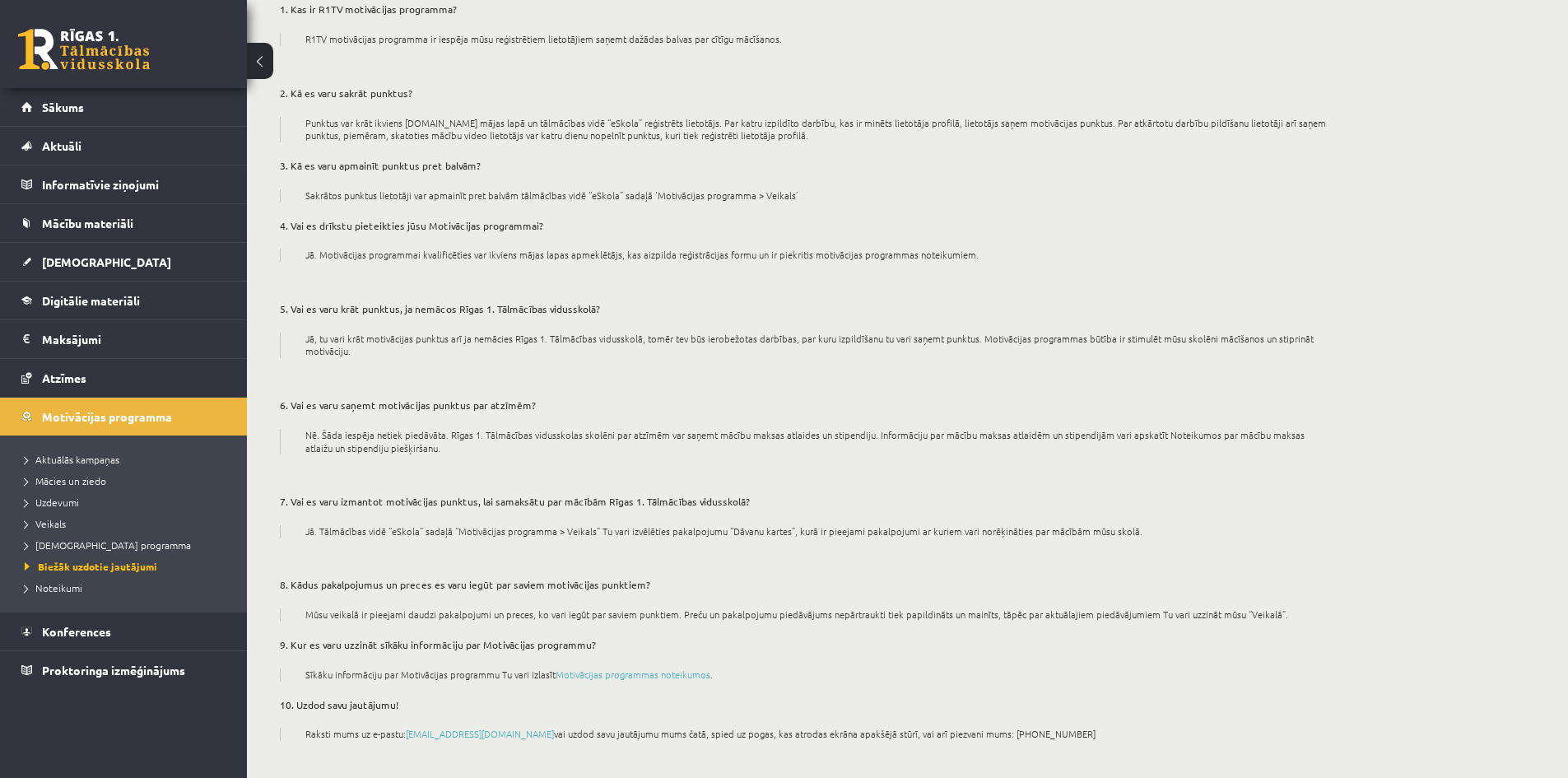
scroll to position [192, 0]
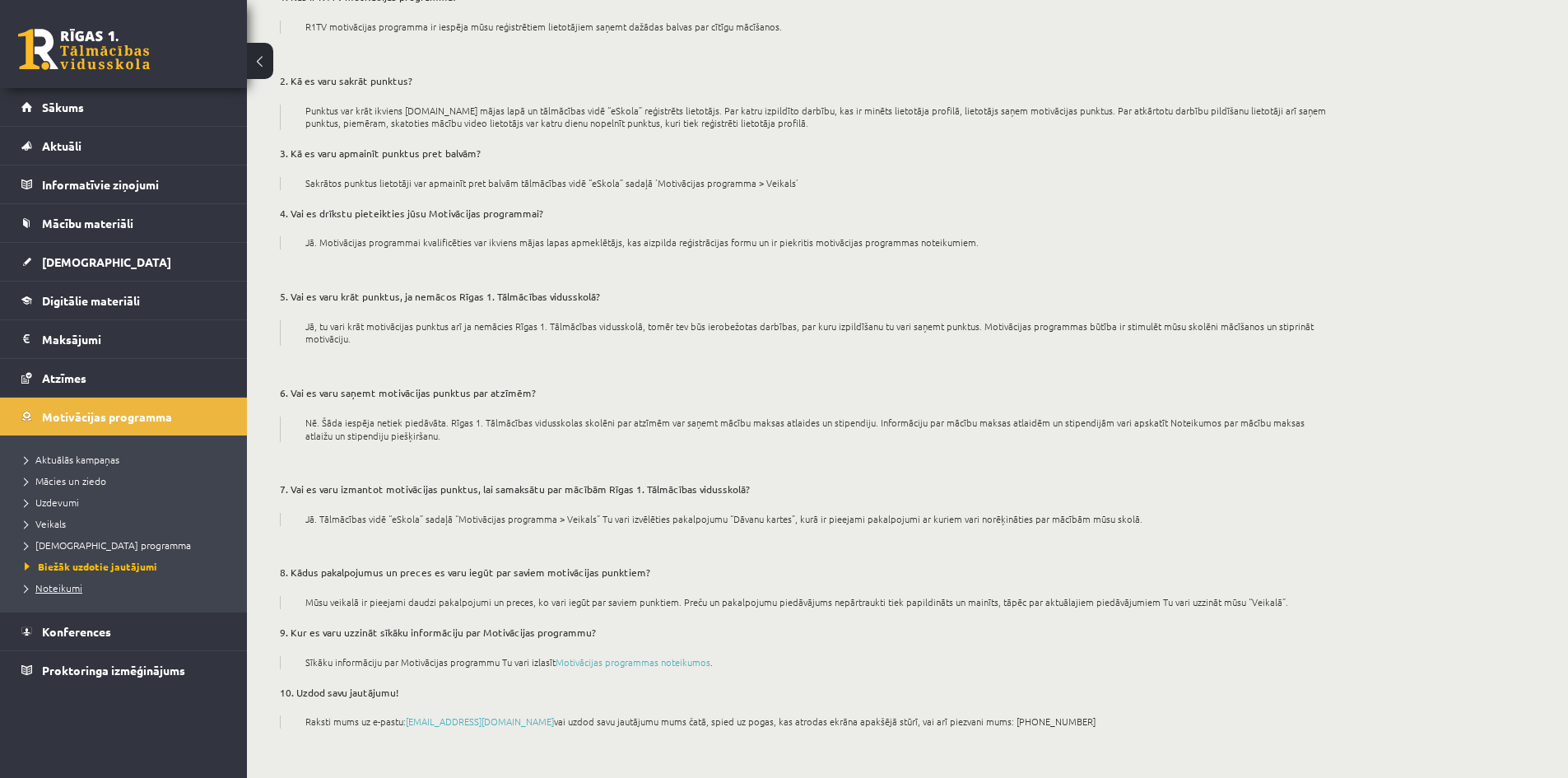
click at [69, 590] on span "Noteikumi" at bounding box center [53, 587] width 58 height 13
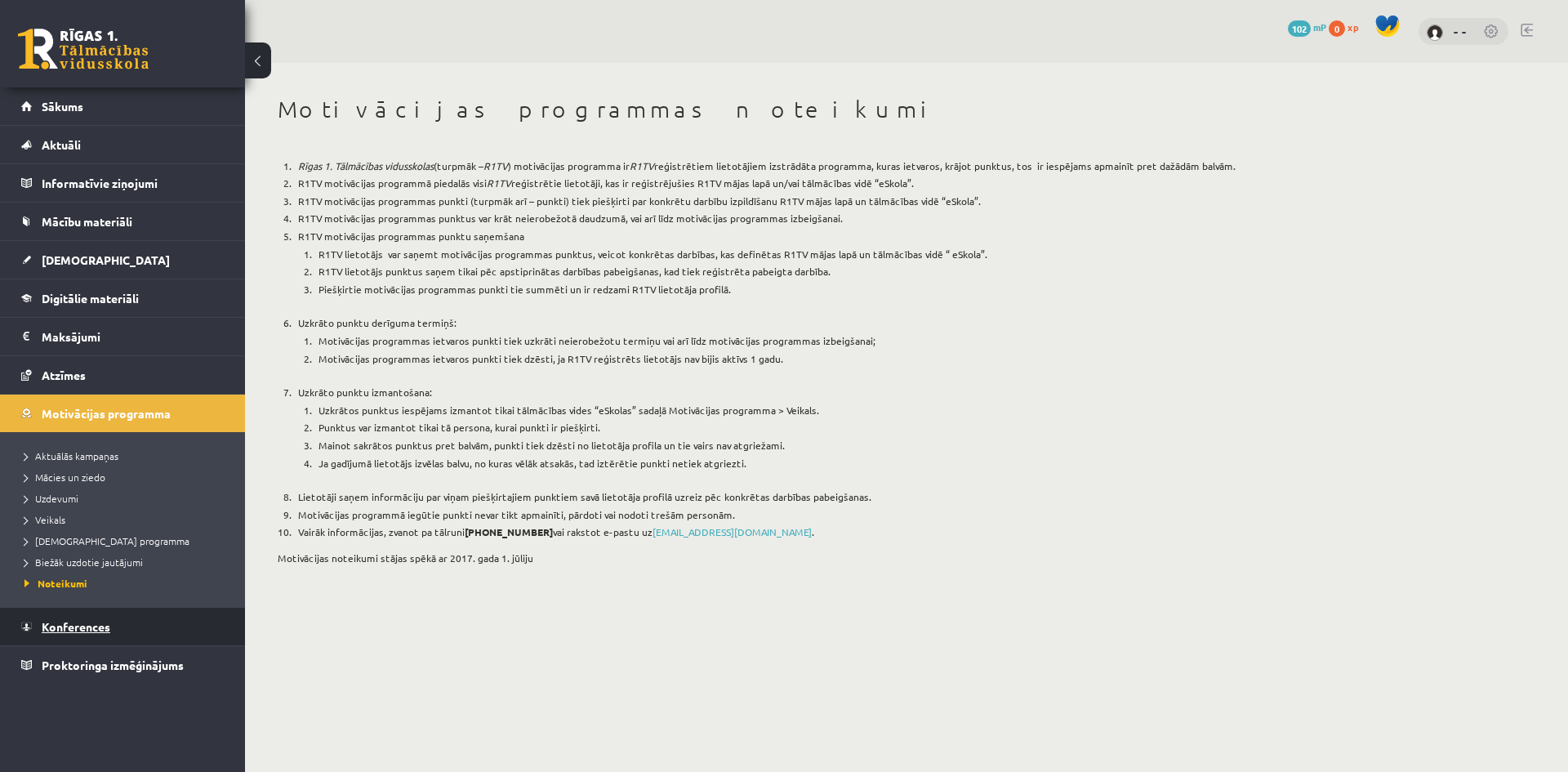
click at [68, 622] on span "Konferences" at bounding box center [76, 626] width 68 height 15
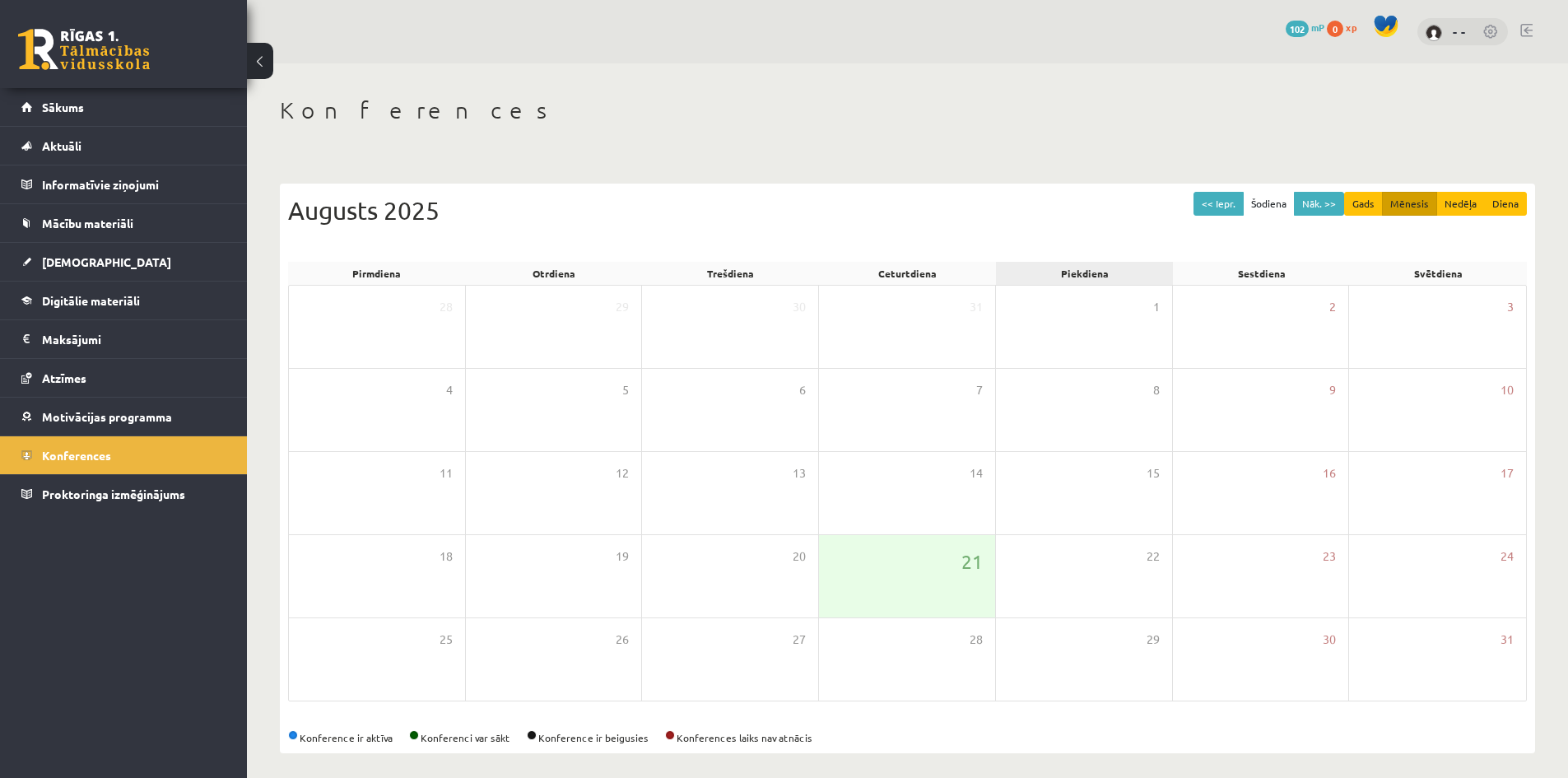
scroll to position [9, 0]
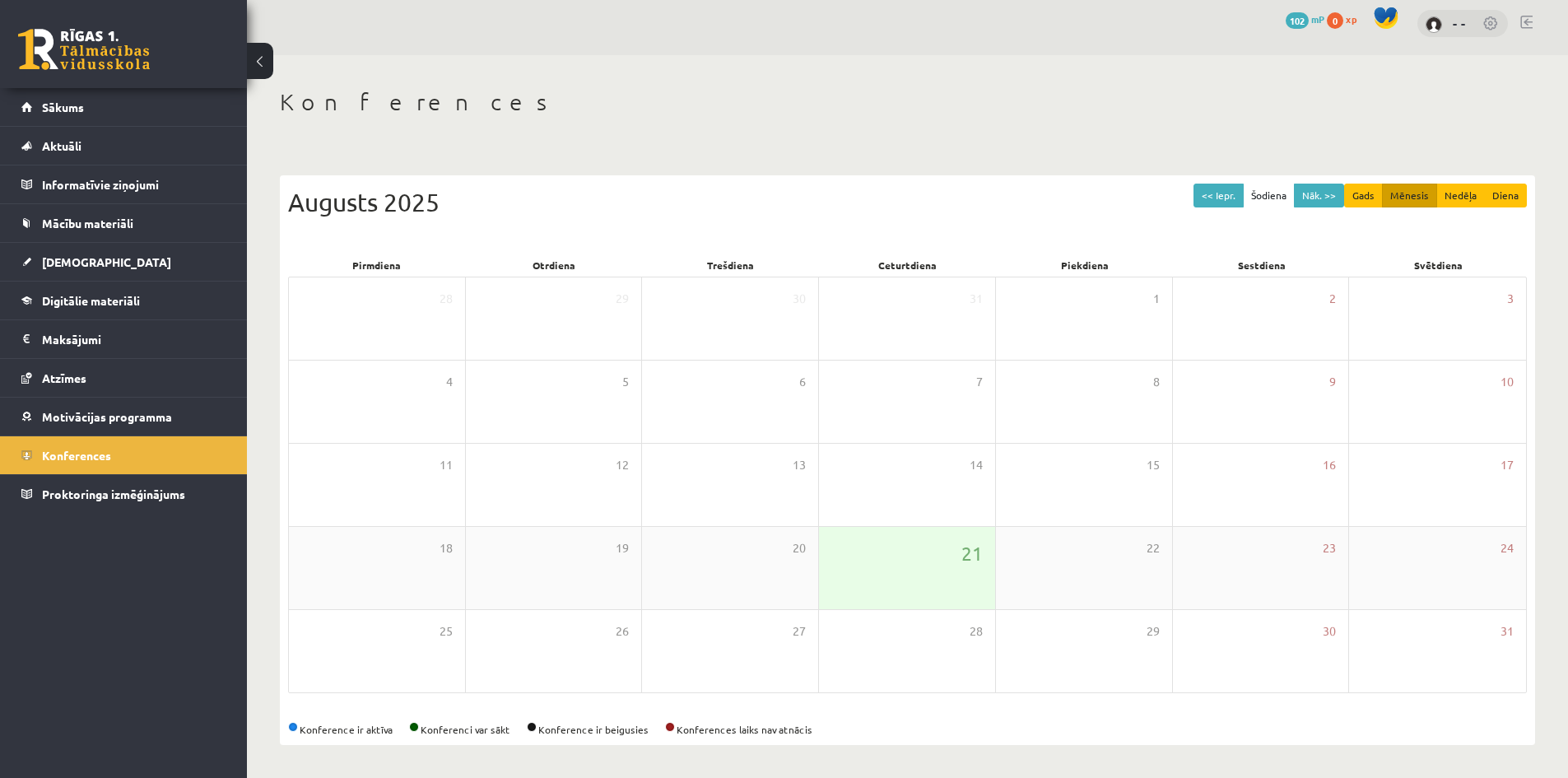
click at [881, 567] on div "21" at bounding box center [907, 568] width 176 height 83
click at [787, 579] on div "20" at bounding box center [730, 568] width 176 height 83
click at [902, 570] on div "21" at bounding box center [907, 568] width 176 height 83
click at [48, 490] on span "Proktoringa izmēģinājums" at bounding box center [114, 493] width 143 height 15
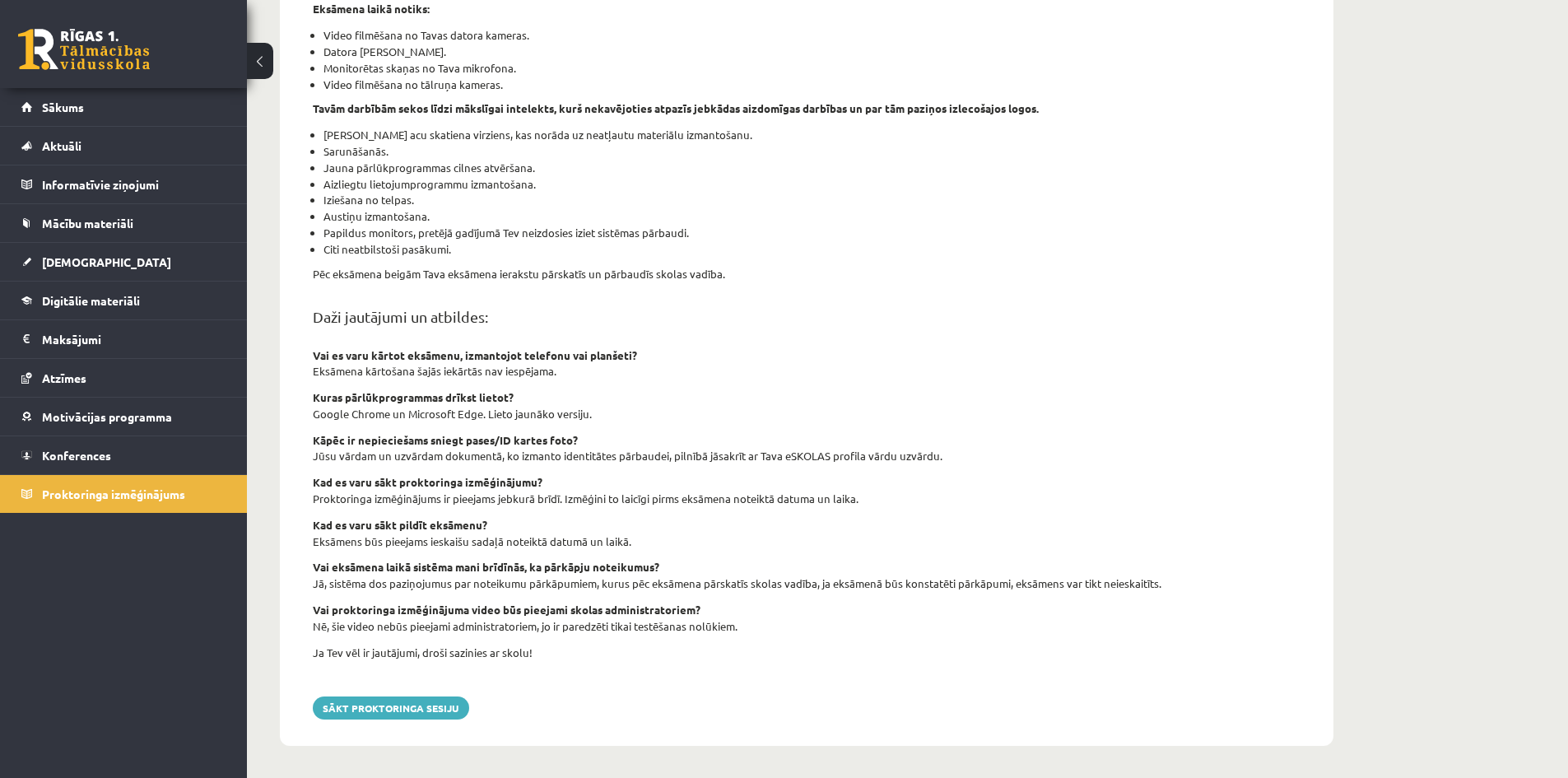
scroll to position [359, 0]
click at [435, 704] on button "Sākt proktoringa sesiju" at bounding box center [390, 706] width 156 height 23
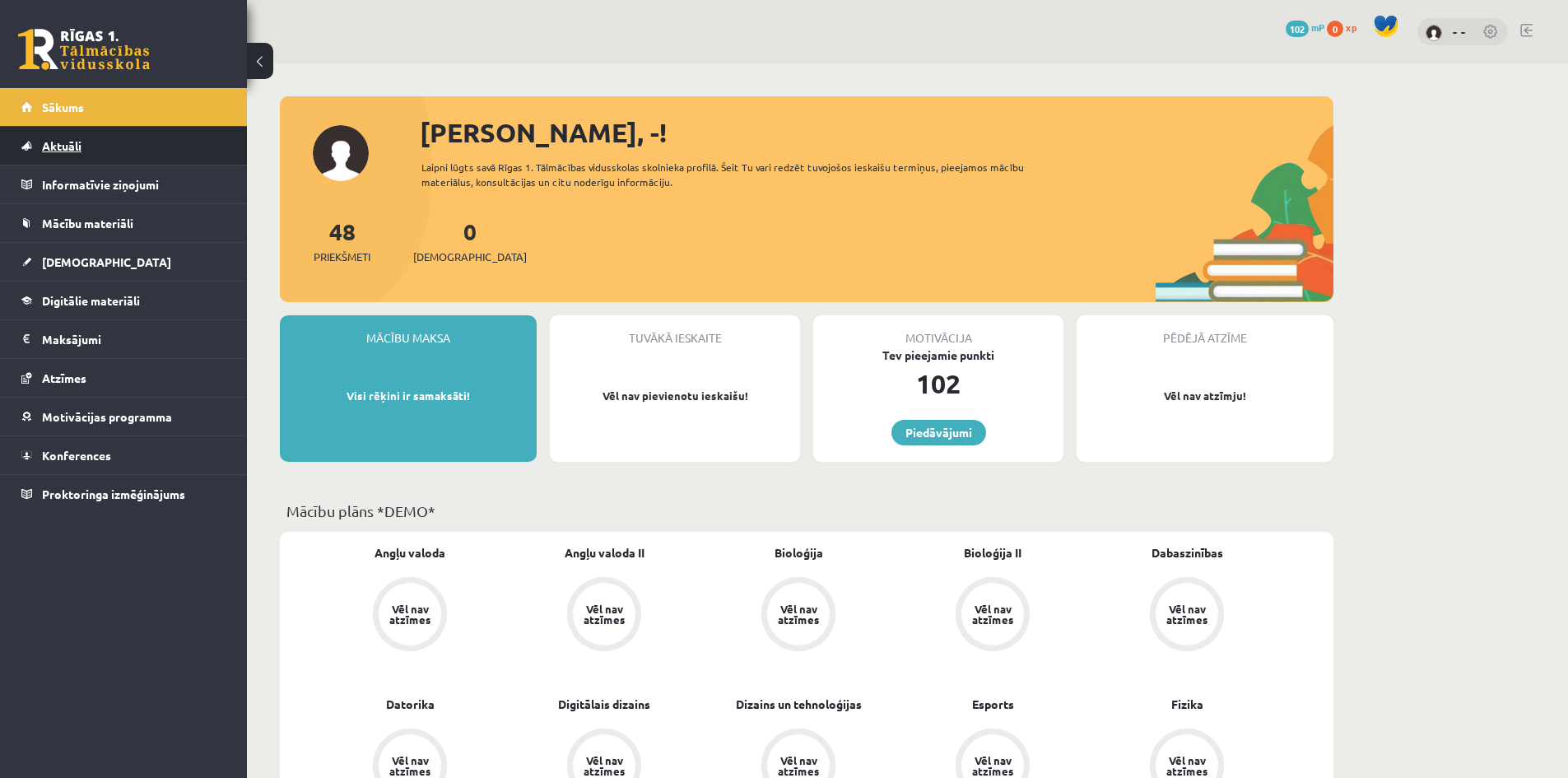
click at [64, 145] on span "Aktuāli" at bounding box center [62, 145] width 39 height 15
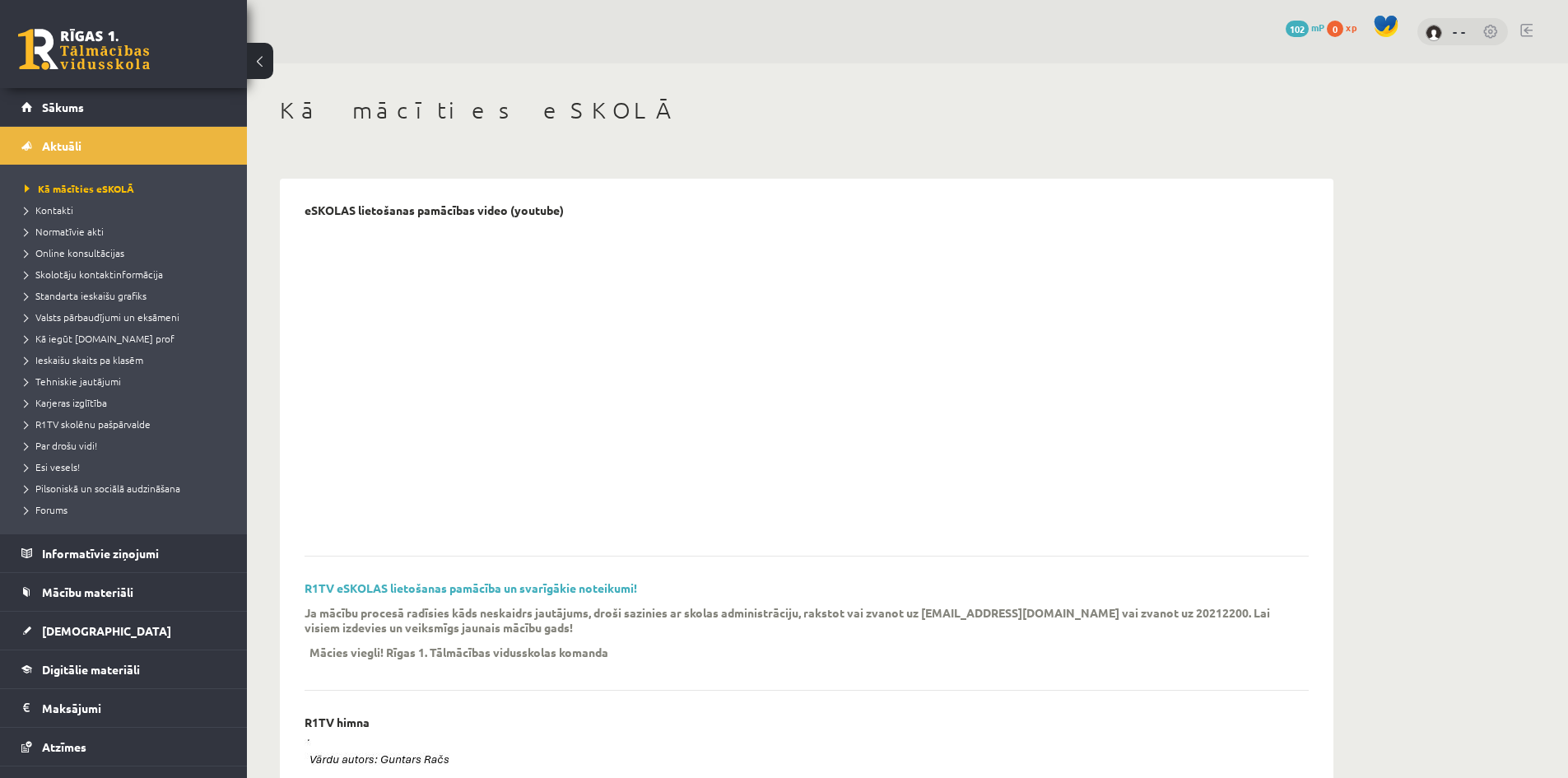
scroll to position [104, 0]
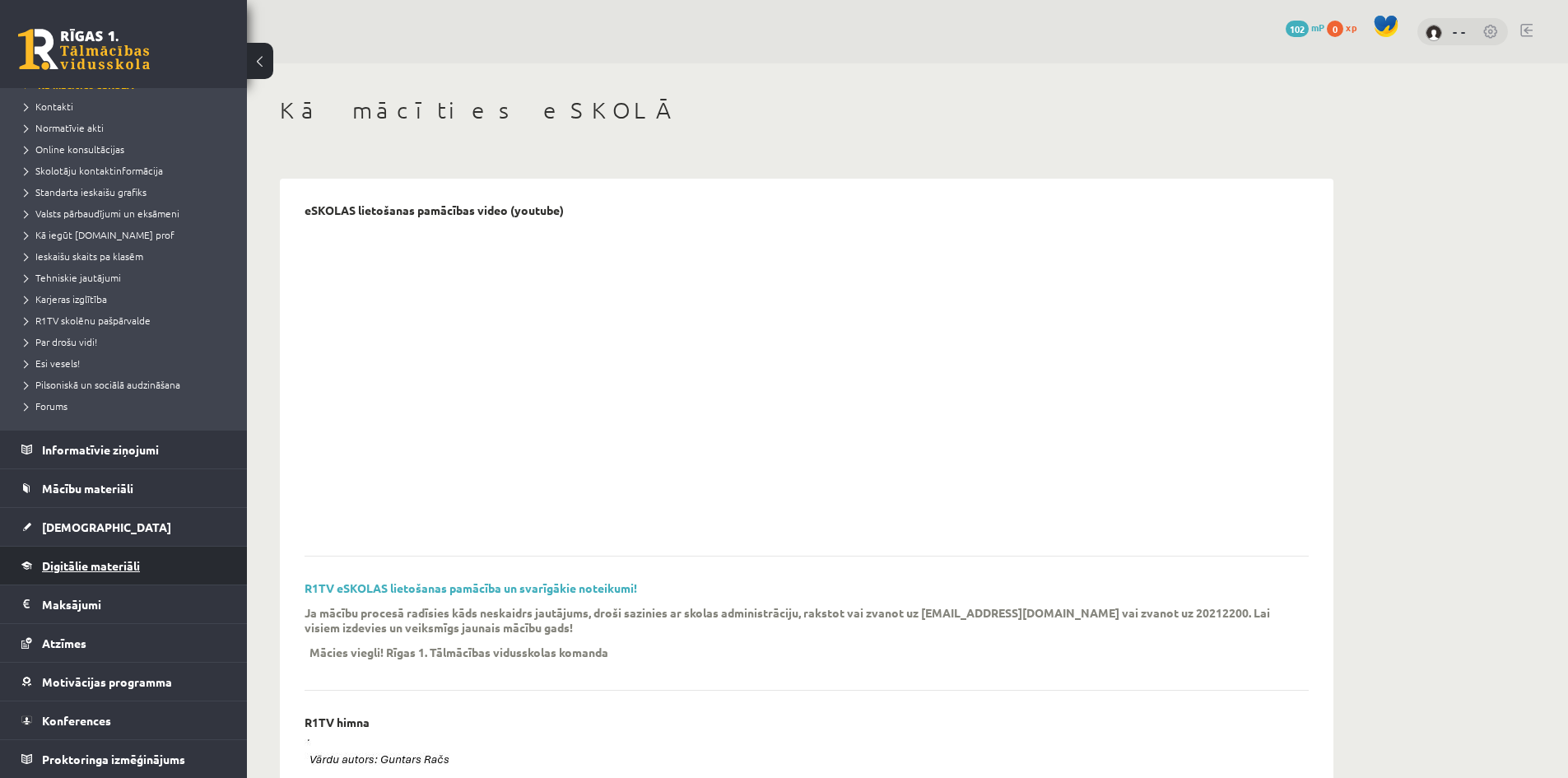
click at [27, 556] on link "Digitālie materiāli" at bounding box center [124, 565] width 205 height 38
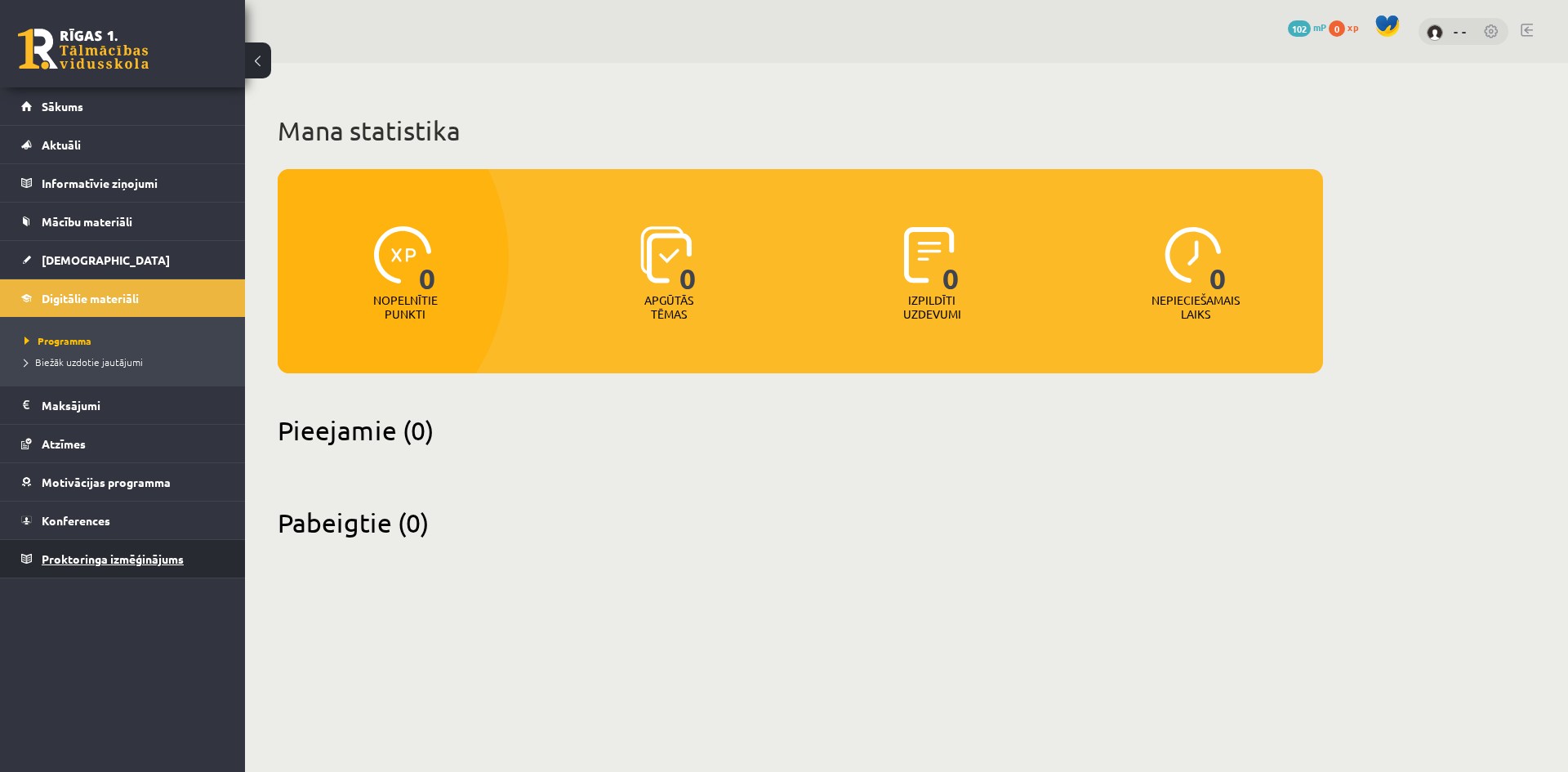
click at [115, 567] on link "Proktoringa izmēģinājums" at bounding box center [123, 559] width 204 height 38
